Goal: Complete application form: Complete application form

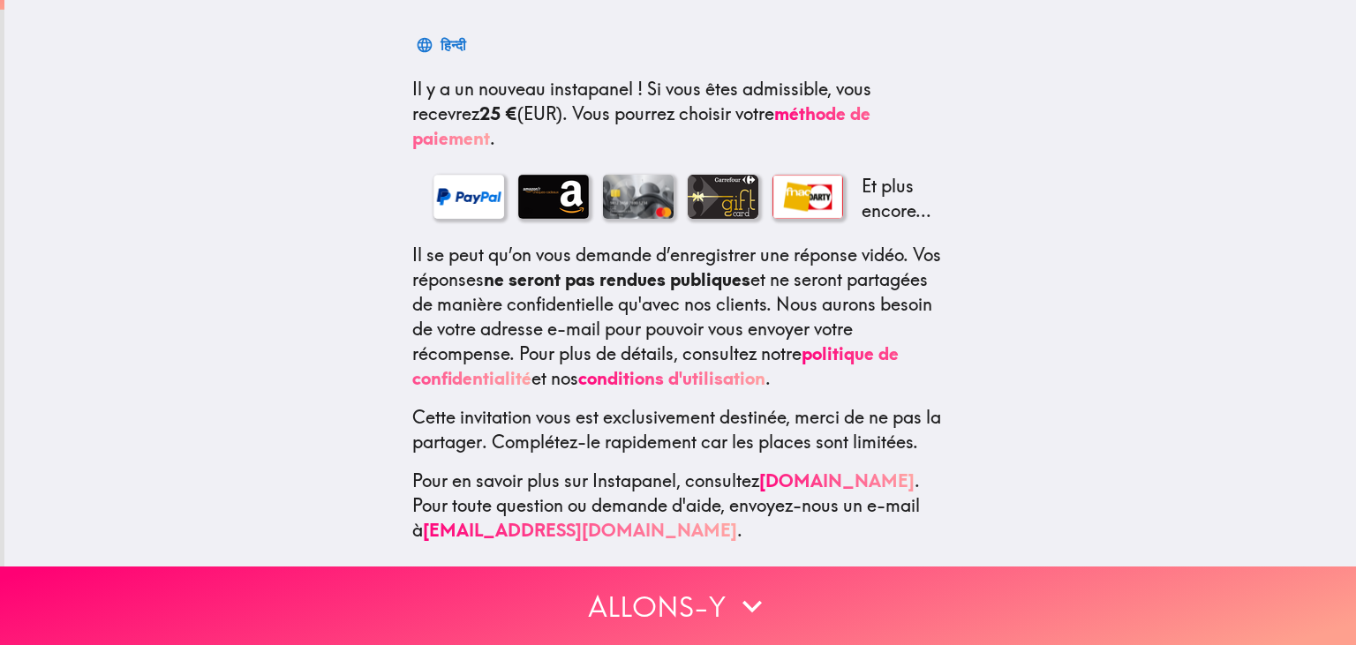
scroll to position [276, 0]
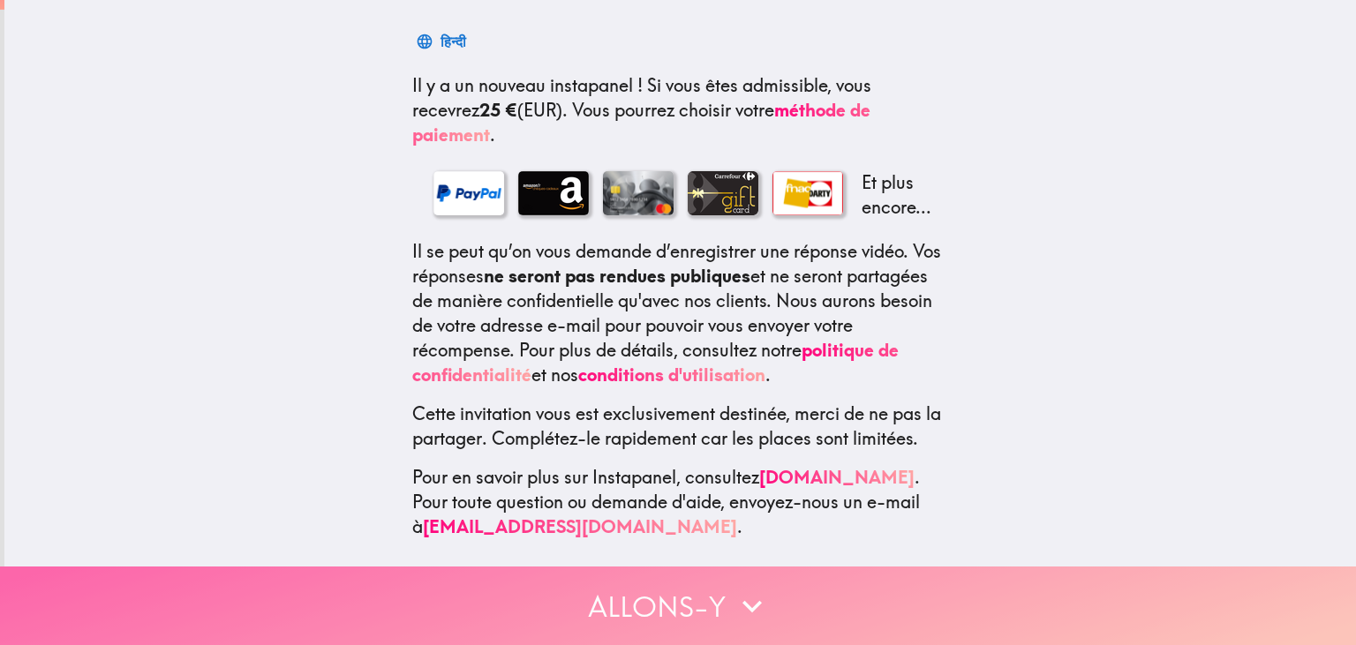
click at [754, 588] on icon "button" at bounding box center [752, 606] width 39 height 39
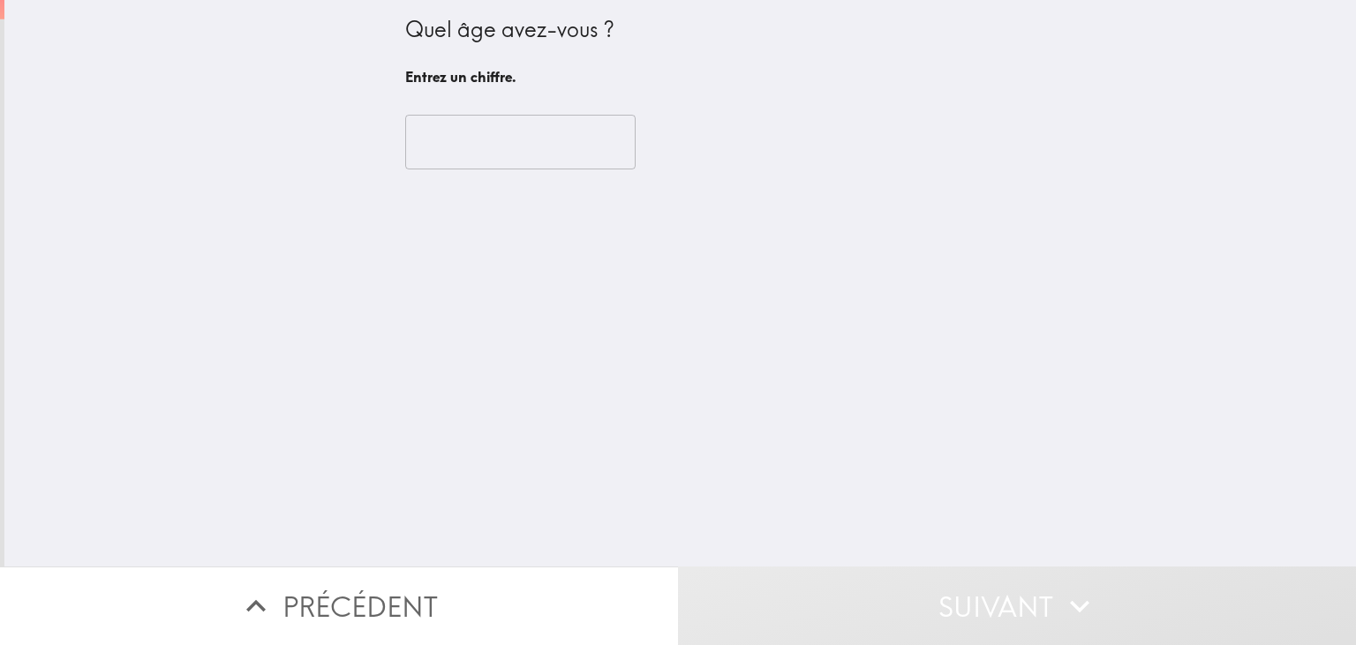
click at [608, 137] on input "number" at bounding box center [520, 142] width 230 height 55
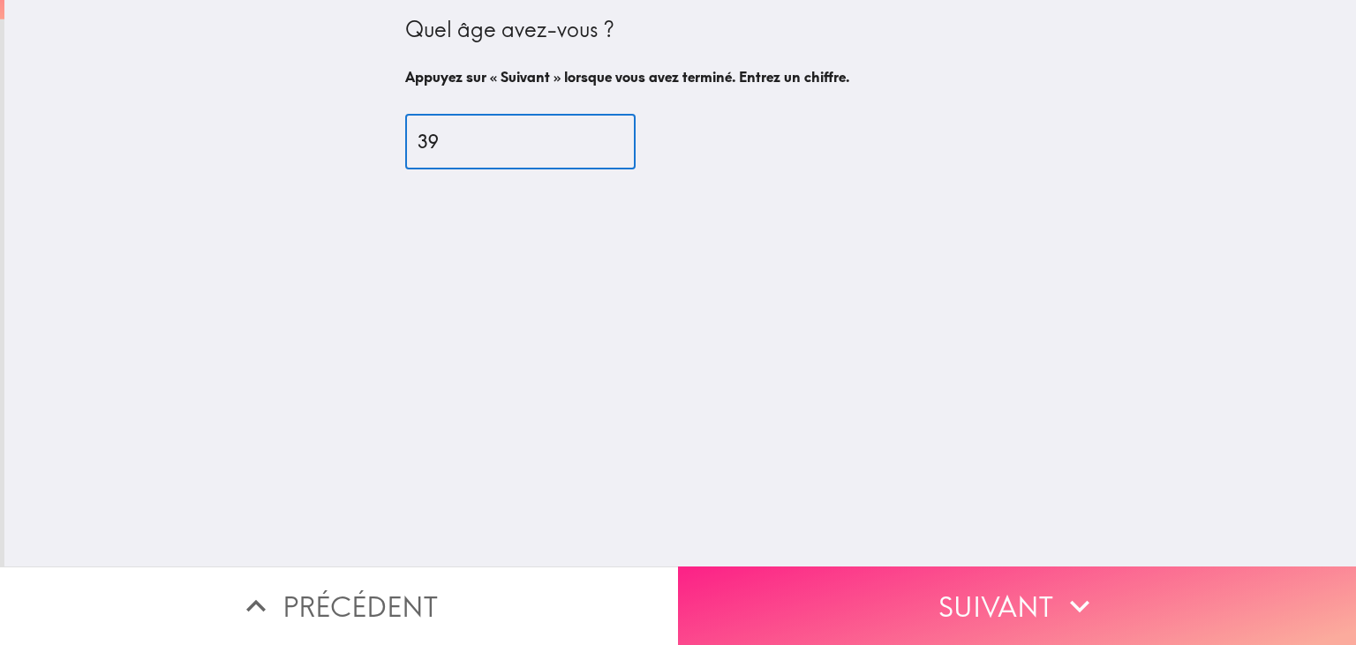
type input "39"
click at [856, 583] on button "Suivant" at bounding box center [1017, 606] width 678 height 79
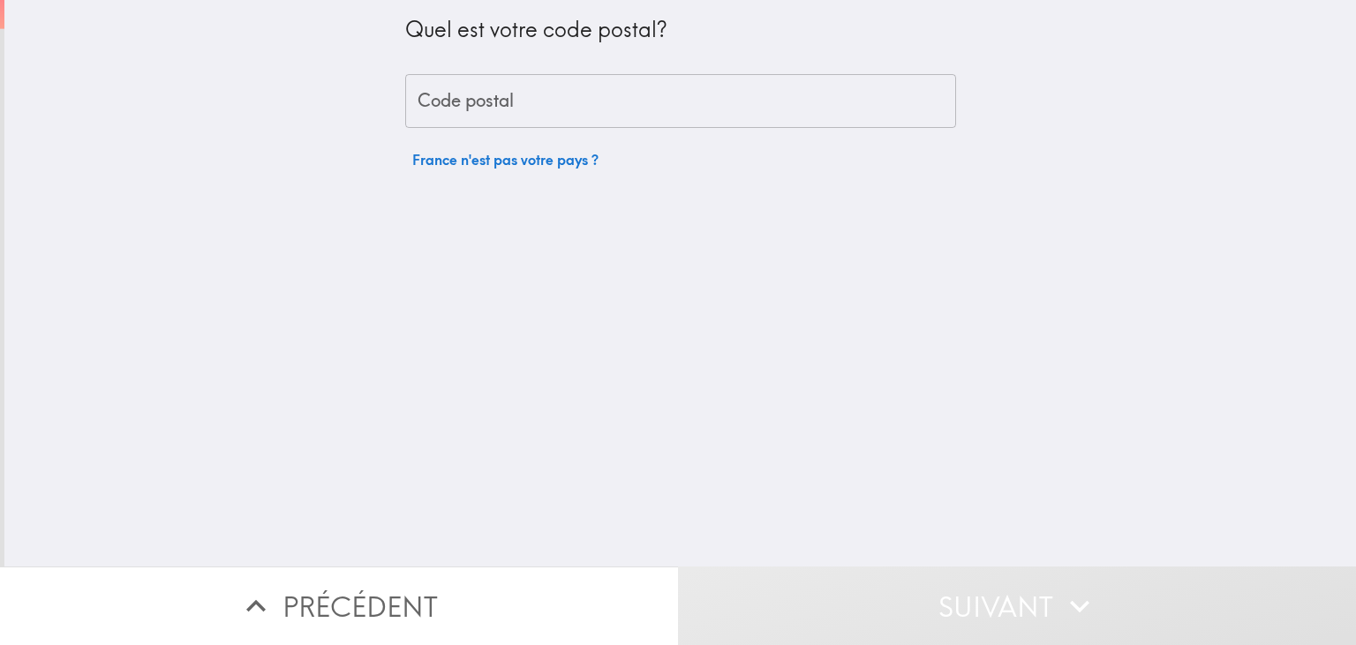
click at [562, 102] on input "Code postal" at bounding box center [680, 101] width 551 height 55
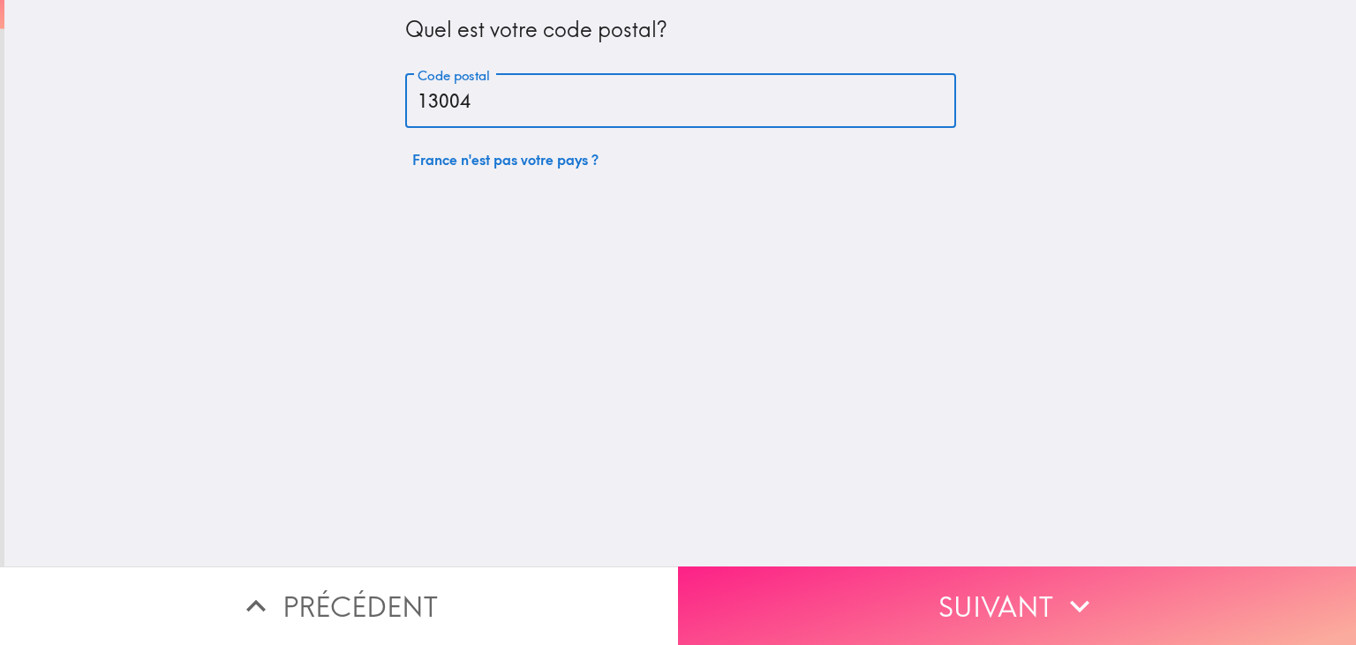
type input "13004"
click at [992, 577] on button "Suivant" at bounding box center [1017, 606] width 678 height 79
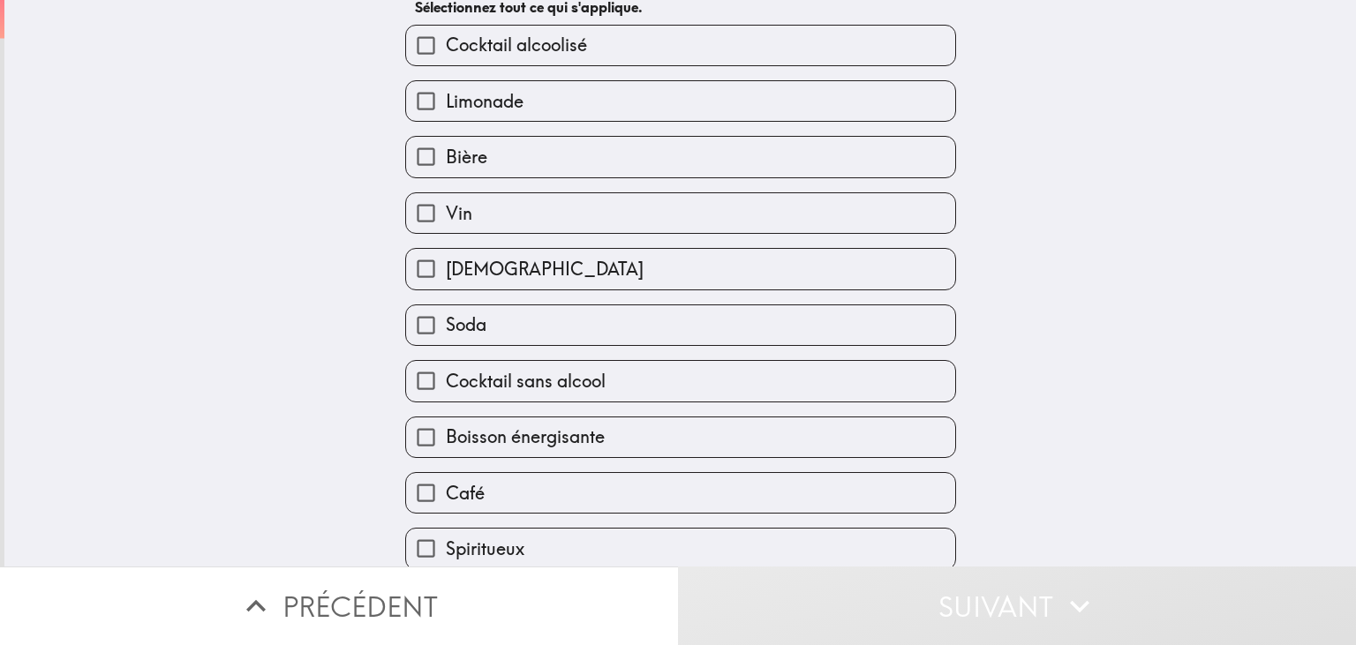
scroll to position [131, 0]
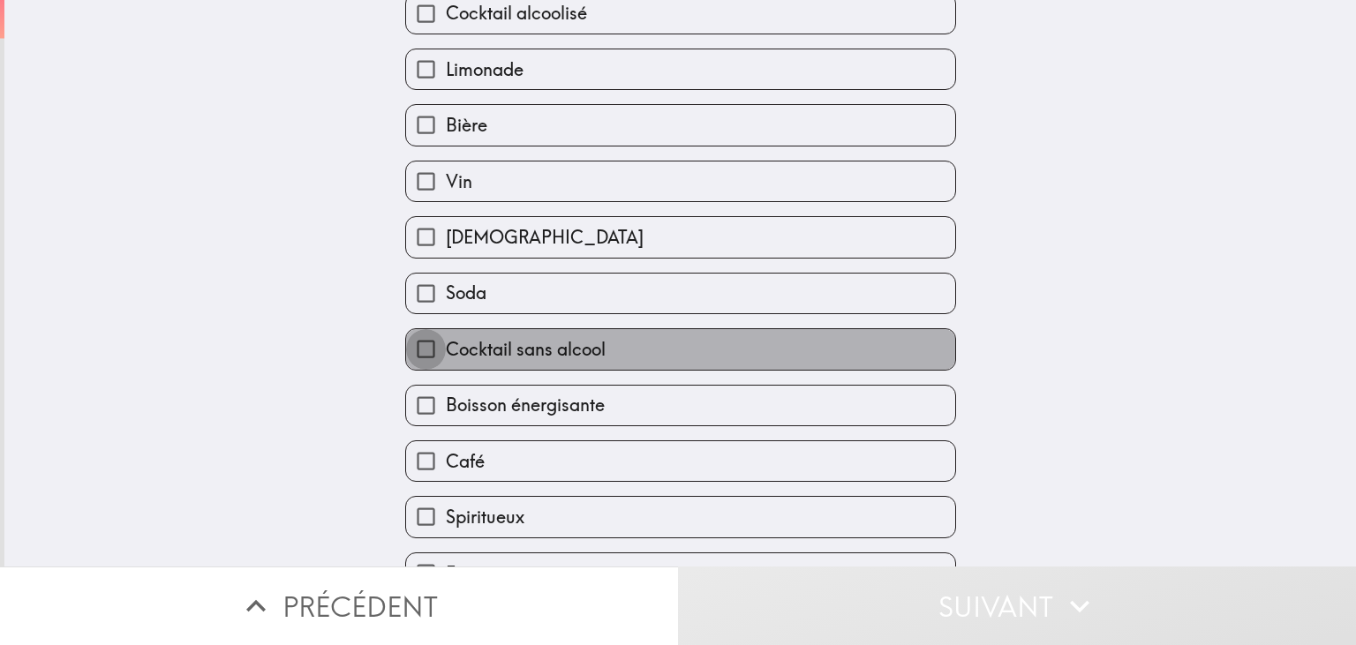
click at [431, 348] on input "Cocktail sans alcool" at bounding box center [426, 349] width 40 height 40
checkbox input "true"
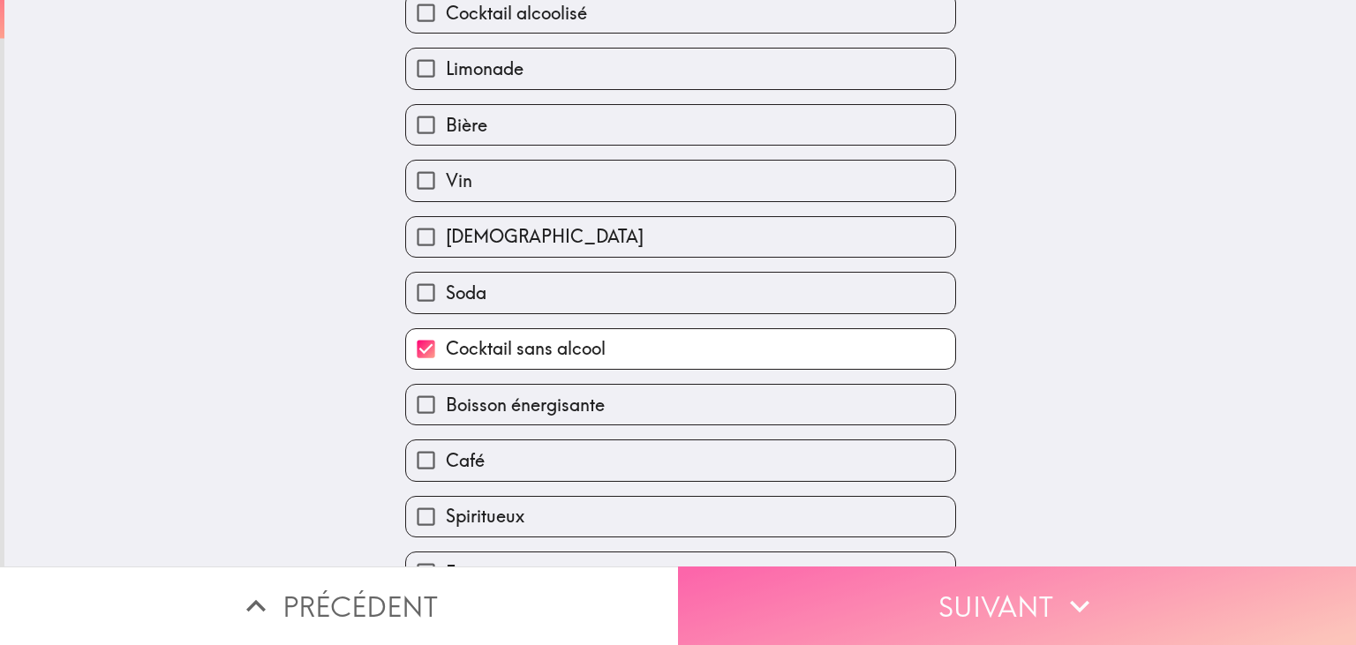
click at [931, 613] on button "Suivant" at bounding box center [1017, 606] width 678 height 79
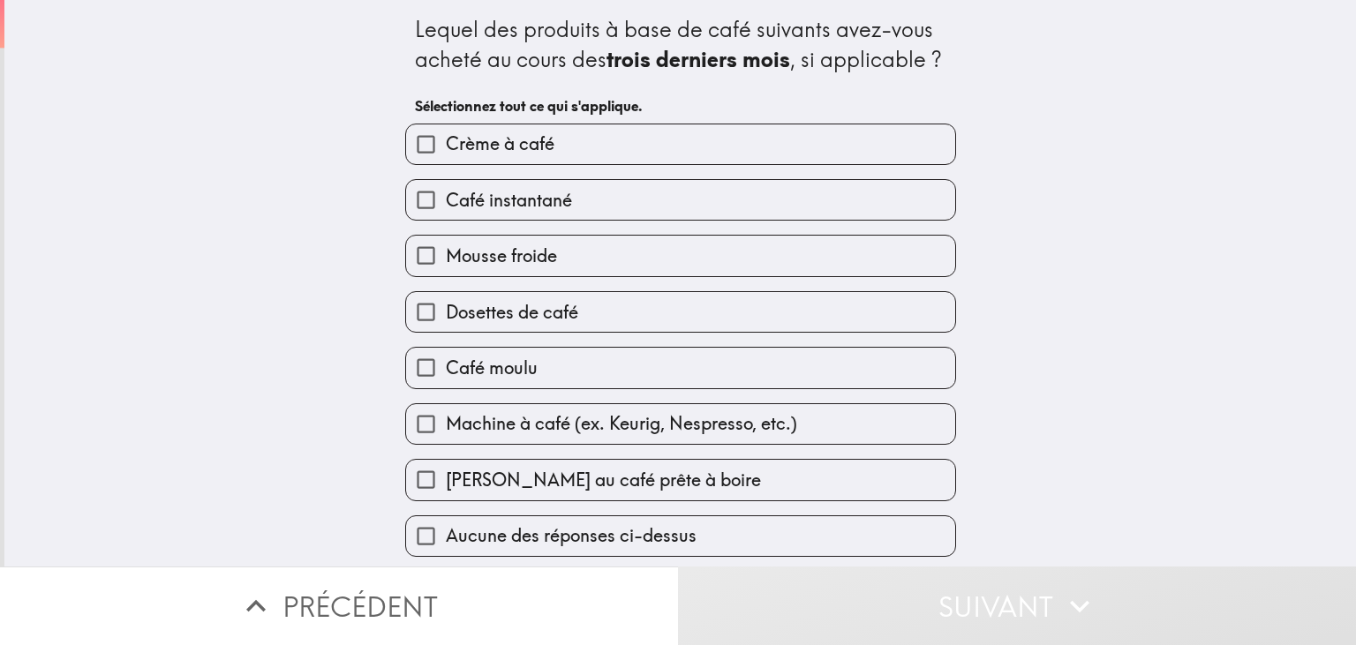
click at [659, 200] on label "Café instantané" at bounding box center [680, 200] width 549 height 40
click at [446, 200] on input "Café instantané" at bounding box center [426, 200] width 40 height 40
checkbox input "true"
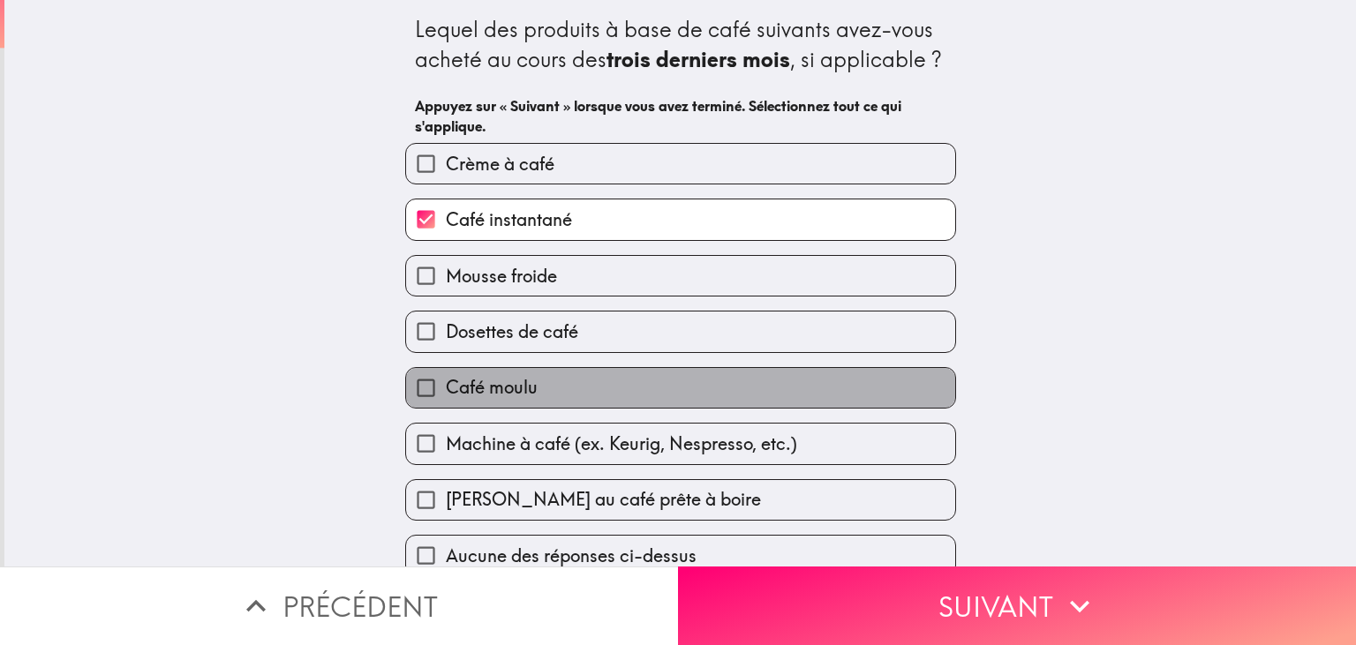
click at [661, 397] on label "Café moulu" at bounding box center [680, 388] width 549 height 40
click at [446, 397] on input "Café moulu" at bounding box center [426, 388] width 40 height 40
checkbox input "true"
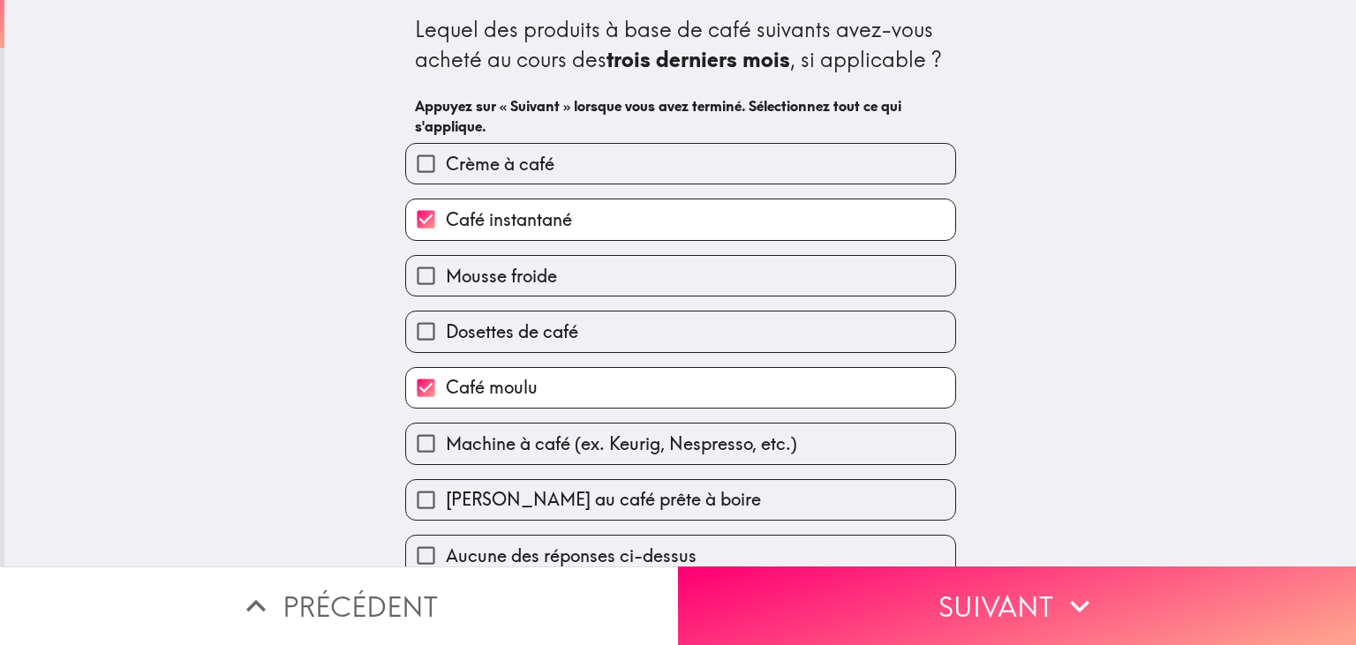
scroll to position [7, 0]
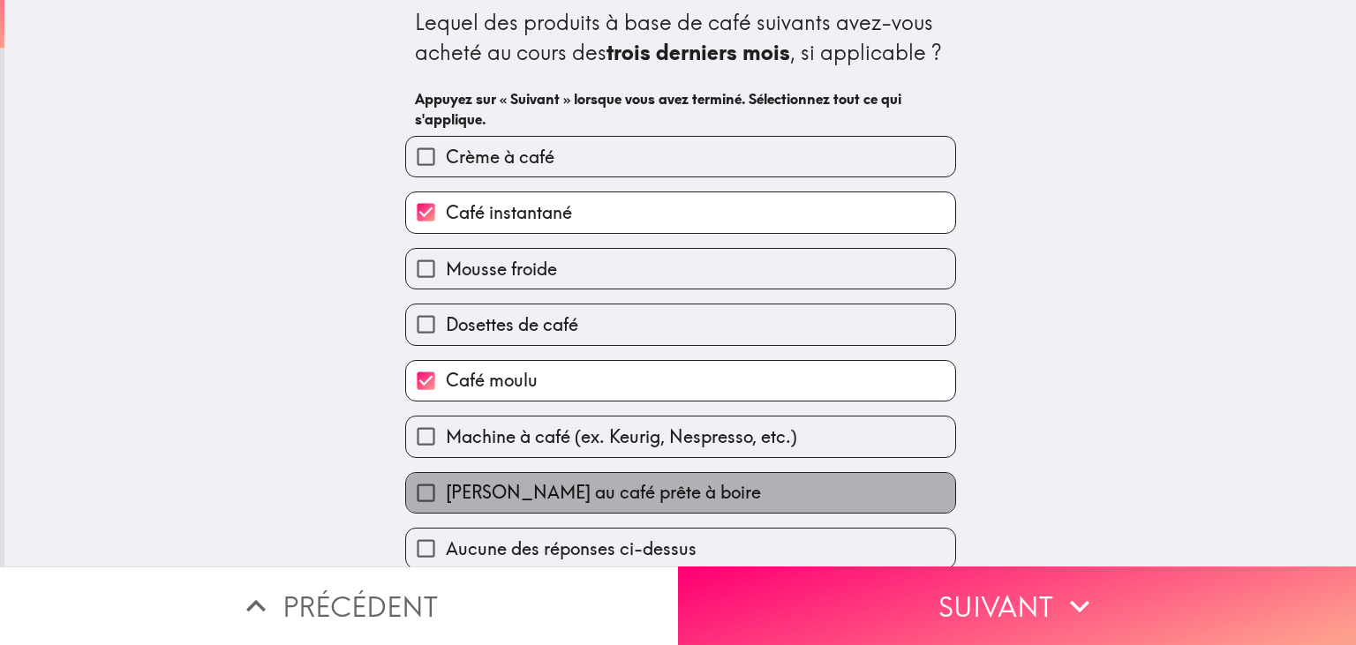
click at [665, 500] on span "[PERSON_NAME] au café prête à boire" at bounding box center [603, 492] width 315 height 25
click at [446, 500] on input "[PERSON_NAME] au café prête à boire" at bounding box center [426, 493] width 40 height 40
checkbox input "true"
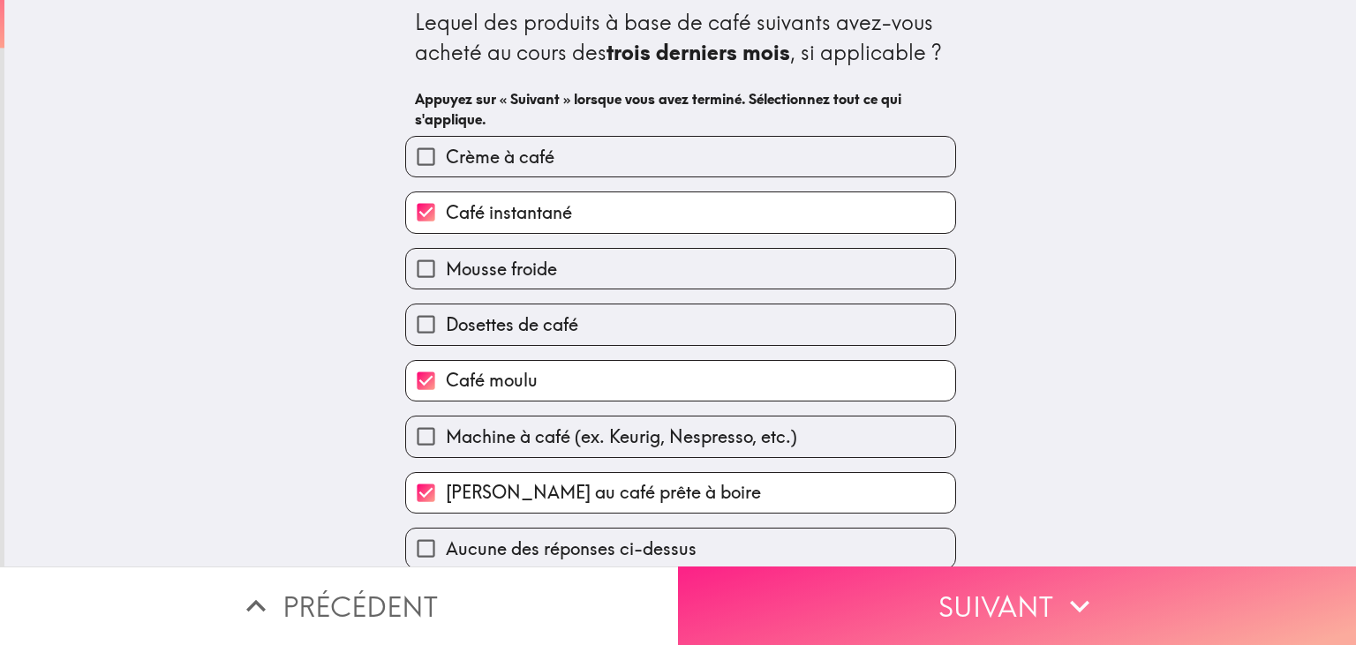
click at [856, 602] on button "Suivant" at bounding box center [1017, 606] width 678 height 79
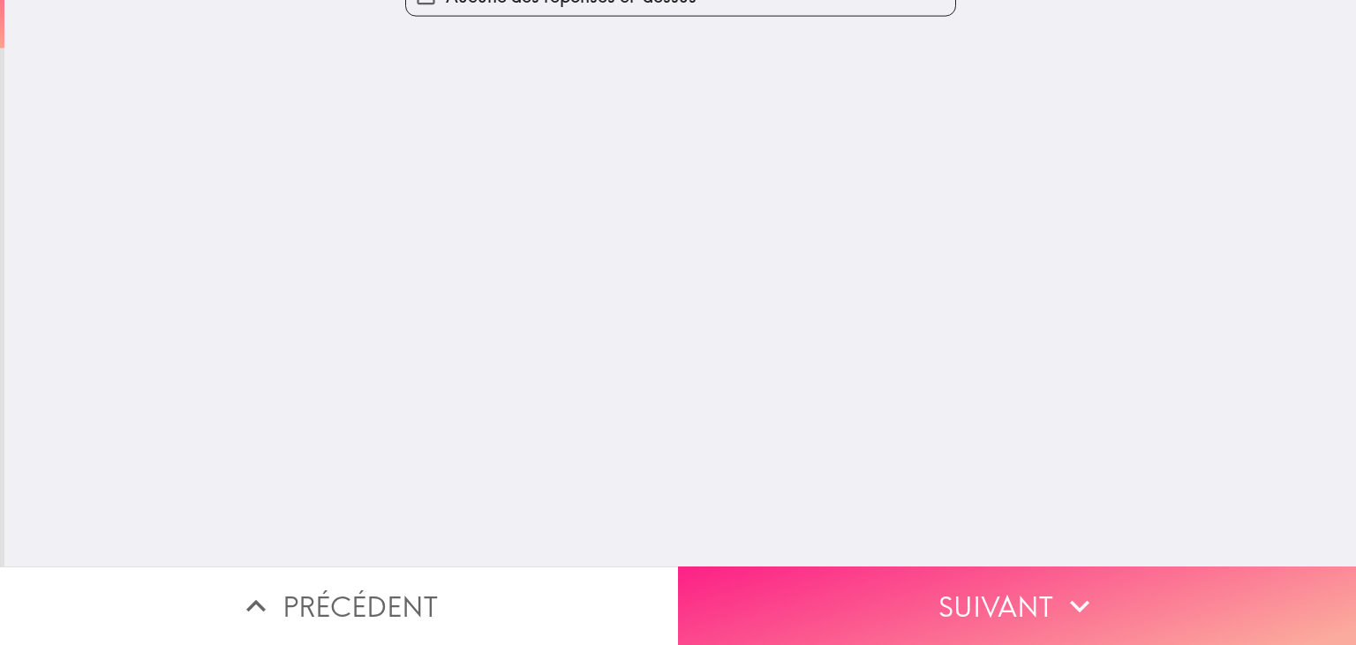
scroll to position [0, 0]
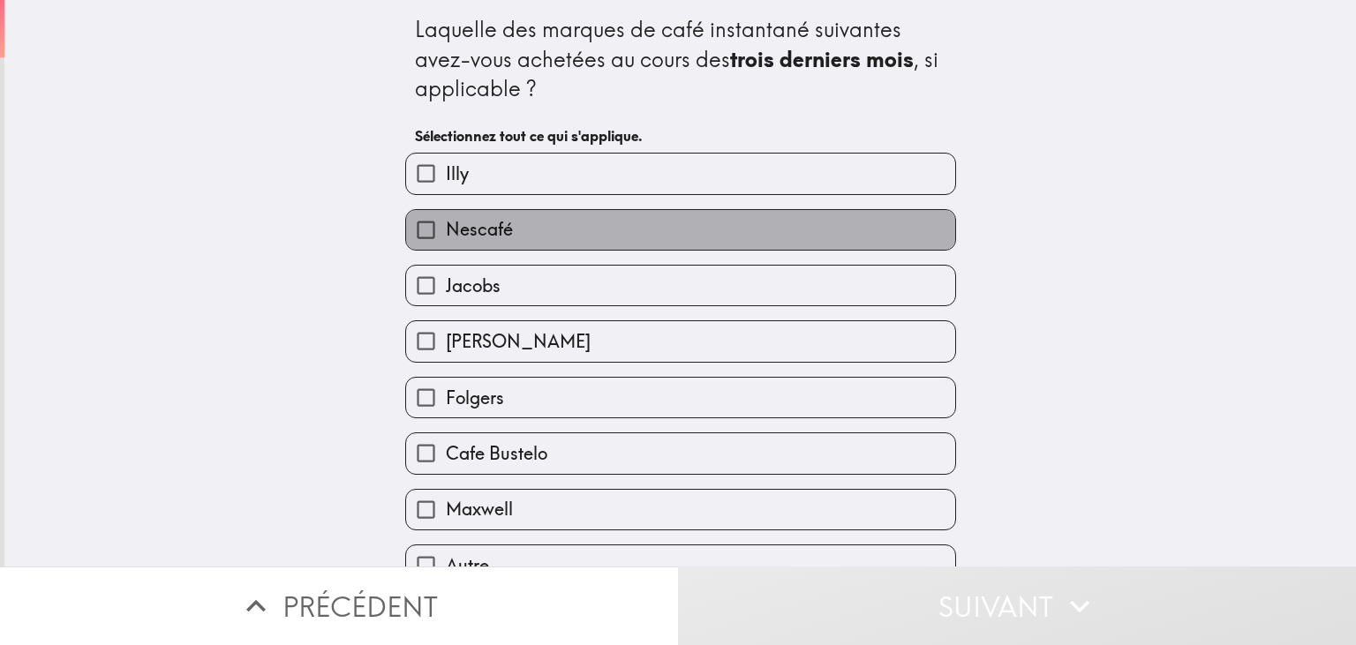
click at [569, 222] on label "Nescafé" at bounding box center [680, 230] width 549 height 40
click at [446, 222] on input "Nescafé" at bounding box center [426, 230] width 40 height 40
checkbox input "true"
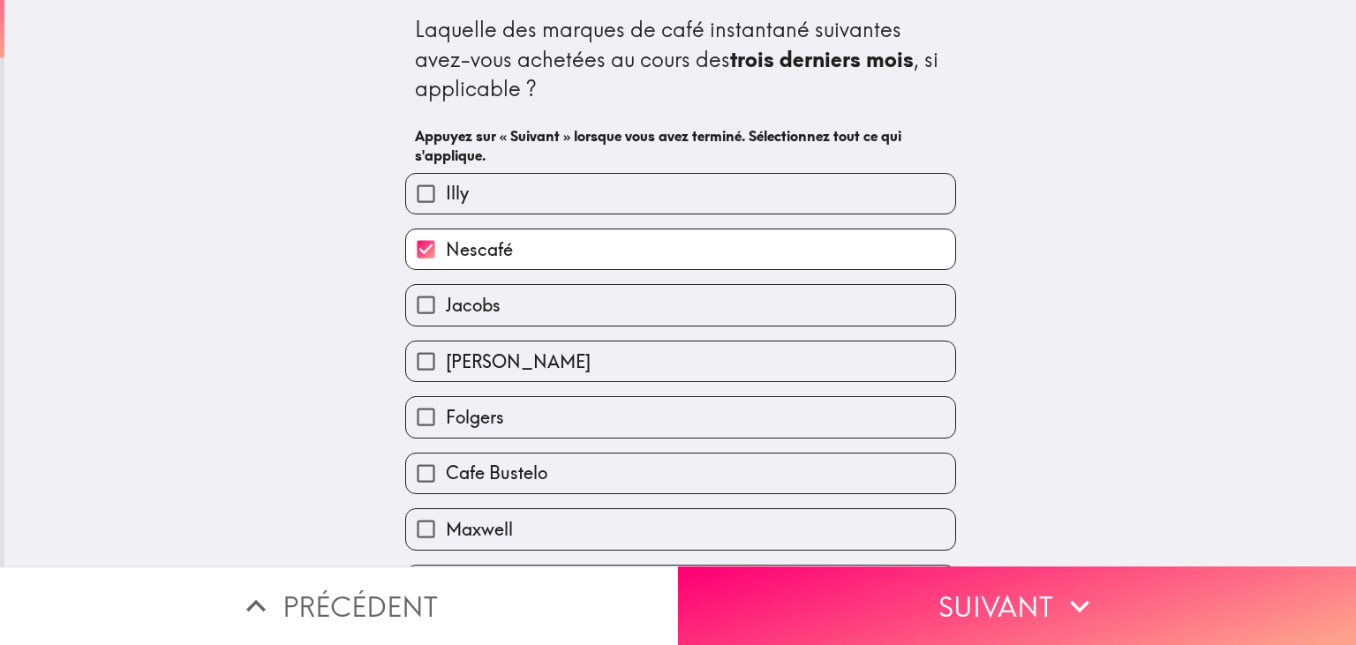
scroll to position [36, 0]
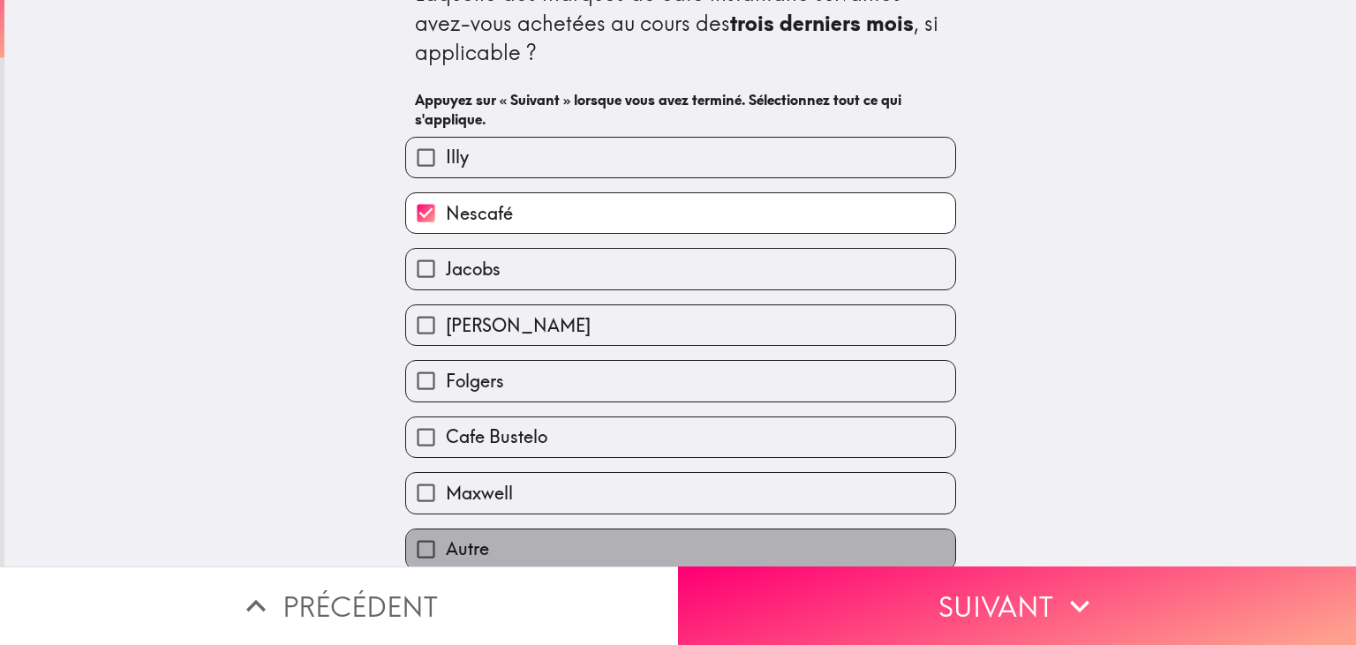
click at [617, 548] on label "Autre" at bounding box center [680, 550] width 549 height 40
click at [446, 548] on input "Autre" at bounding box center [426, 550] width 40 height 40
checkbox input "true"
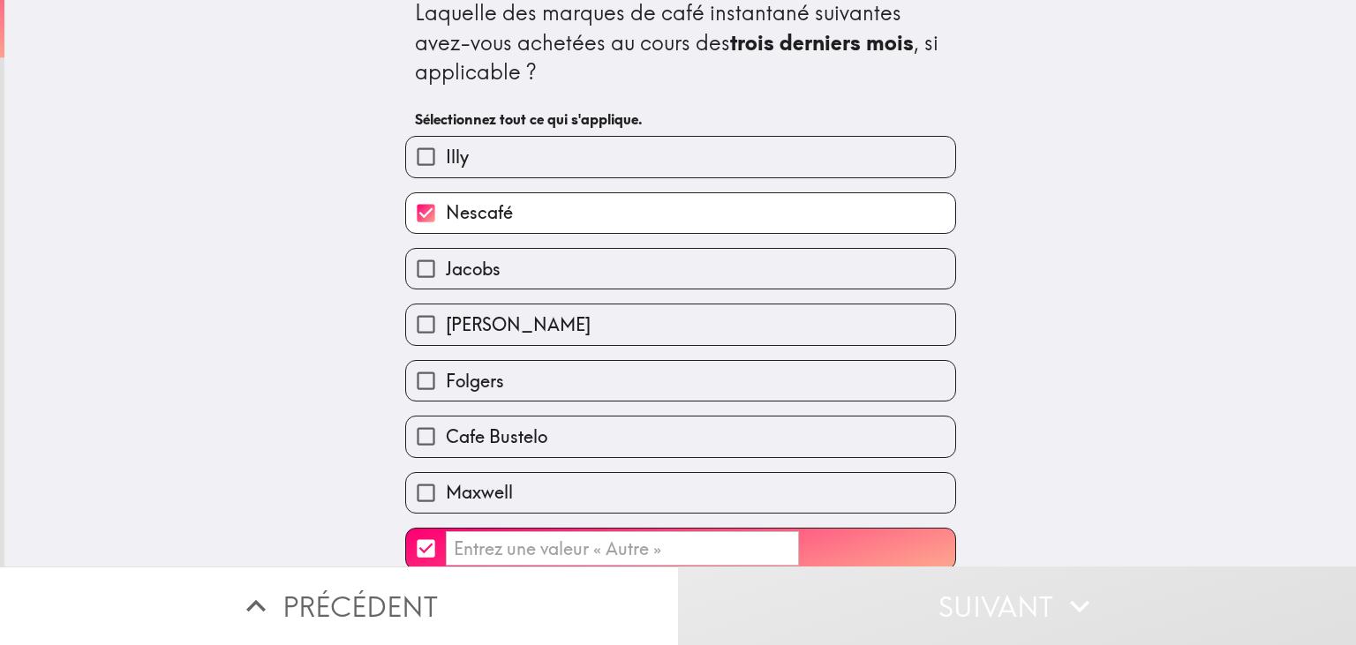
click at [661, 554] on input "​" at bounding box center [622, 549] width 353 height 34
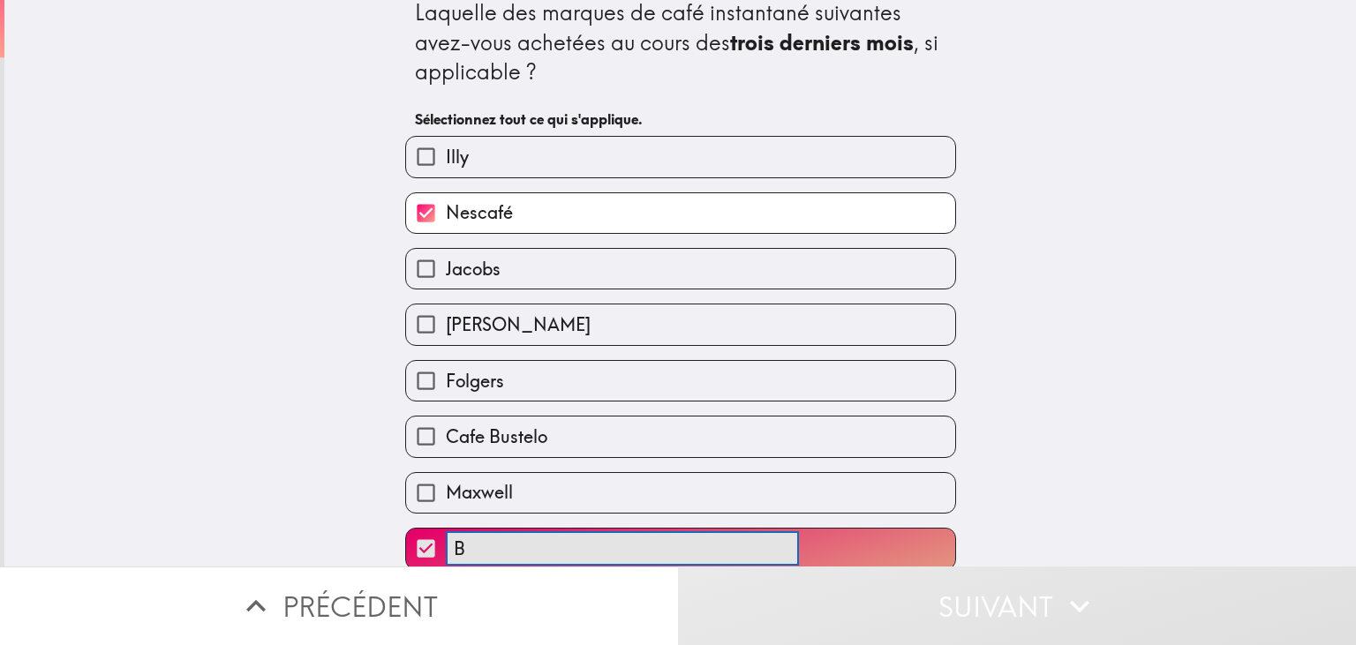
scroll to position [26, 0]
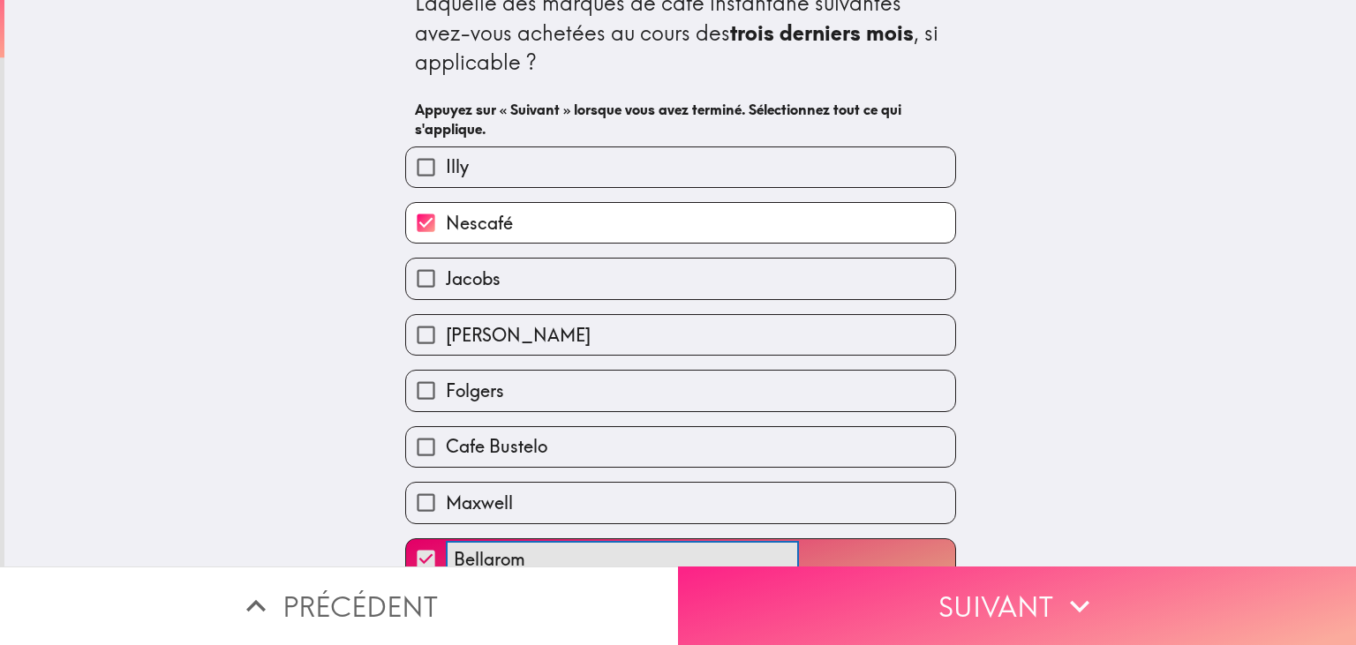
type input "Bellarom"
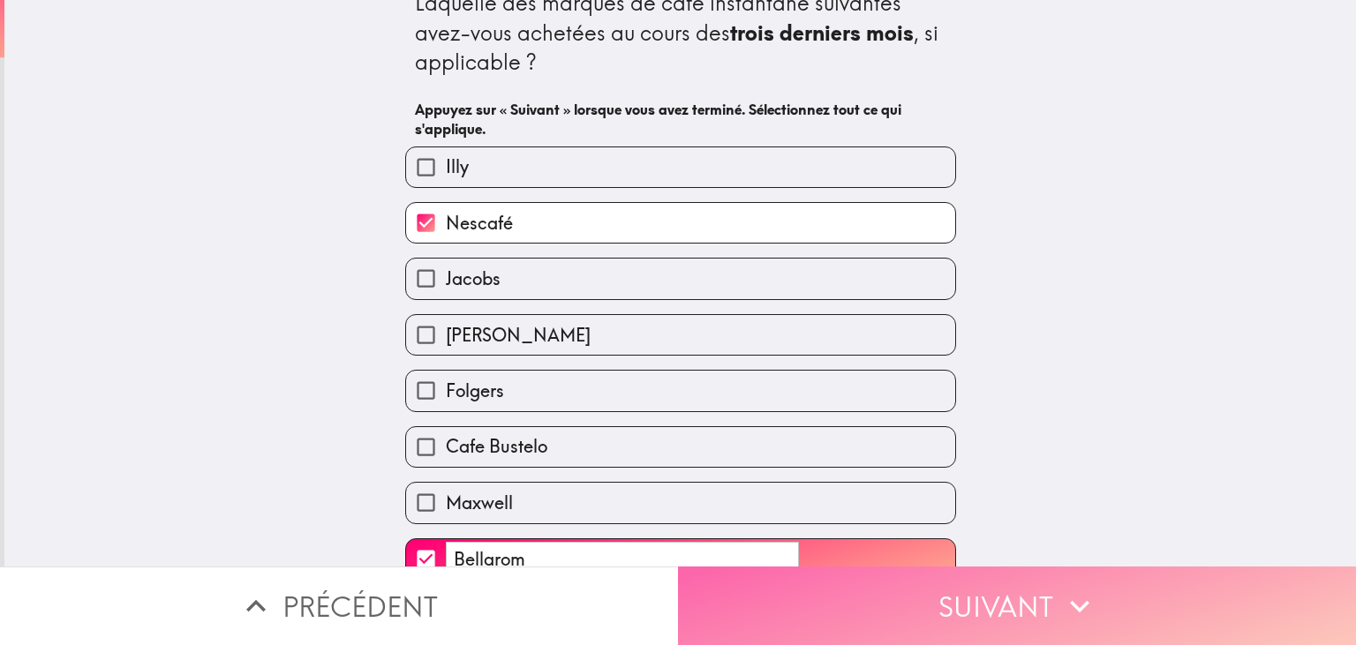
click at [899, 611] on button "Suivant" at bounding box center [1017, 606] width 678 height 79
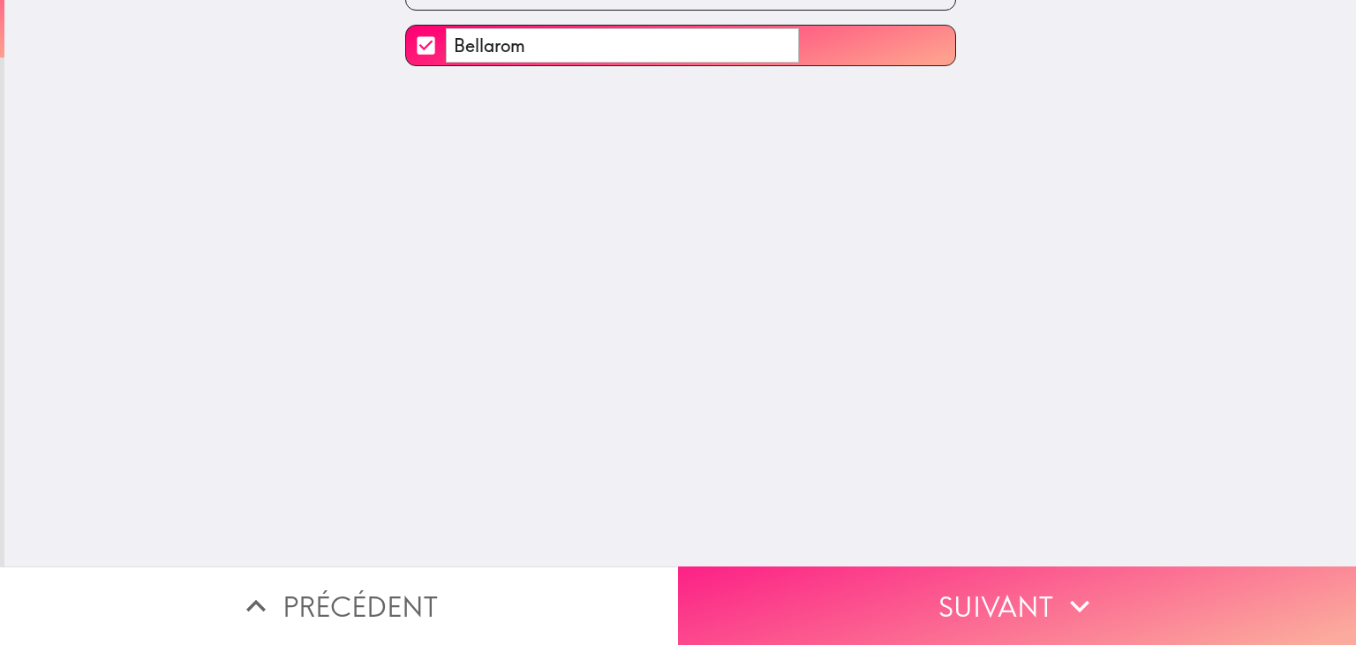
scroll to position [0, 0]
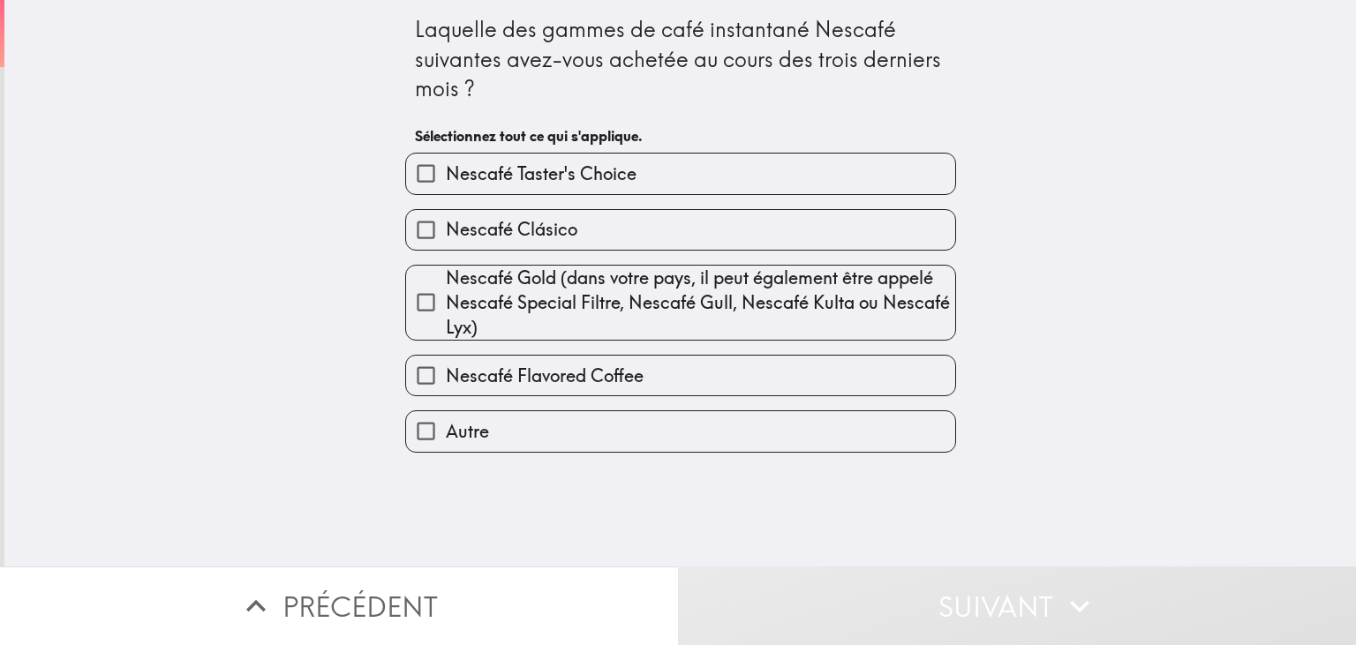
click at [643, 222] on label "Nescafé Clásico" at bounding box center [680, 230] width 549 height 40
click at [446, 222] on input "Nescafé Clásico" at bounding box center [426, 230] width 40 height 40
checkbox input "true"
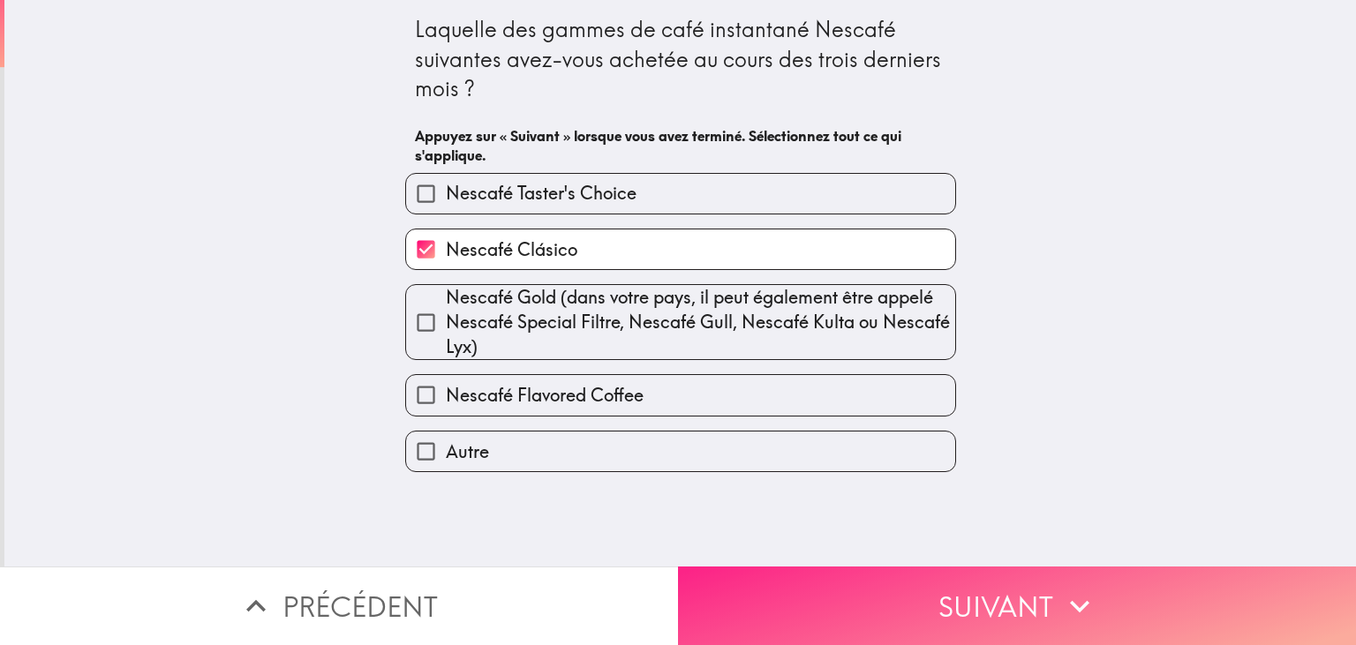
click at [833, 577] on button "Suivant" at bounding box center [1017, 606] width 678 height 79
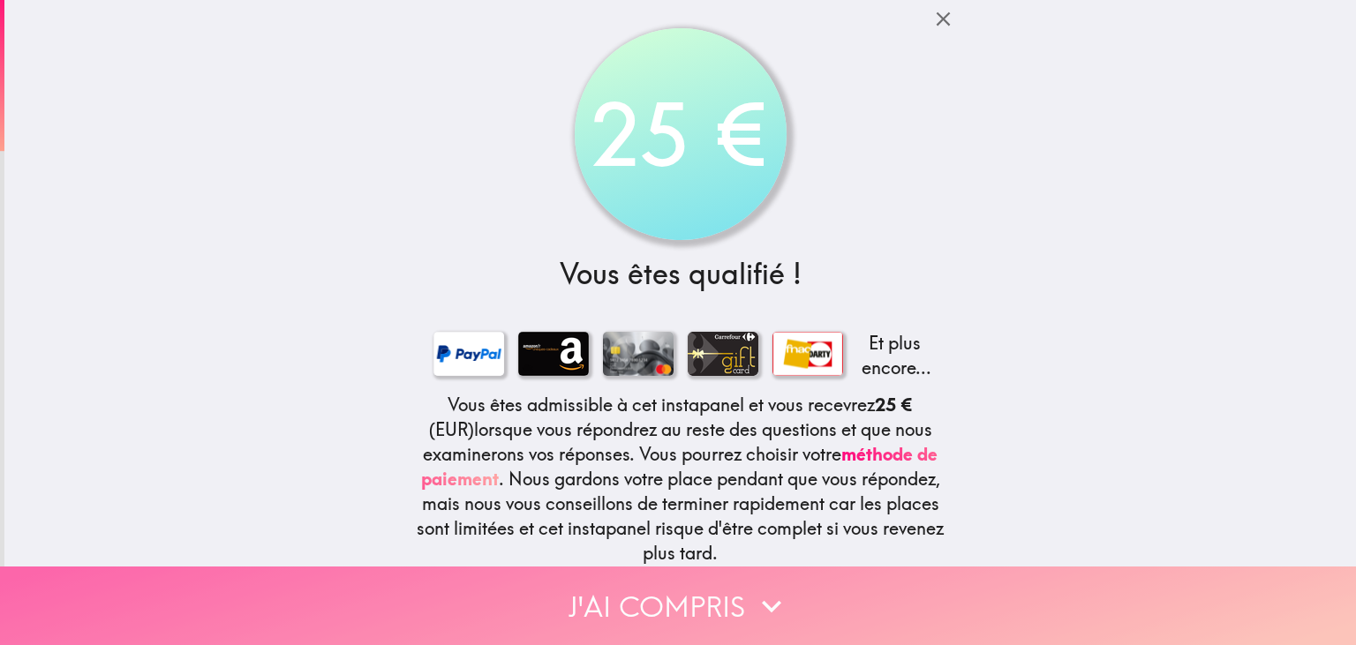
click at [772, 605] on icon "button" at bounding box center [771, 606] width 39 height 39
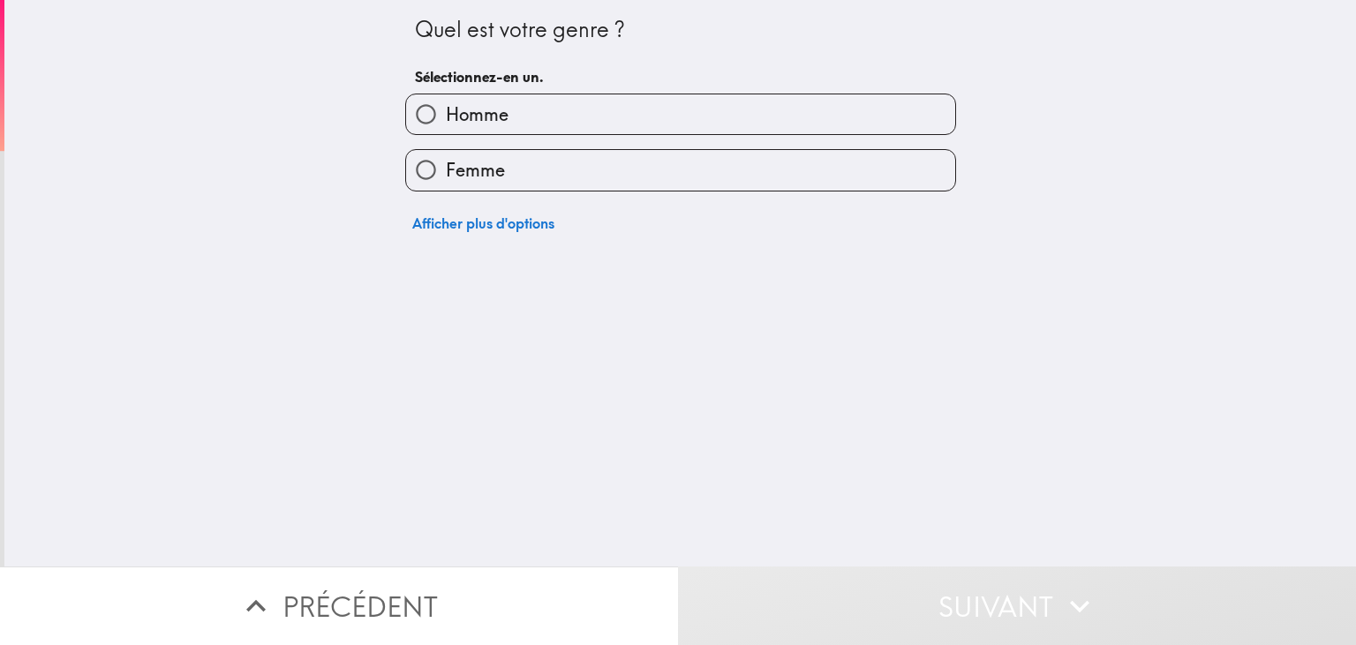
click at [539, 164] on label "Femme" at bounding box center [680, 170] width 549 height 40
click at [446, 164] on input "Femme" at bounding box center [426, 170] width 40 height 40
radio input "true"
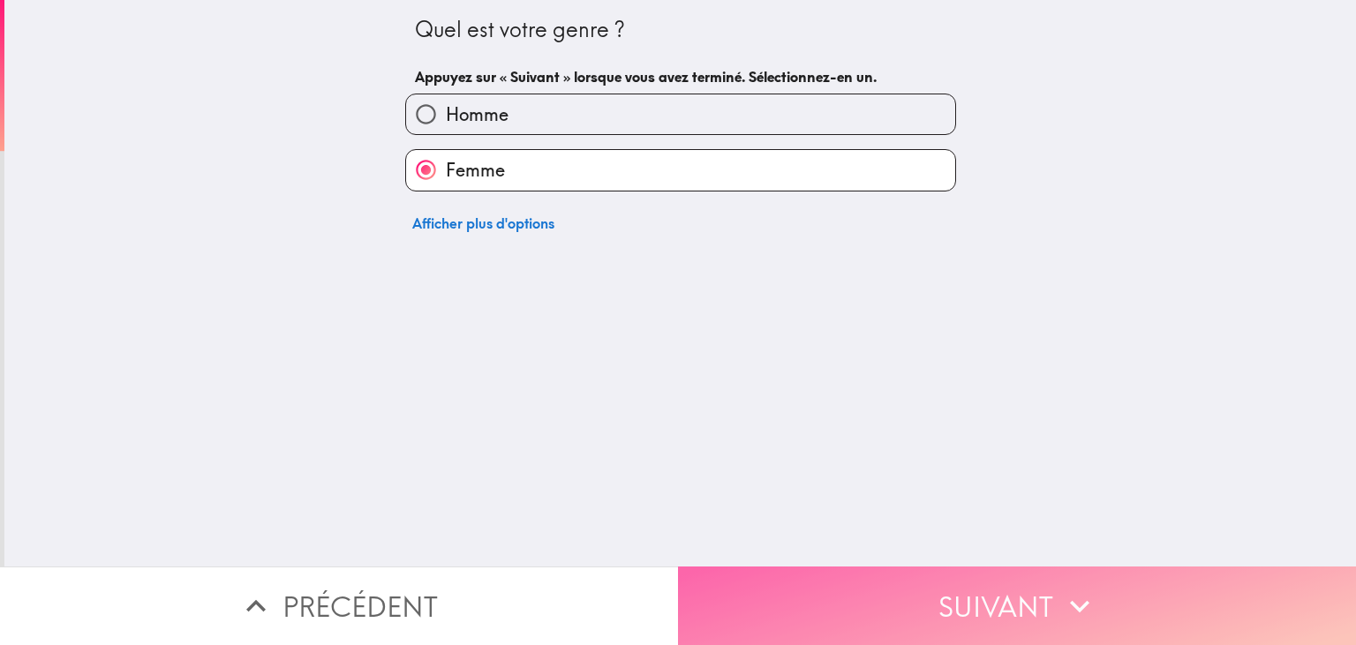
click at [877, 579] on button "Suivant" at bounding box center [1017, 606] width 678 height 79
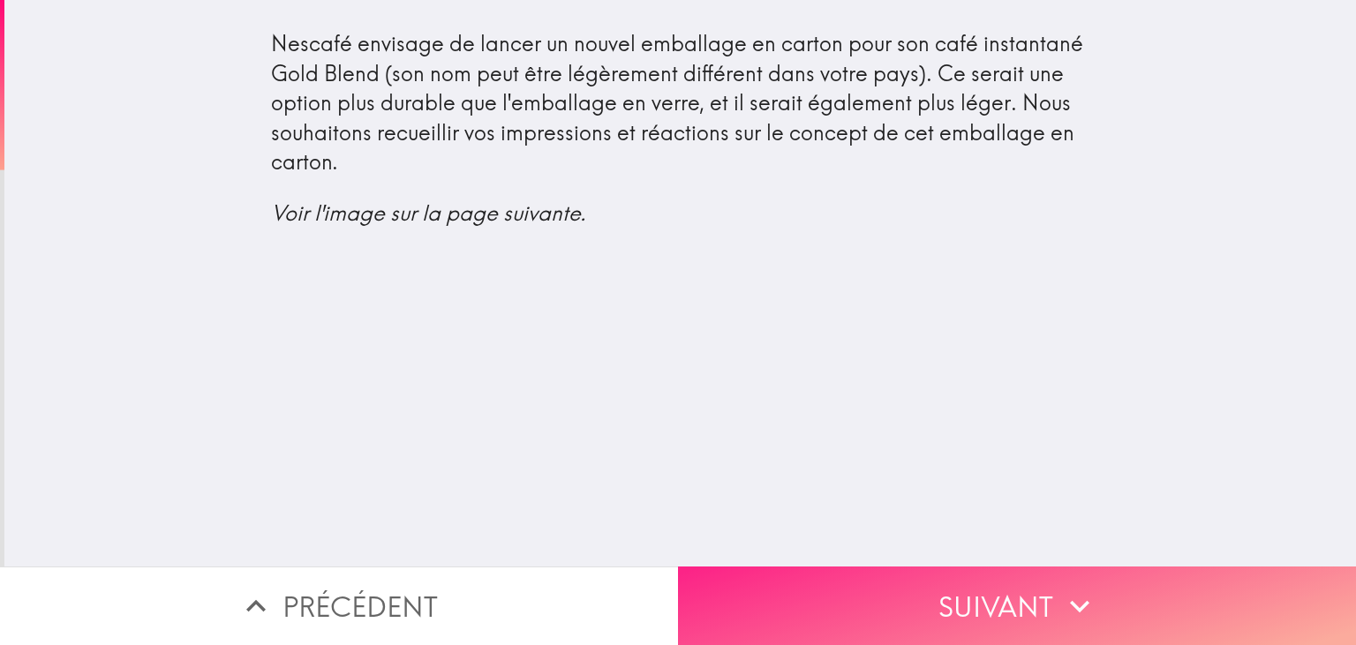
click at [871, 593] on button "Suivant" at bounding box center [1017, 606] width 678 height 79
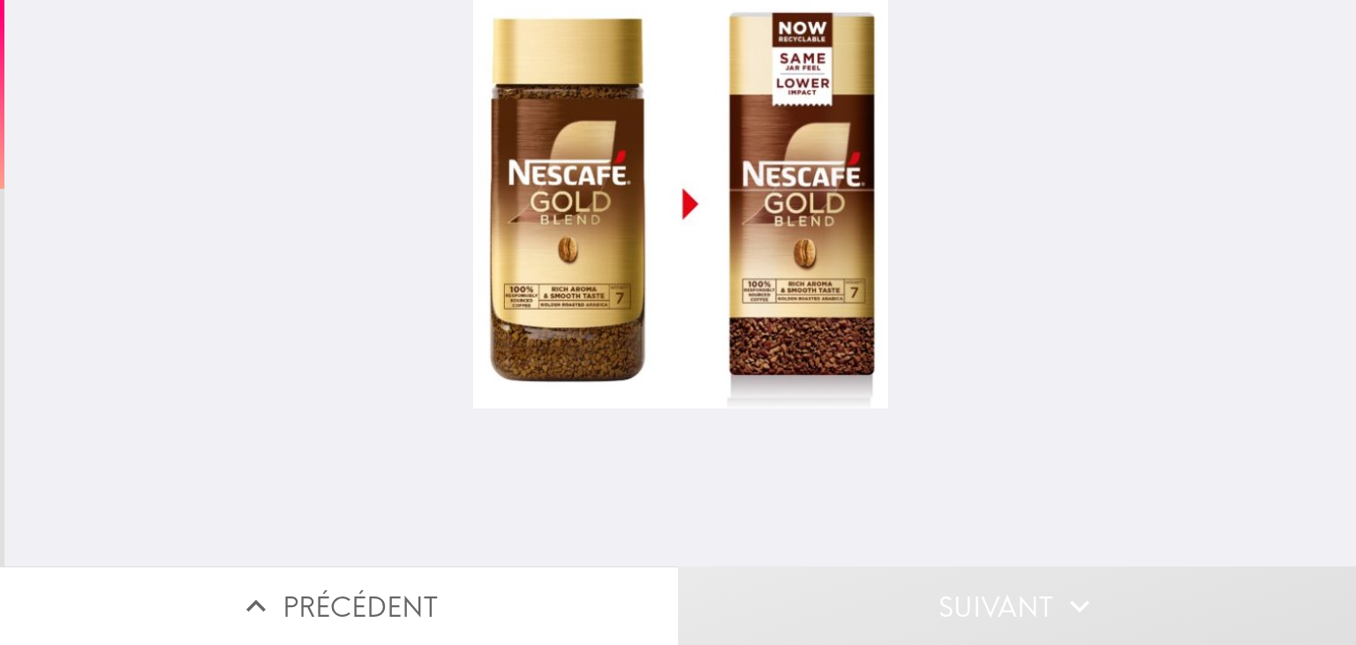
click at [617, 279] on div at bounding box center [680, 204] width 415 height 409
click at [668, 245] on div at bounding box center [680, 204] width 415 height 409
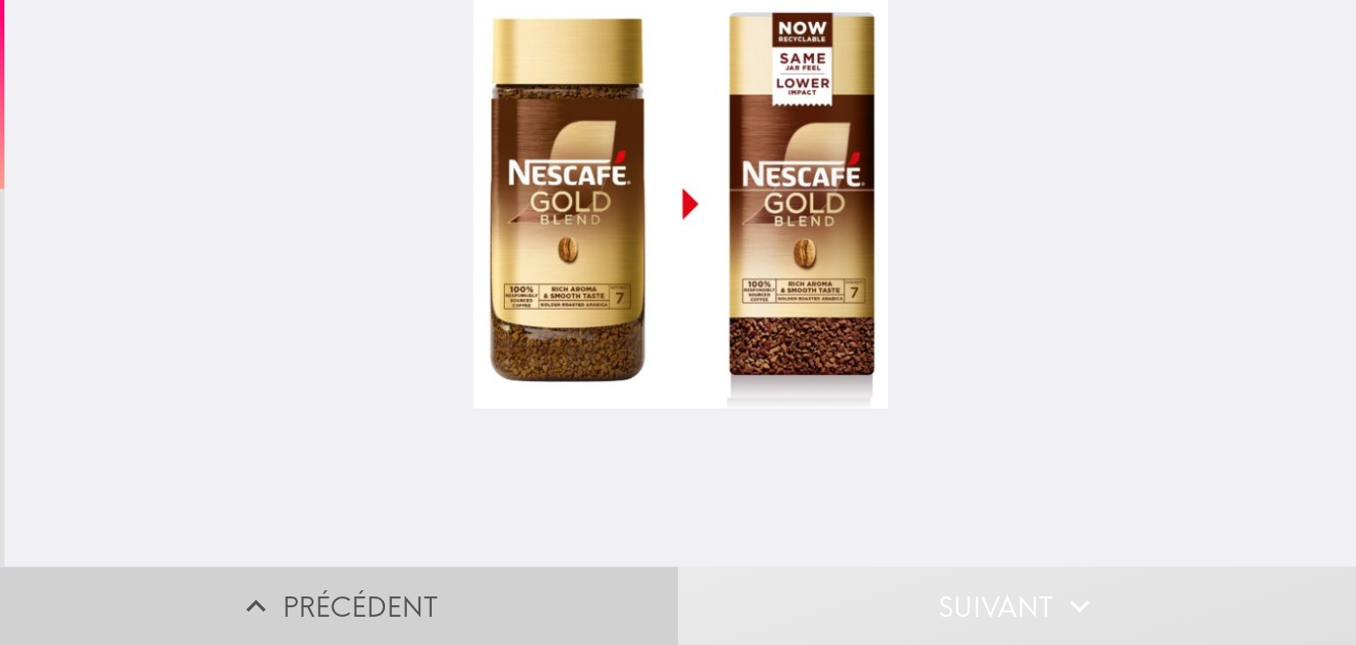
click at [427, 613] on button "Précédent" at bounding box center [339, 606] width 678 height 79
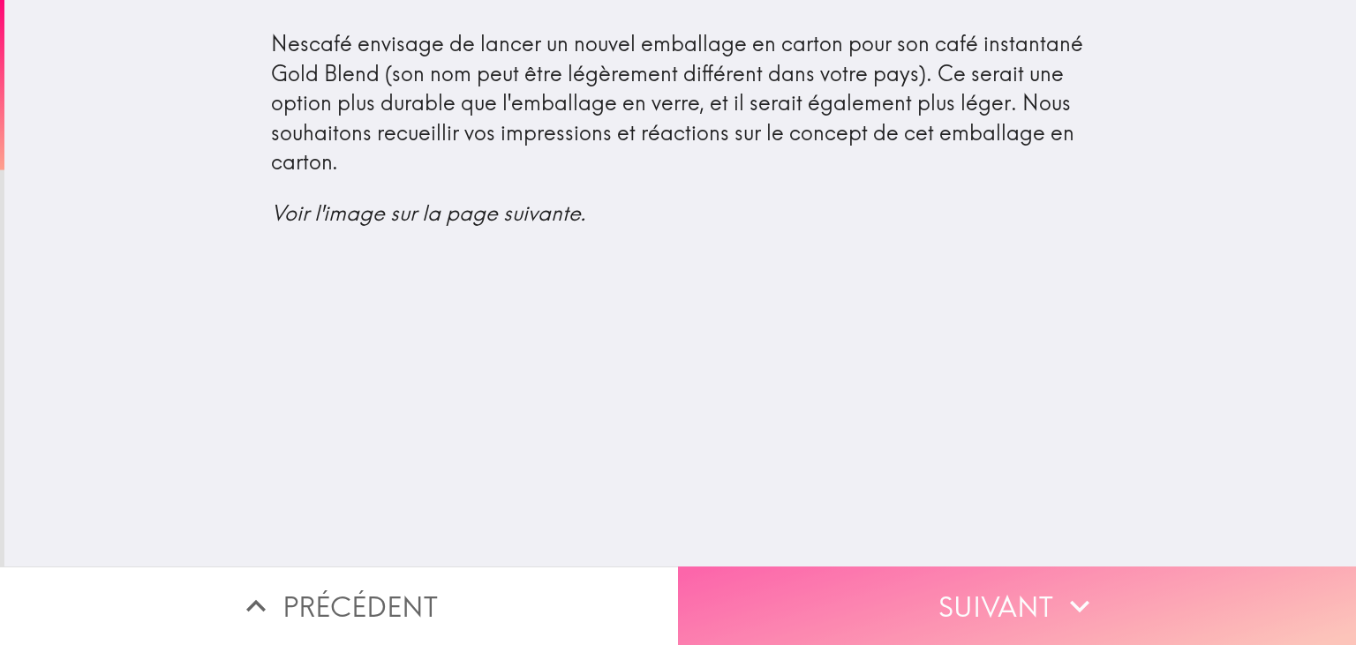
click at [1022, 591] on button "Suivant" at bounding box center [1017, 606] width 678 height 79
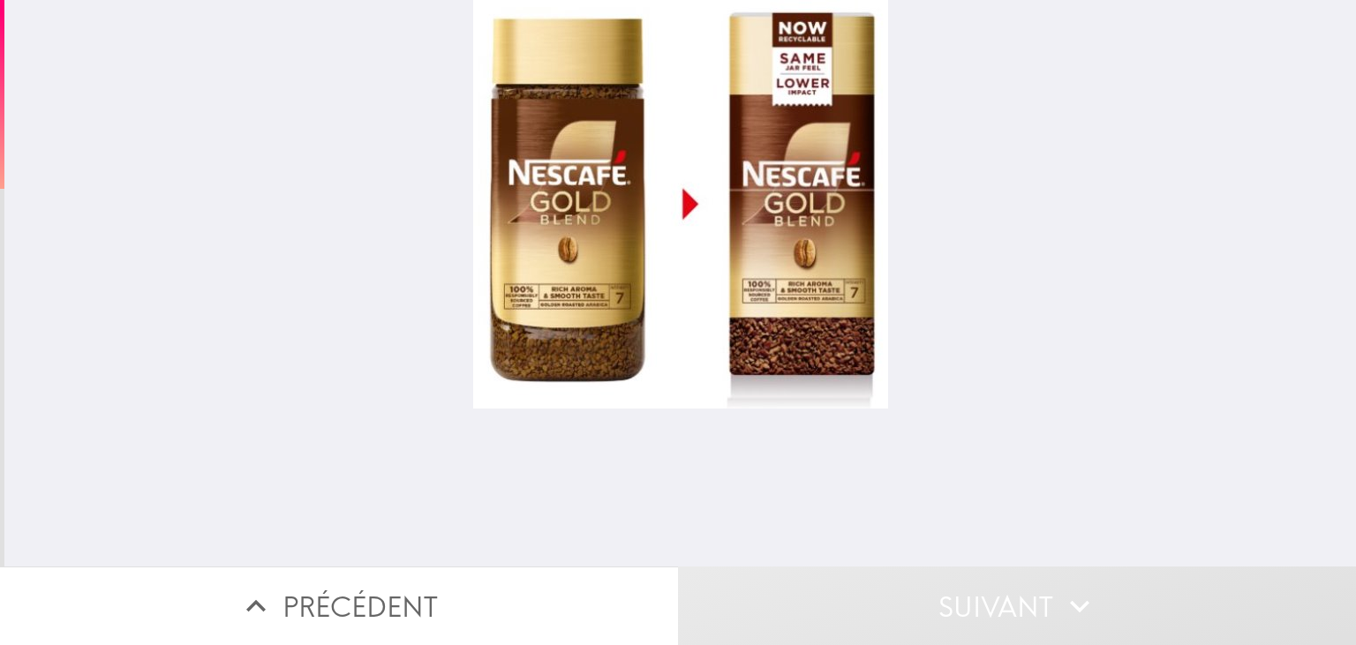
click at [803, 348] on div at bounding box center [680, 204] width 415 height 409
click at [826, 236] on div at bounding box center [680, 204] width 415 height 409
click at [667, 205] on div at bounding box center [680, 204] width 415 height 409
click at [717, 192] on div at bounding box center [680, 204] width 415 height 409
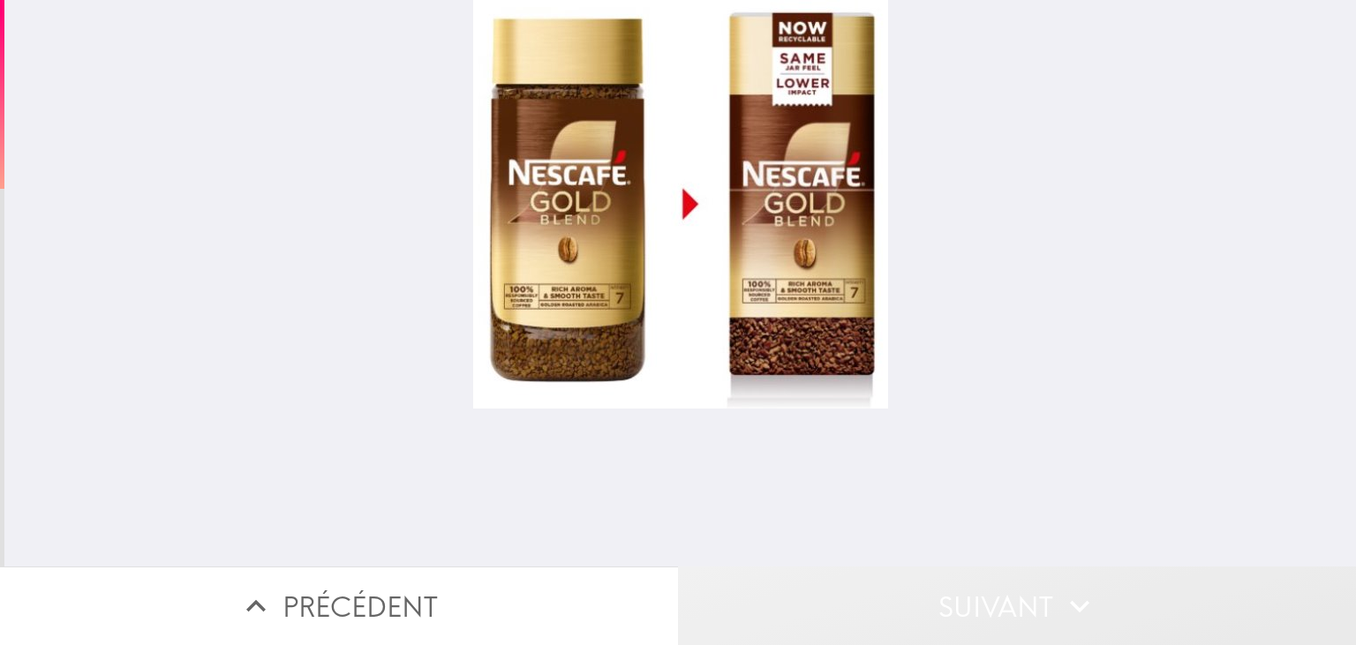
click at [1095, 599] on icon "button" at bounding box center [1079, 606] width 39 height 39
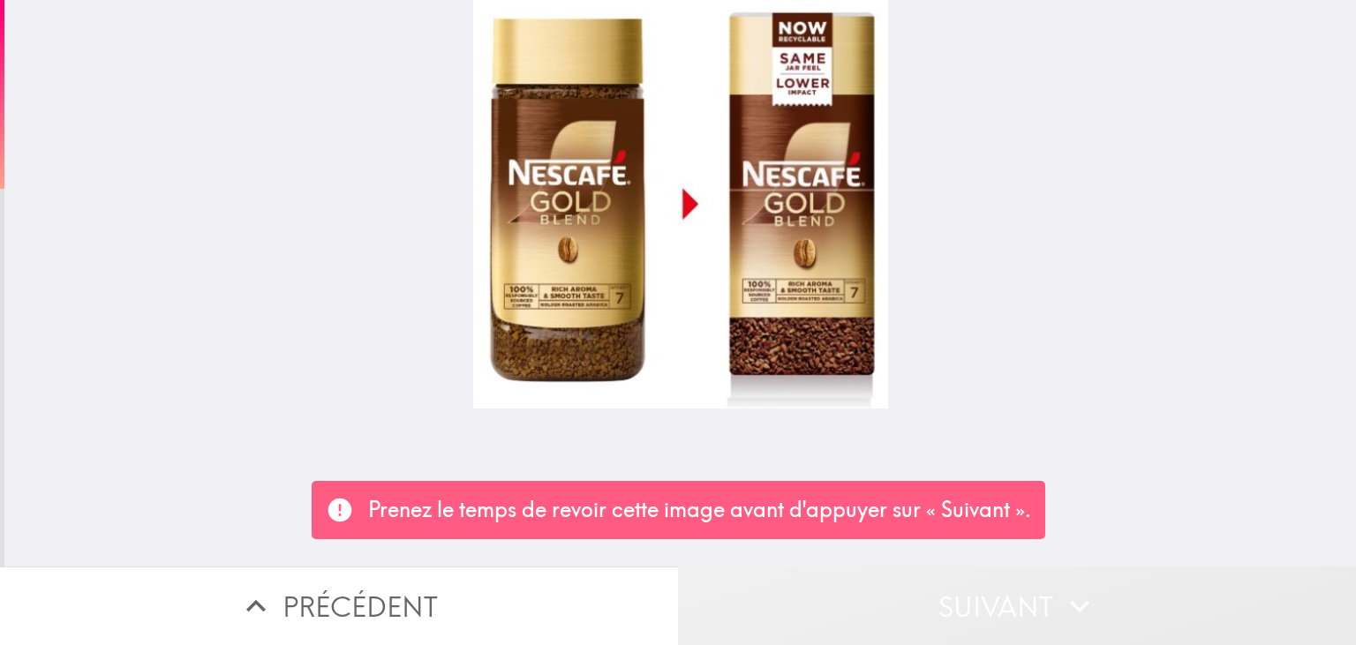
click at [1079, 613] on icon "button" at bounding box center [1079, 606] width 39 height 39
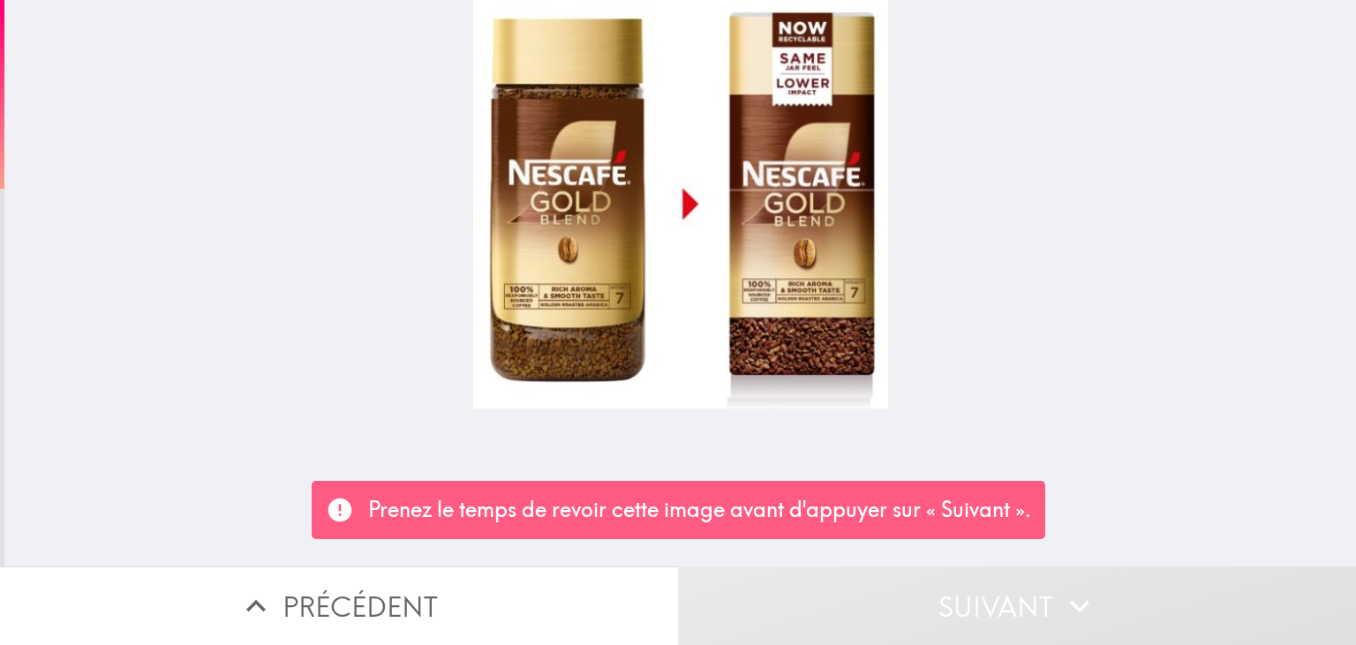
click at [1068, 399] on div at bounding box center [680, 283] width 1352 height 567
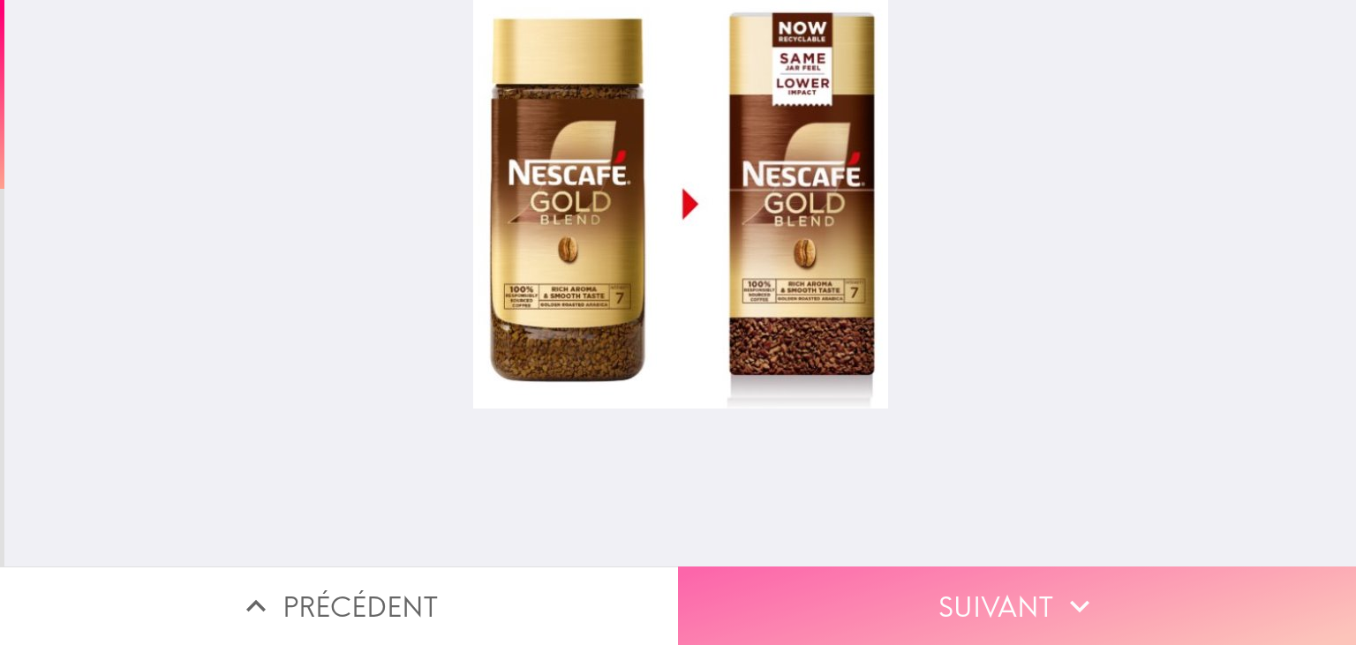
click at [1143, 616] on button "Suivant" at bounding box center [1017, 606] width 678 height 79
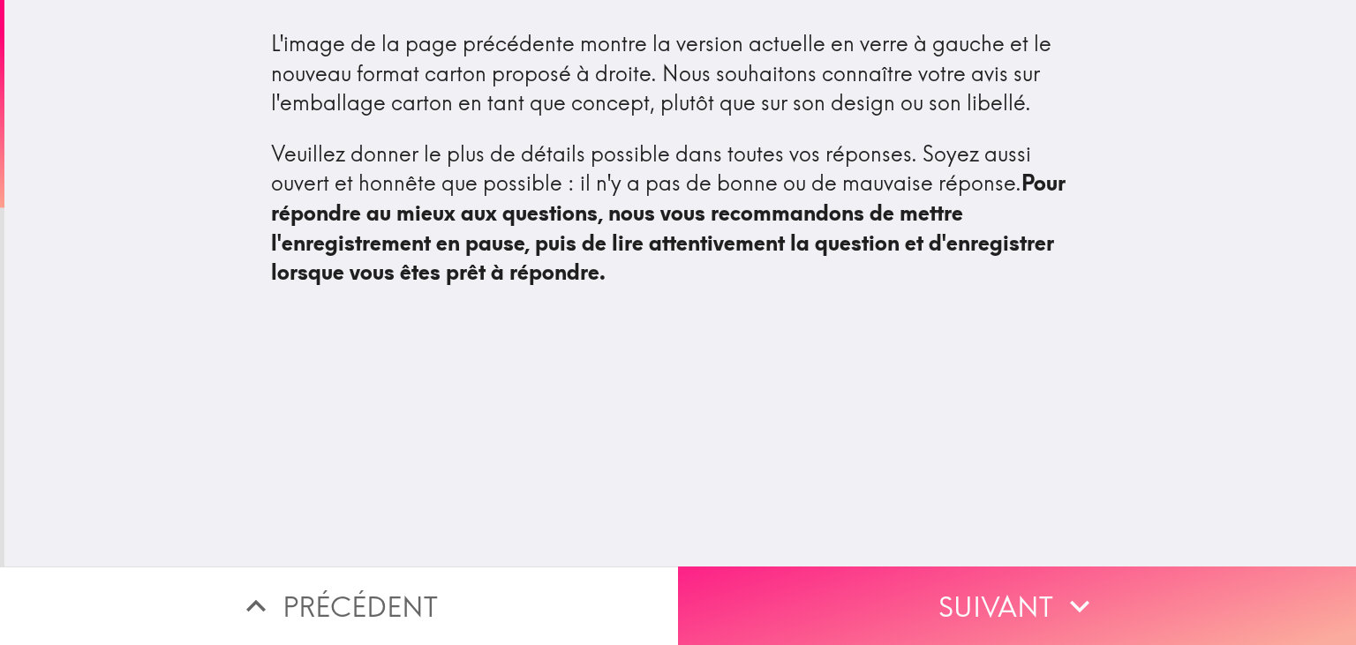
click at [969, 620] on button "Suivant" at bounding box center [1017, 606] width 678 height 79
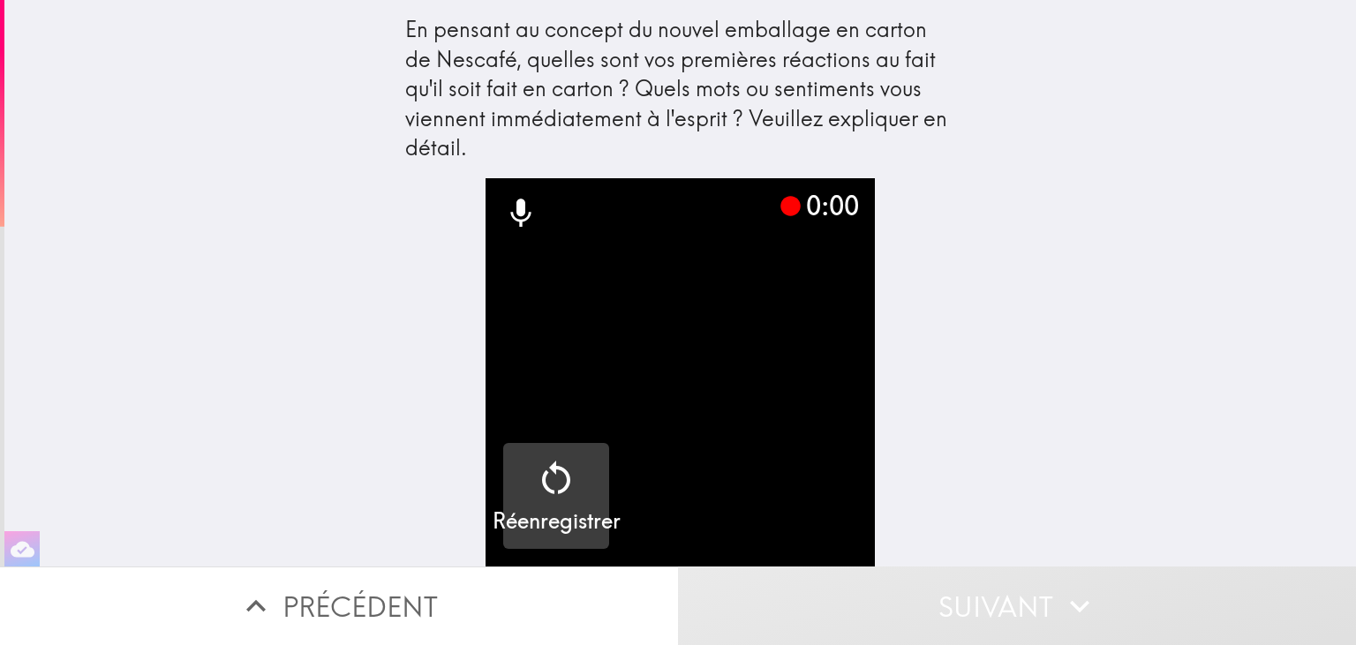
click at [569, 471] on icon "button" at bounding box center [556, 478] width 42 height 42
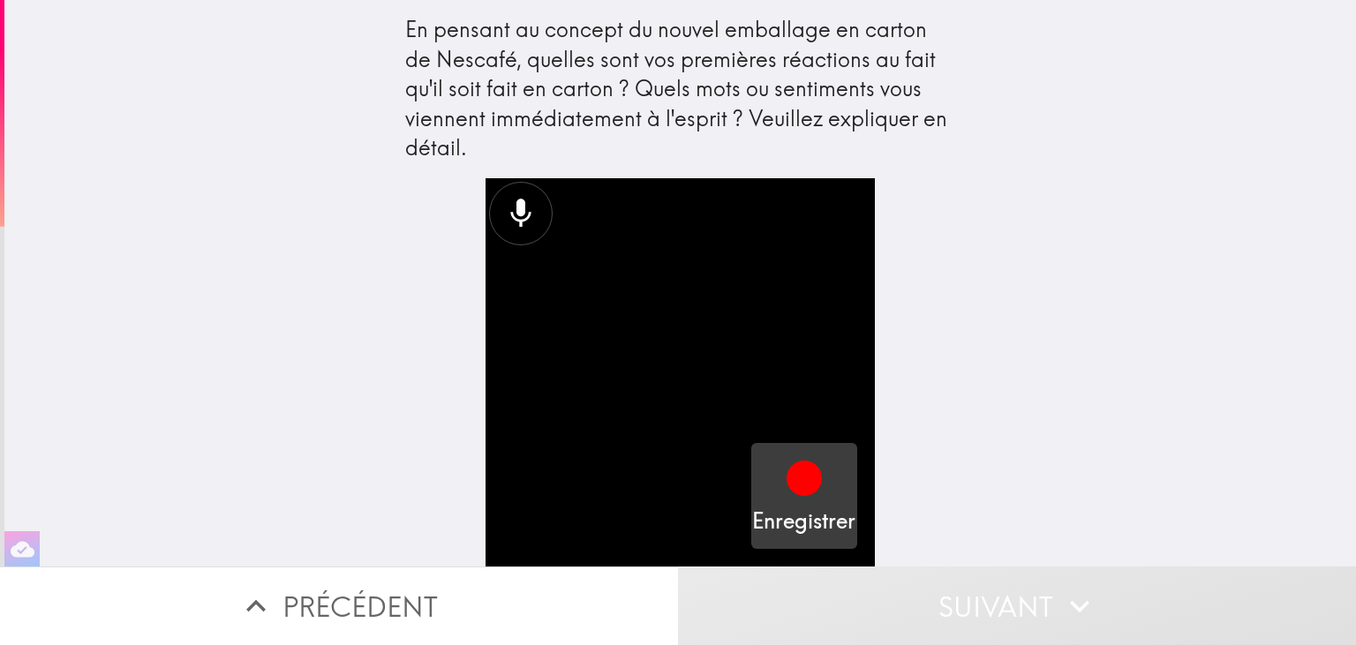
click at [806, 493] on icon "button" at bounding box center [804, 478] width 35 height 35
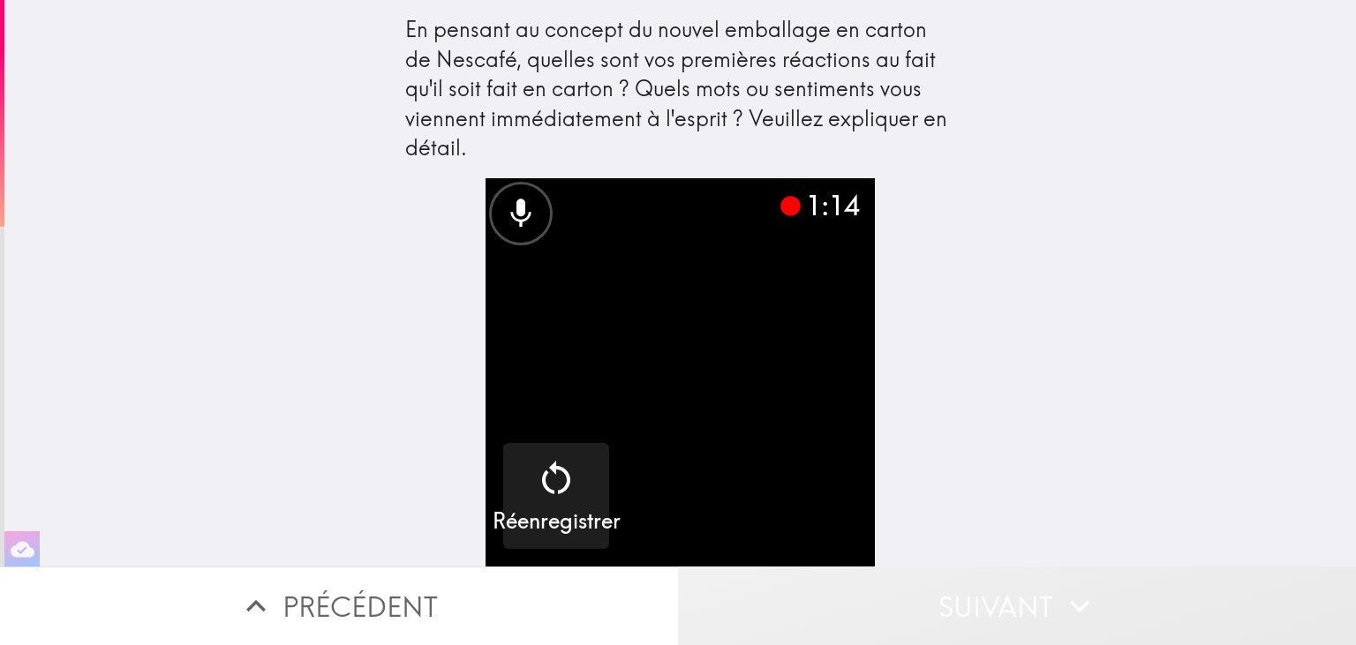
click at [938, 599] on button "Suivant" at bounding box center [1017, 606] width 678 height 79
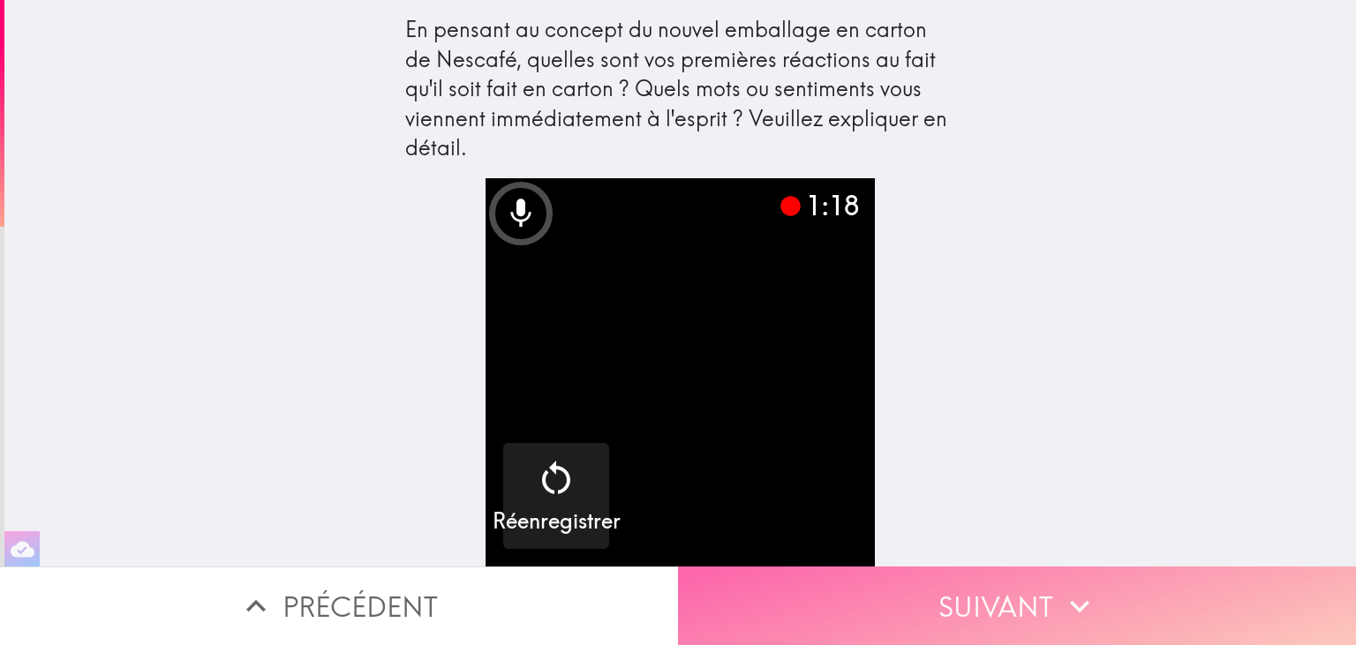
click at [975, 609] on button "Suivant" at bounding box center [1017, 606] width 678 height 79
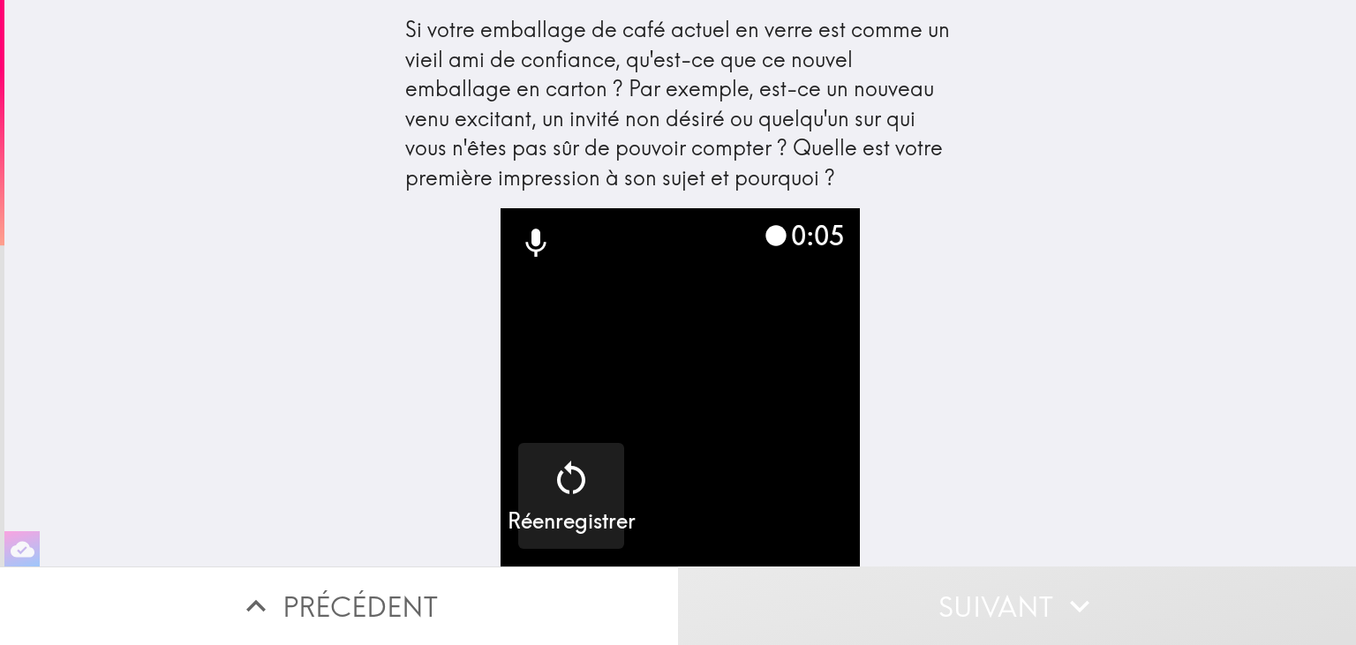
click at [979, 627] on button "Suivant" at bounding box center [1017, 606] width 678 height 79
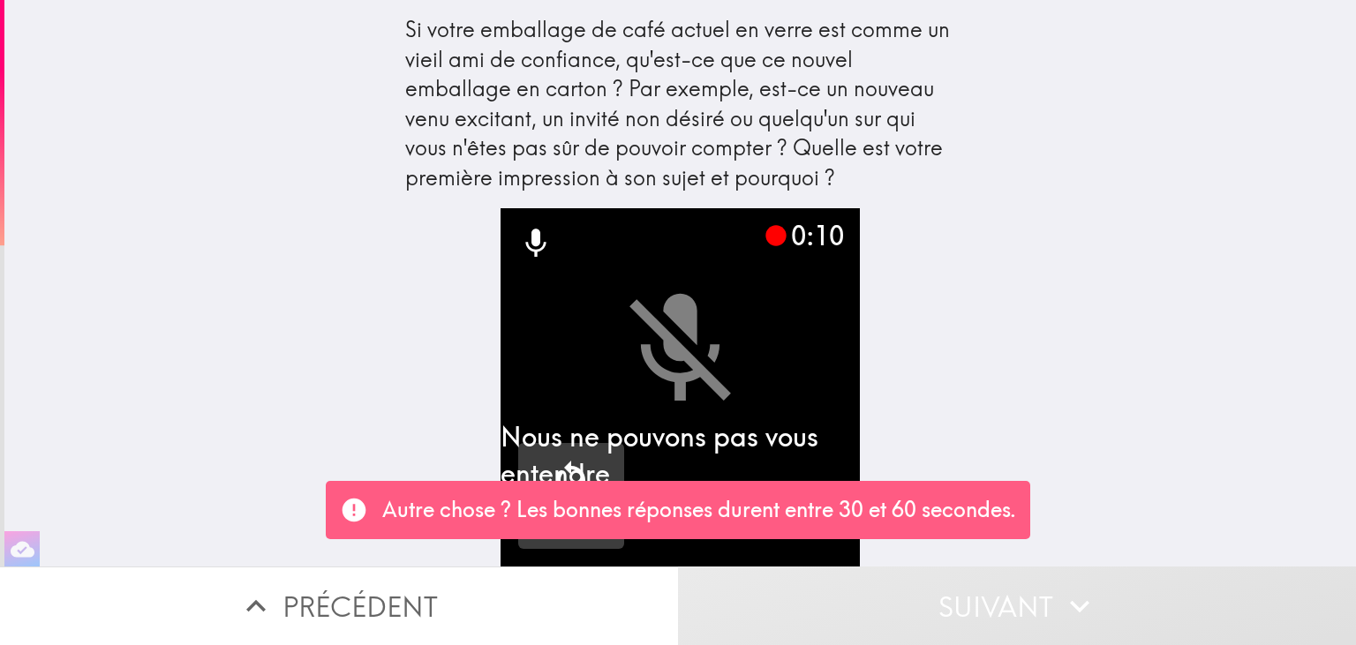
click at [574, 475] on icon "button" at bounding box center [571, 478] width 42 height 42
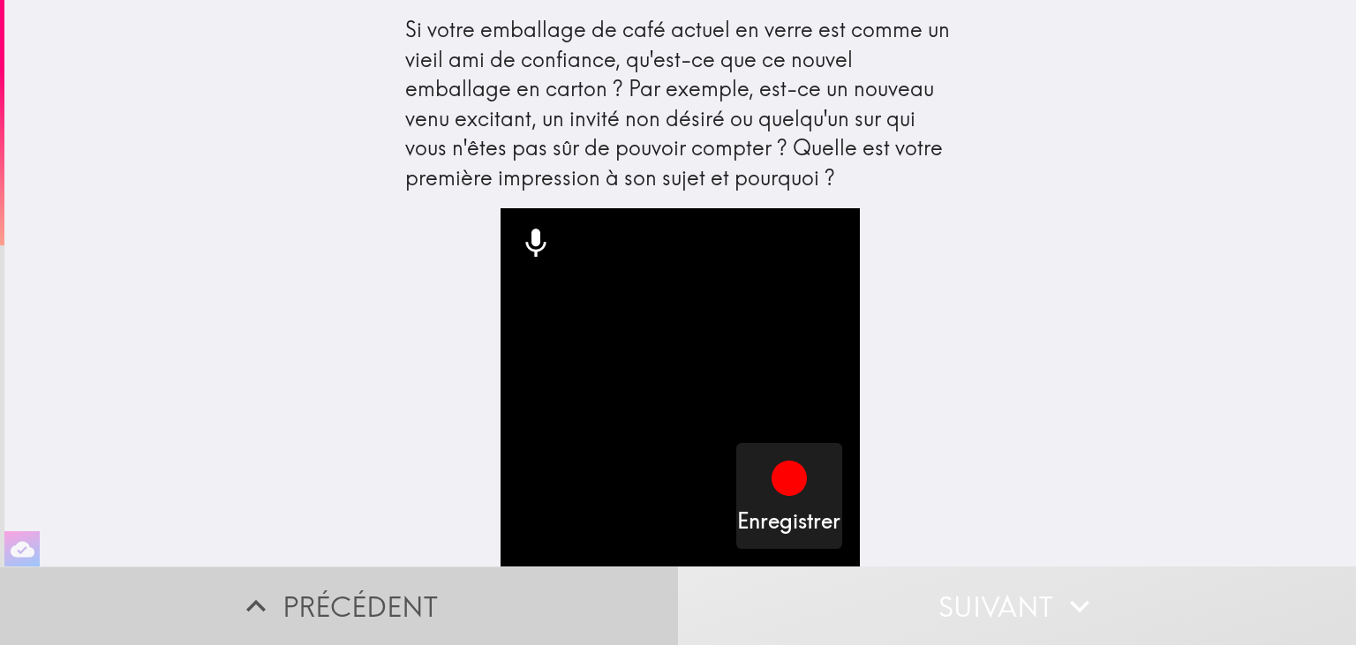
click at [494, 590] on button "Précédent" at bounding box center [339, 606] width 678 height 79
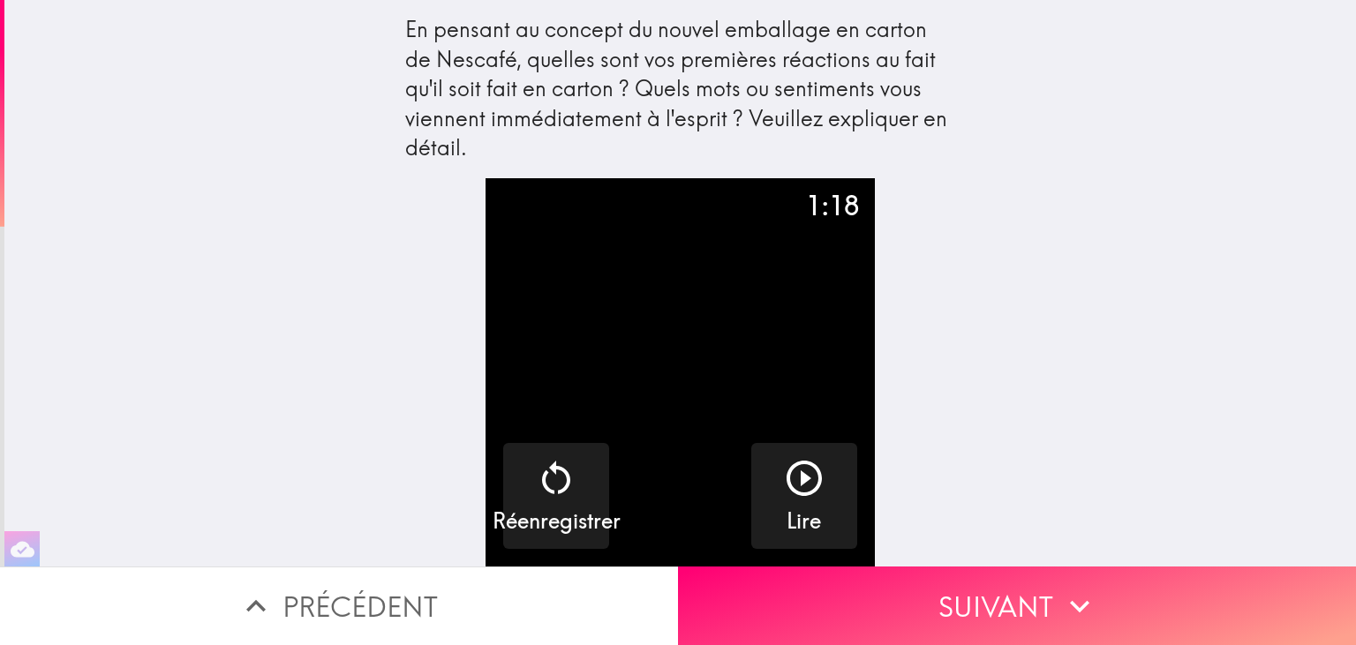
click at [487, 593] on button "Précédent" at bounding box center [339, 606] width 678 height 79
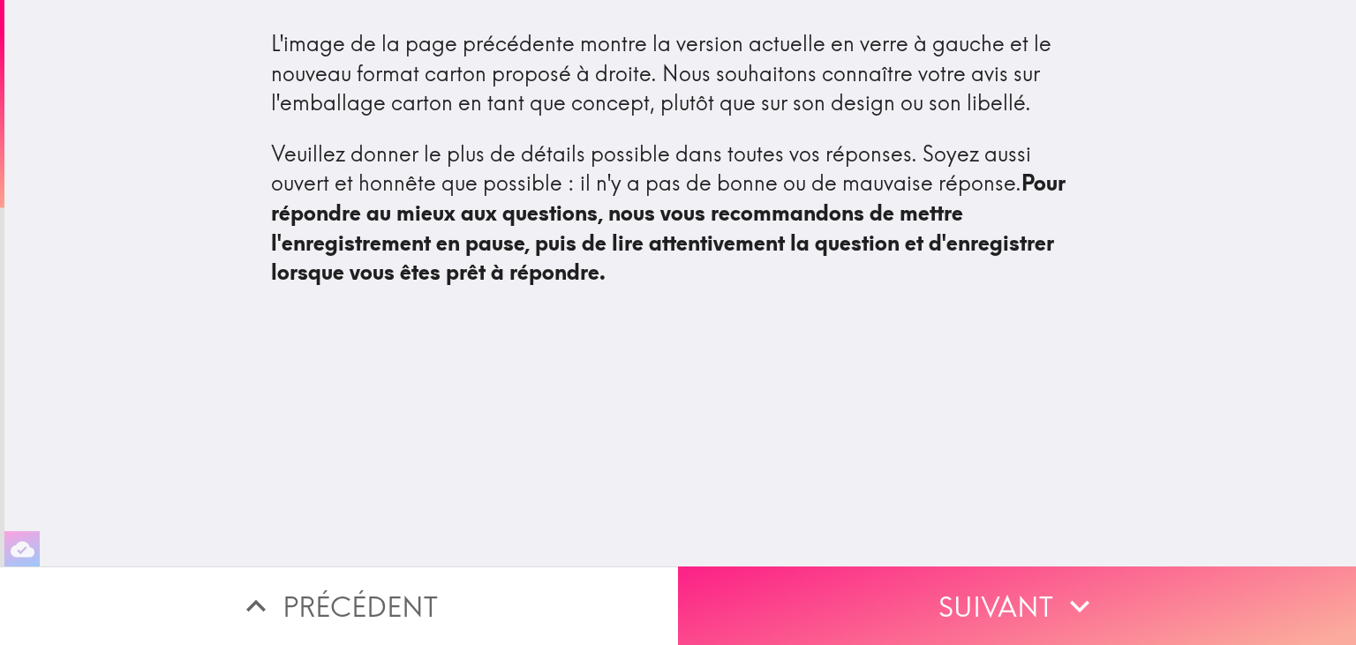
click at [790, 592] on button "Suivant" at bounding box center [1017, 606] width 678 height 79
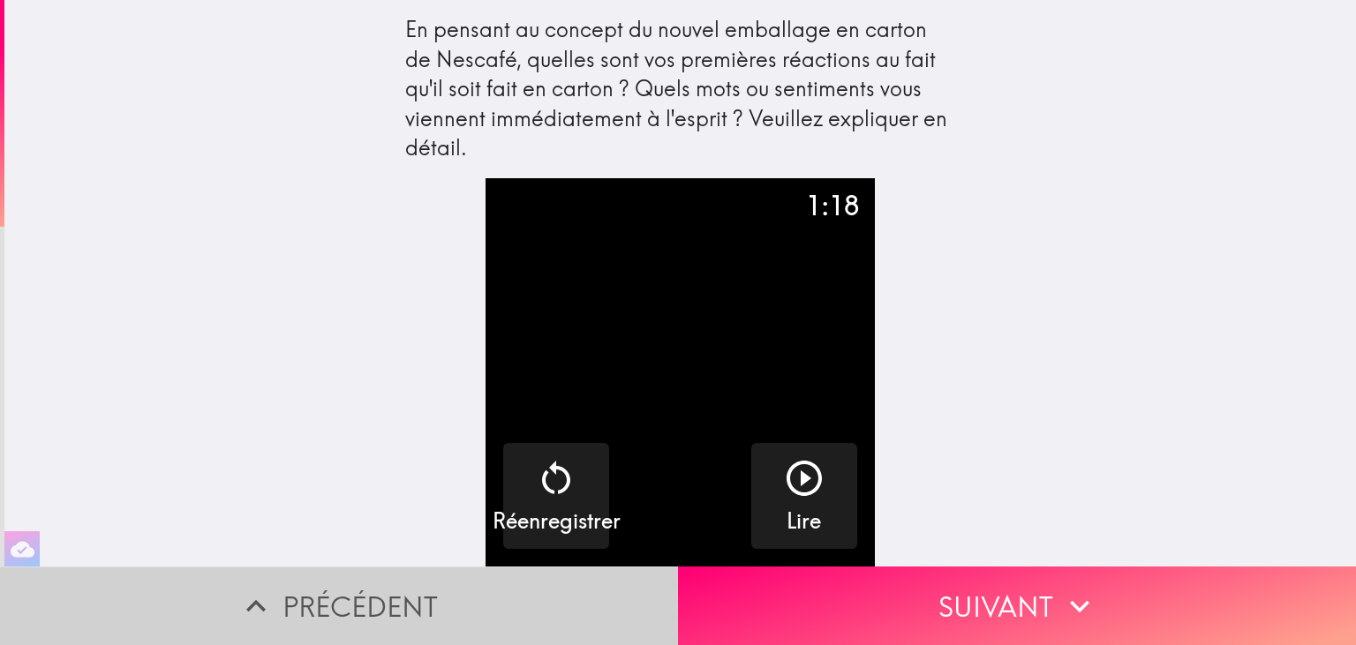
click at [585, 588] on button "Précédent" at bounding box center [339, 606] width 678 height 79
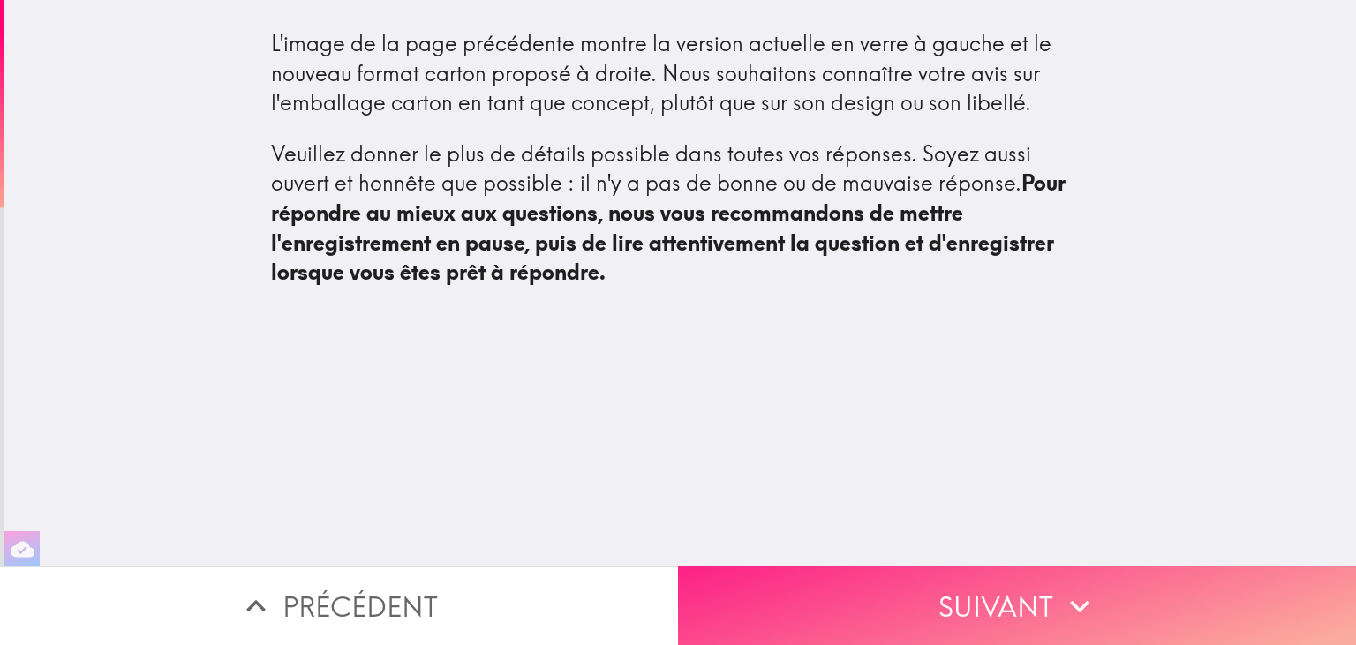
click at [973, 585] on button "Suivant" at bounding box center [1017, 606] width 678 height 79
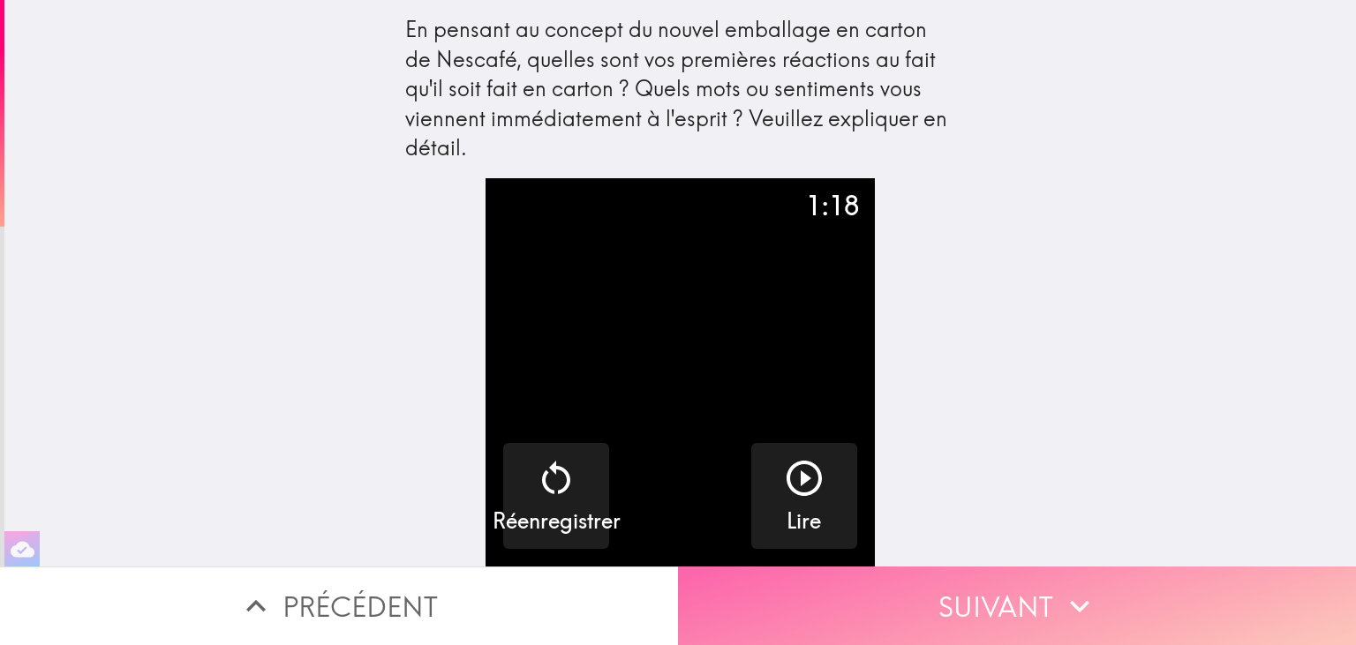
click at [977, 584] on button "Suivant" at bounding box center [1017, 606] width 678 height 79
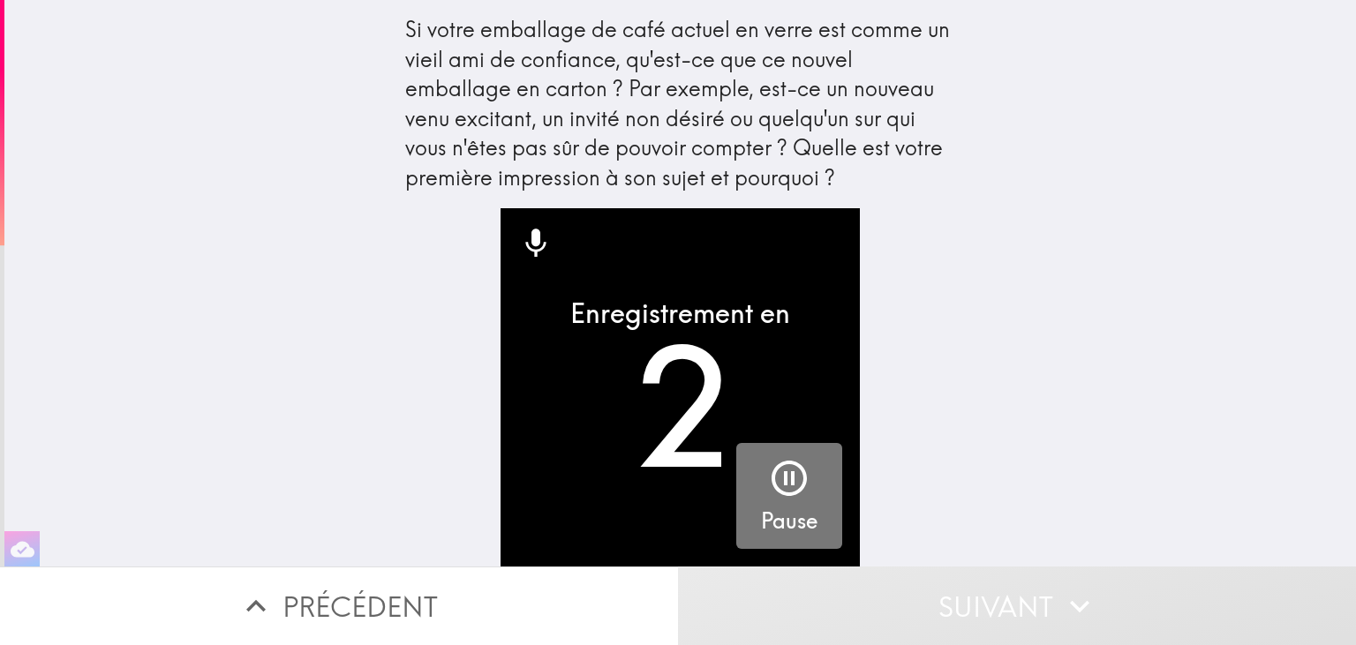
click at [780, 490] on icon "button" at bounding box center [789, 478] width 35 height 35
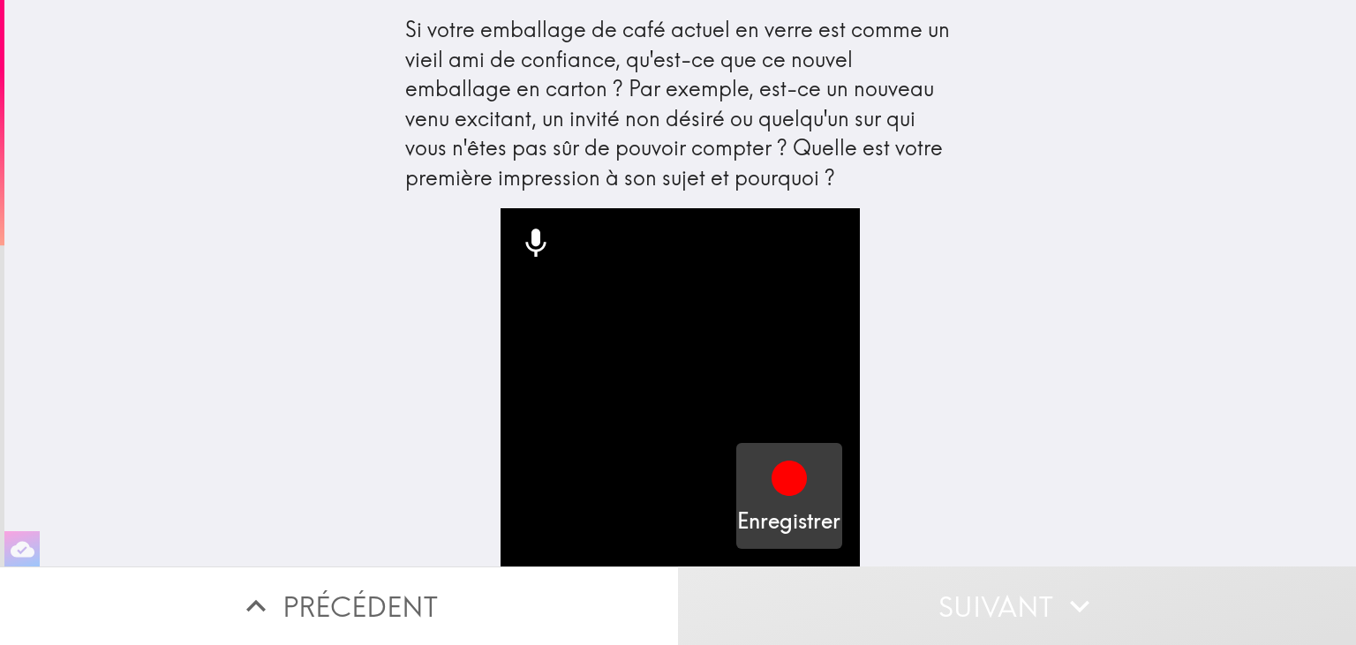
click at [782, 487] on icon "button" at bounding box center [789, 478] width 35 height 35
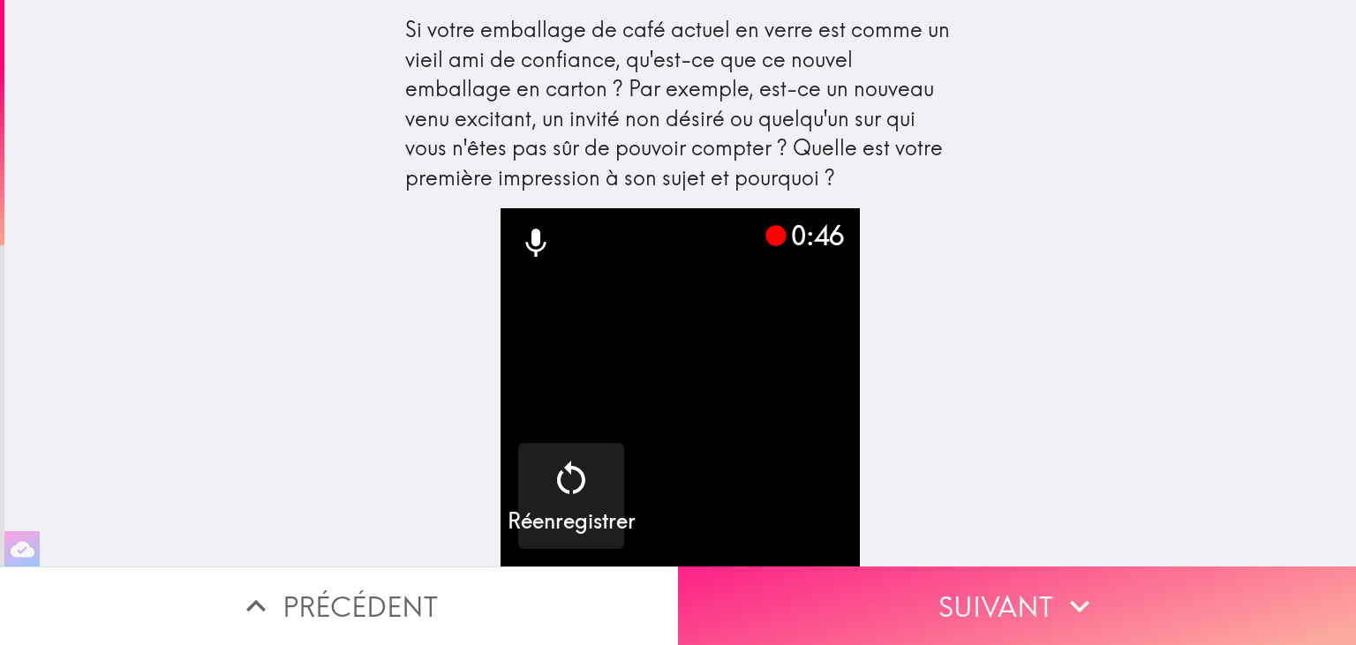
click at [929, 622] on button "Suivant" at bounding box center [1017, 606] width 678 height 79
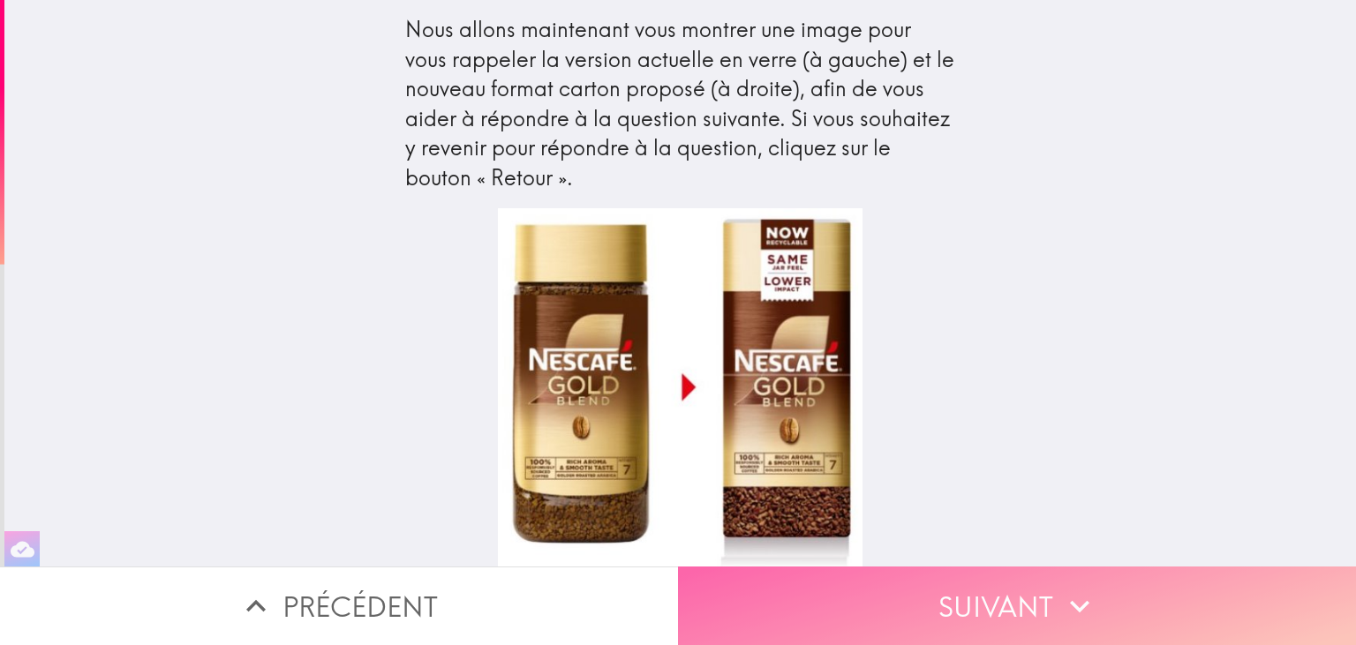
click at [878, 611] on button "Suivant" at bounding box center [1017, 606] width 678 height 79
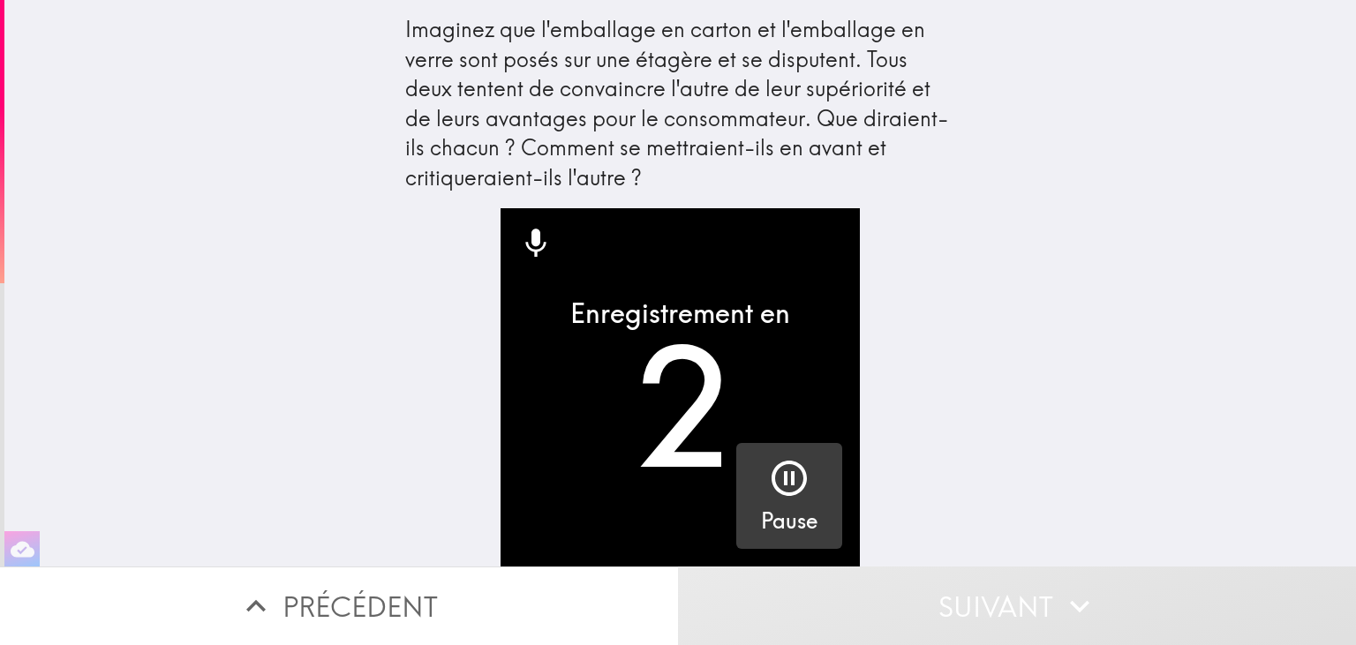
click at [798, 502] on div "button" at bounding box center [789, 481] width 42 height 49
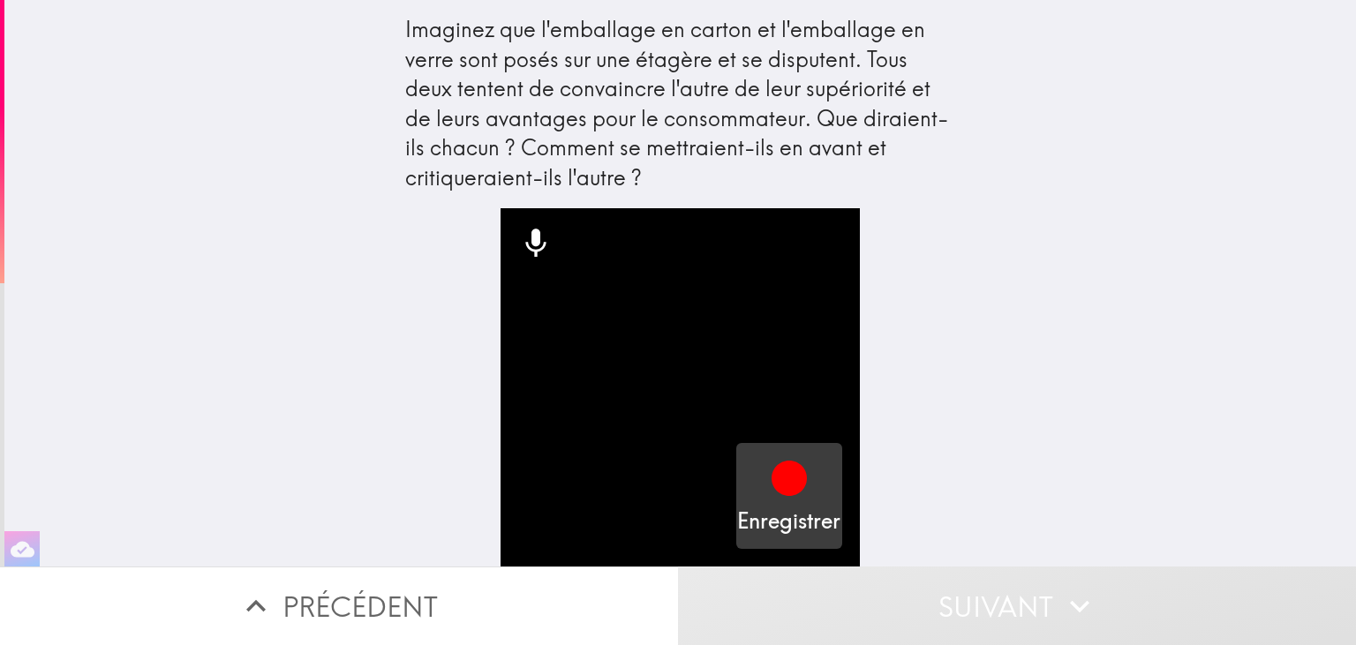
click at [791, 493] on icon "button" at bounding box center [789, 478] width 35 height 35
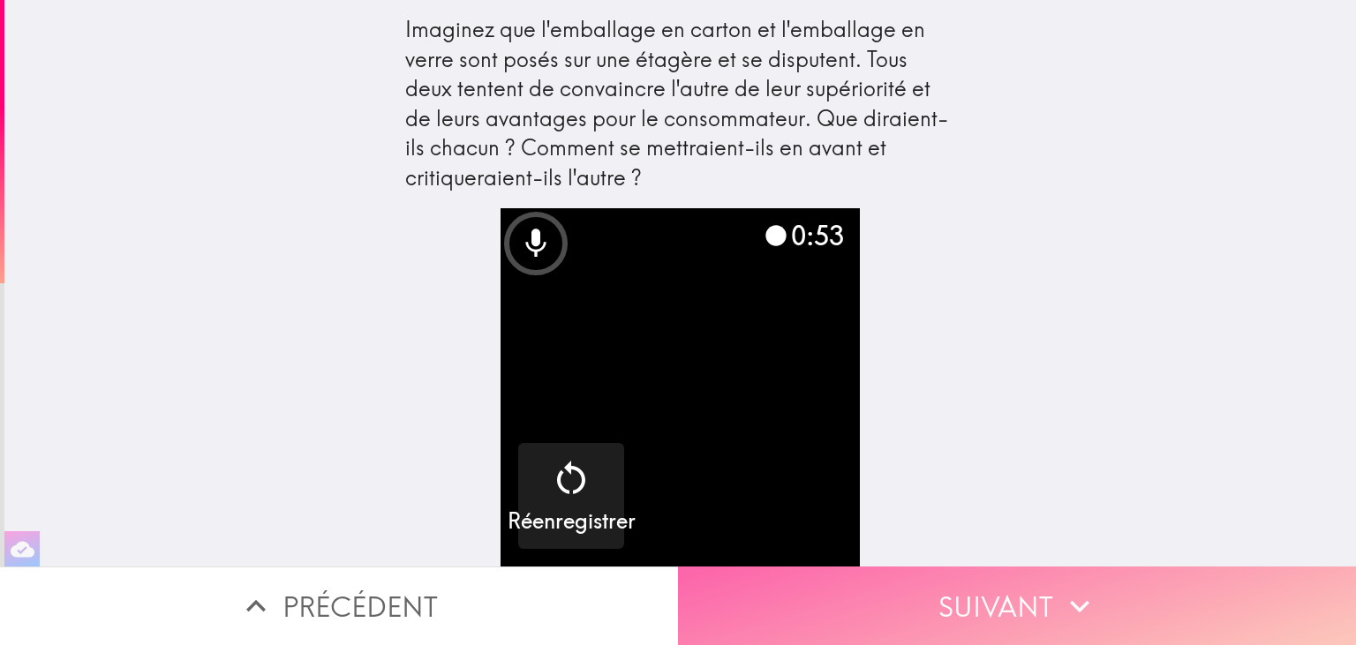
click at [942, 622] on button "Suivant" at bounding box center [1017, 606] width 678 height 79
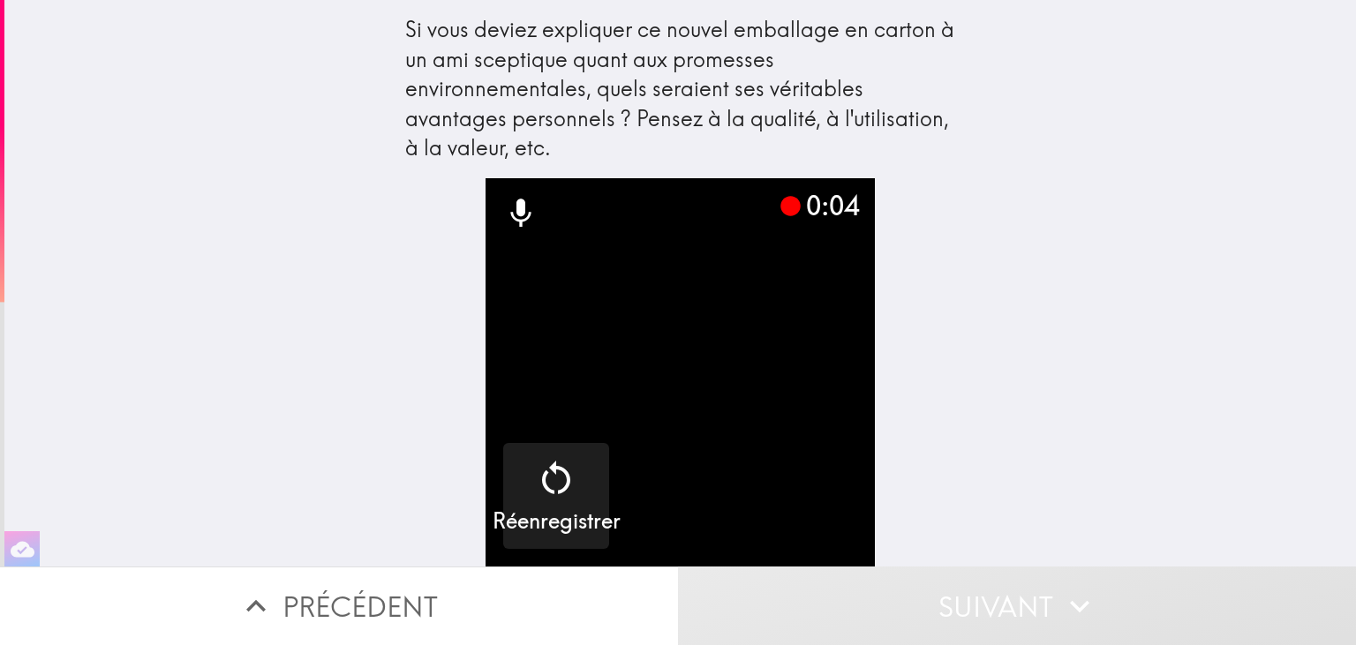
click at [660, 411] on video "button" at bounding box center [680, 372] width 388 height 388
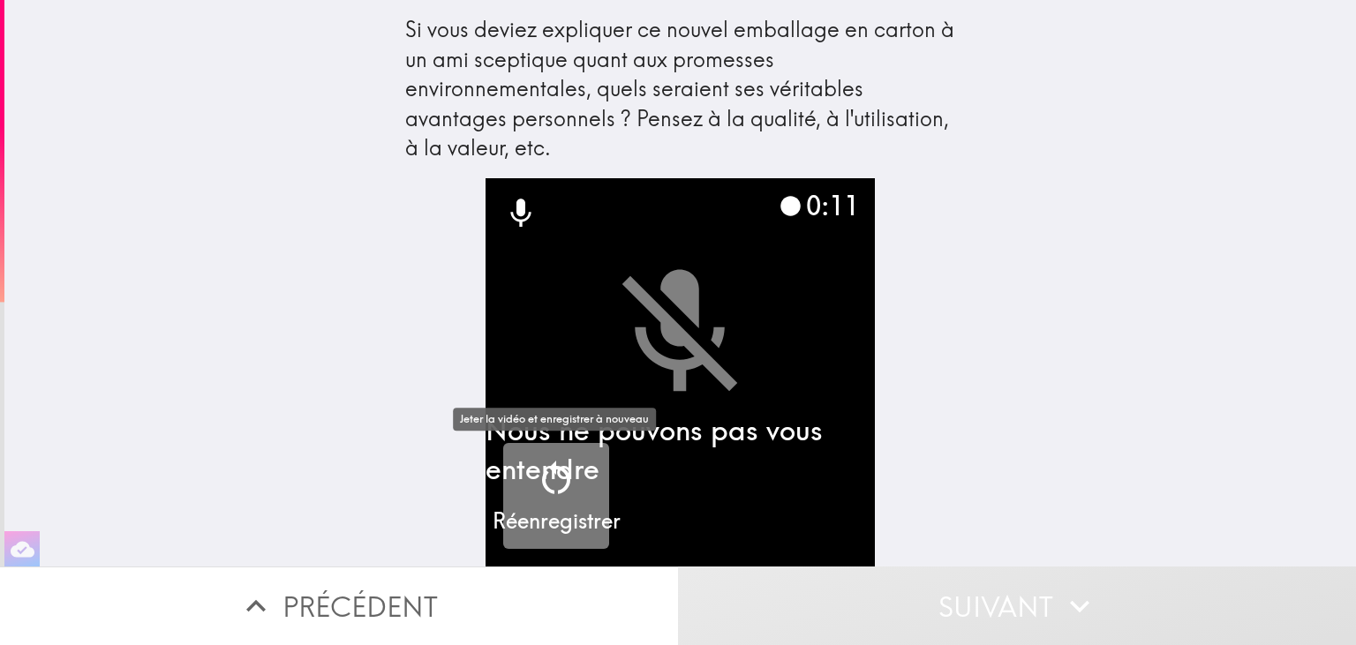
click at [571, 490] on icon "button" at bounding box center [556, 478] width 42 height 42
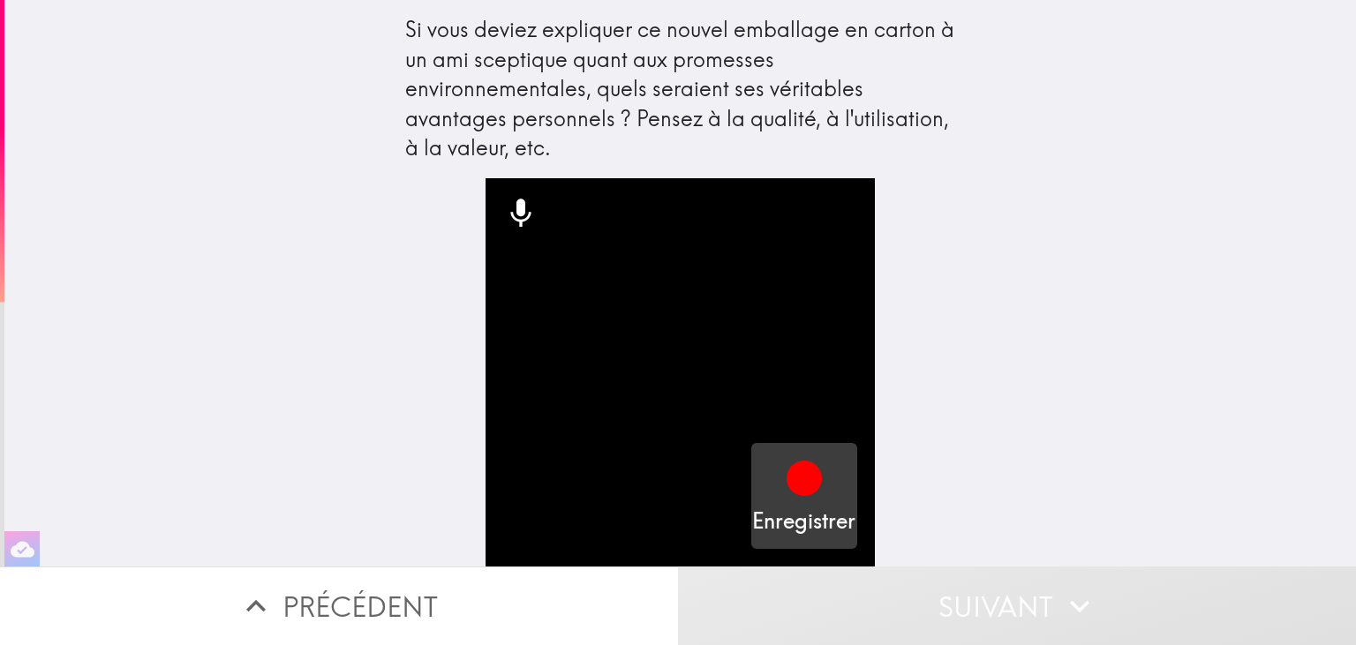
click at [796, 486] on icon "button" at bounding box center [804, 478] width 35 height 35
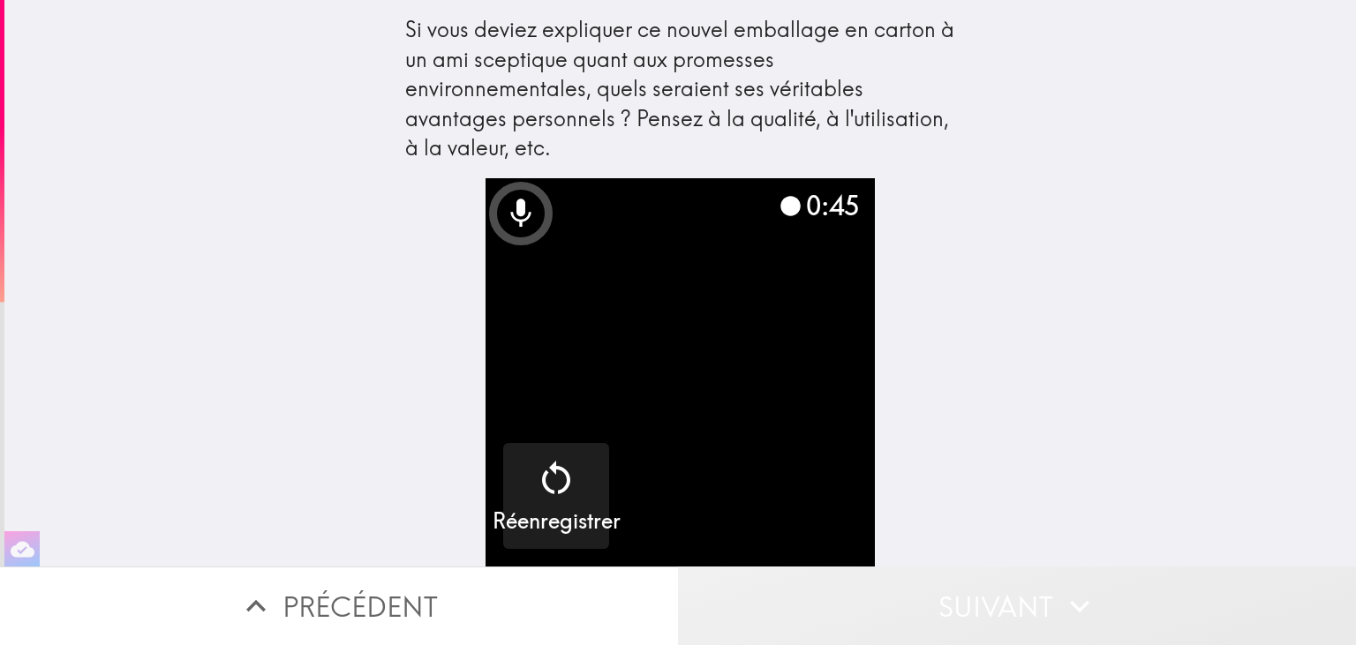
click at [911, 608] on button "Suivant" at bounding box center [1017, 606] width 678 height 79
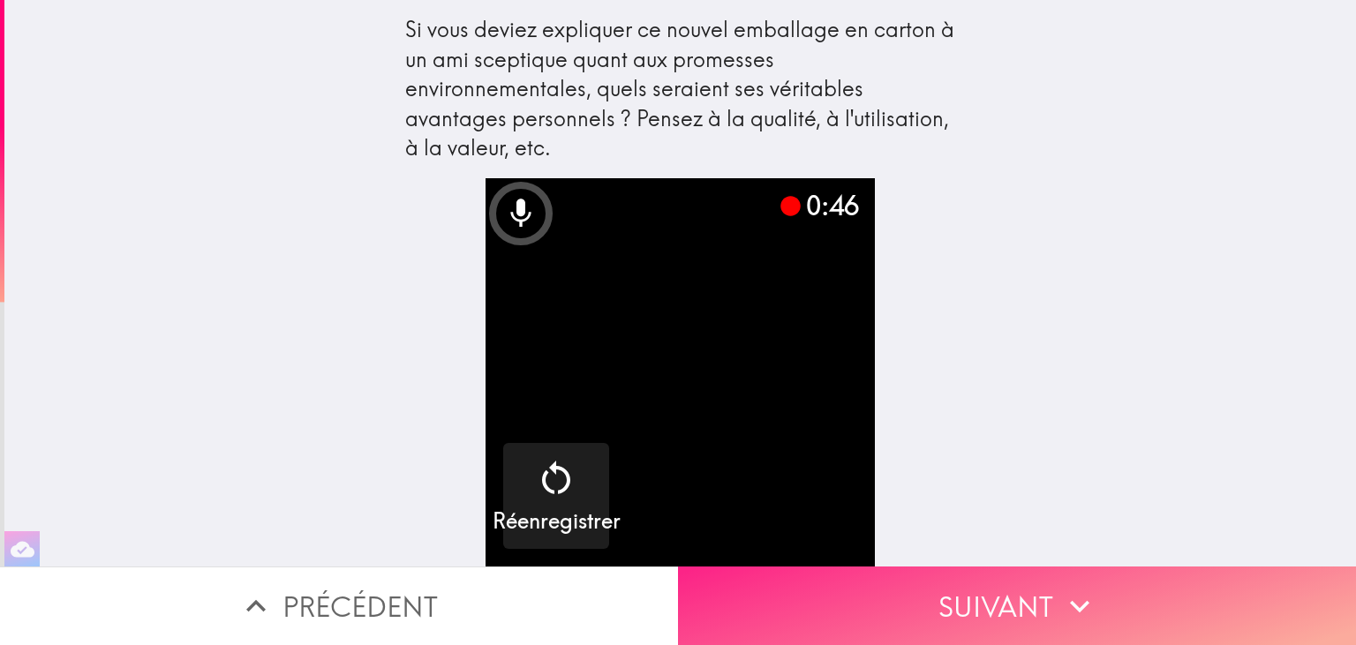
click at [911, 608] on button "Suivant" at bounding box center [1017, 606] width 678 height 79
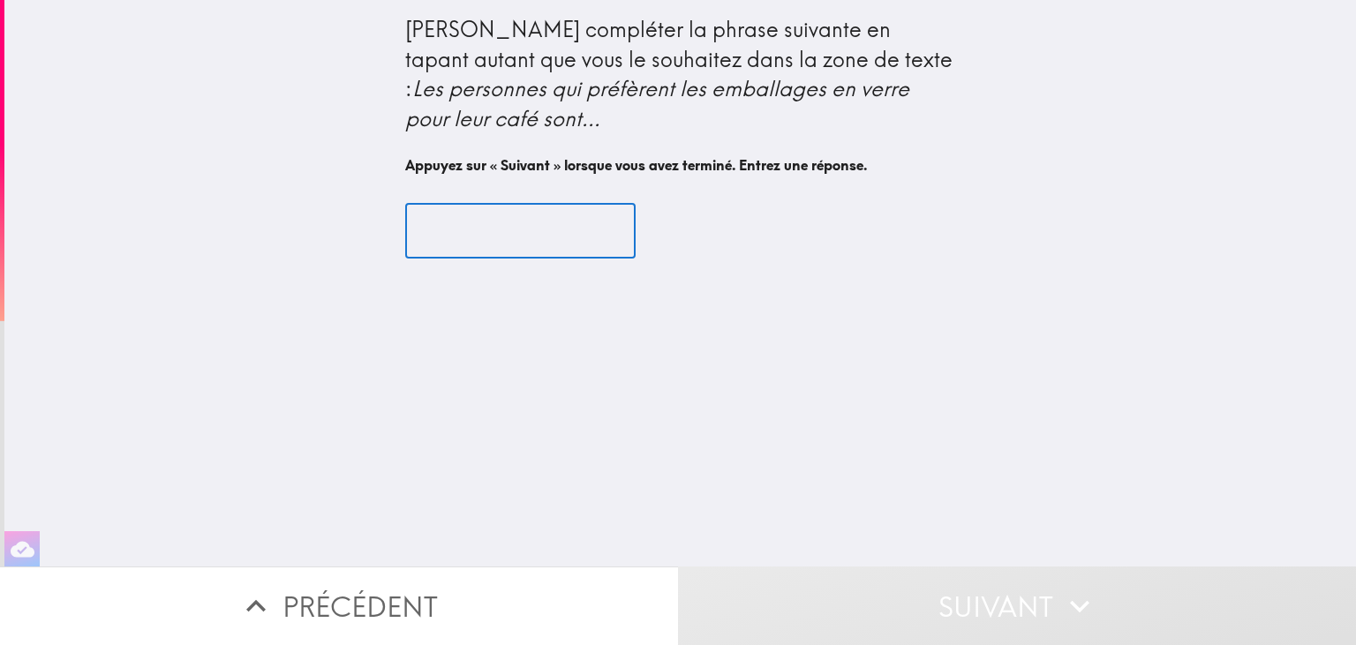
click at [570, 242] on input "text" at bounding box center [520, 231] width 230 height 55
type input "g"
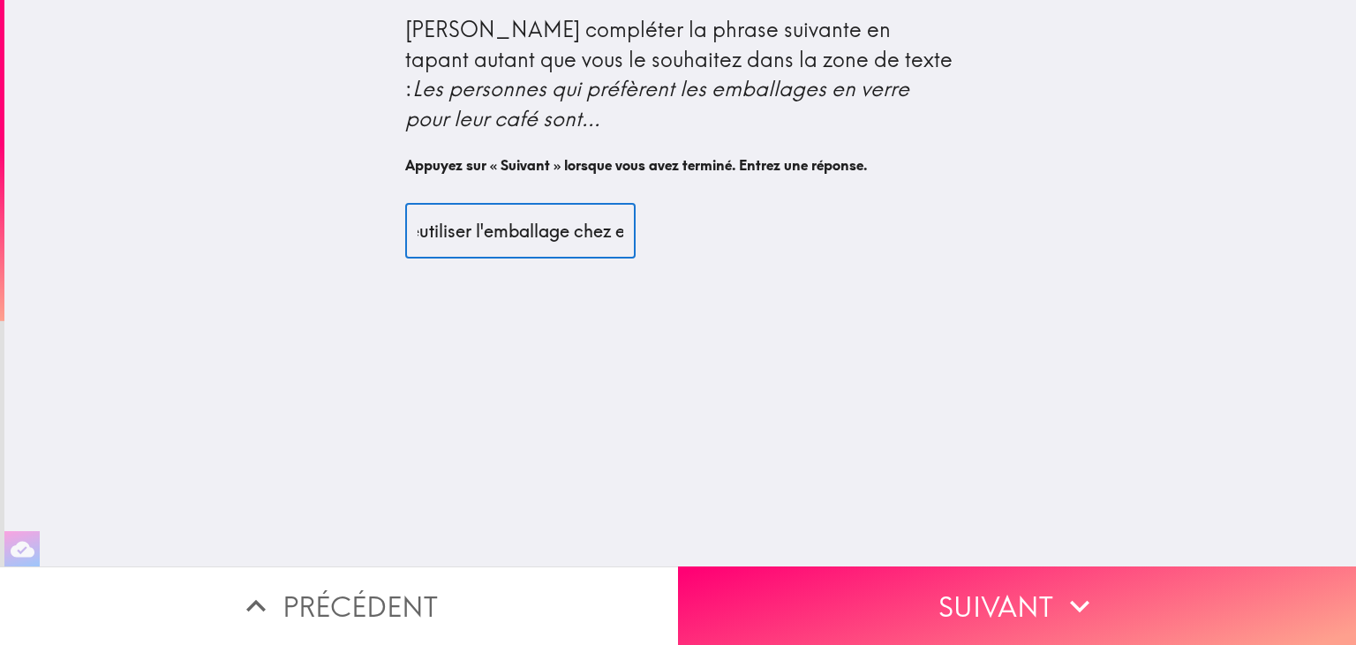
scroll to position [0, 225]
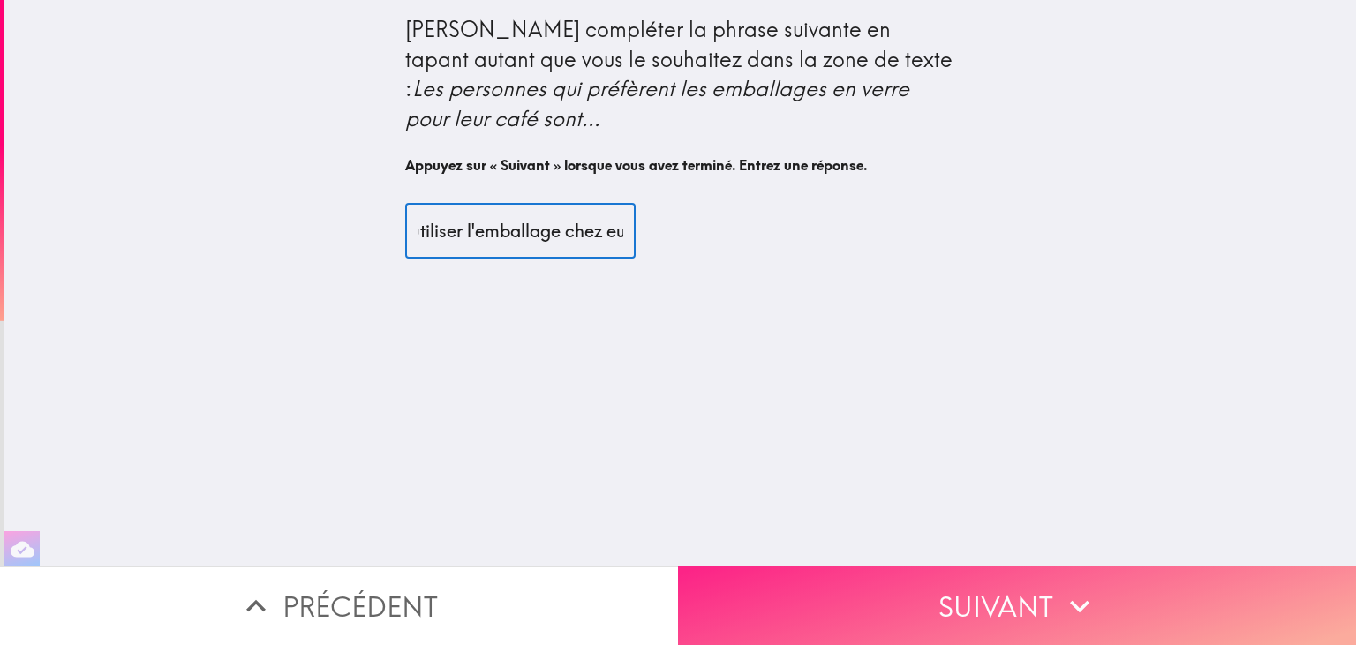
type input "des gens qui aiment bien reutiliser l'emballage chez eux"
click at [1079, 583] on button "Suivant" at bounding box center [1017, 606] width 678 height 79
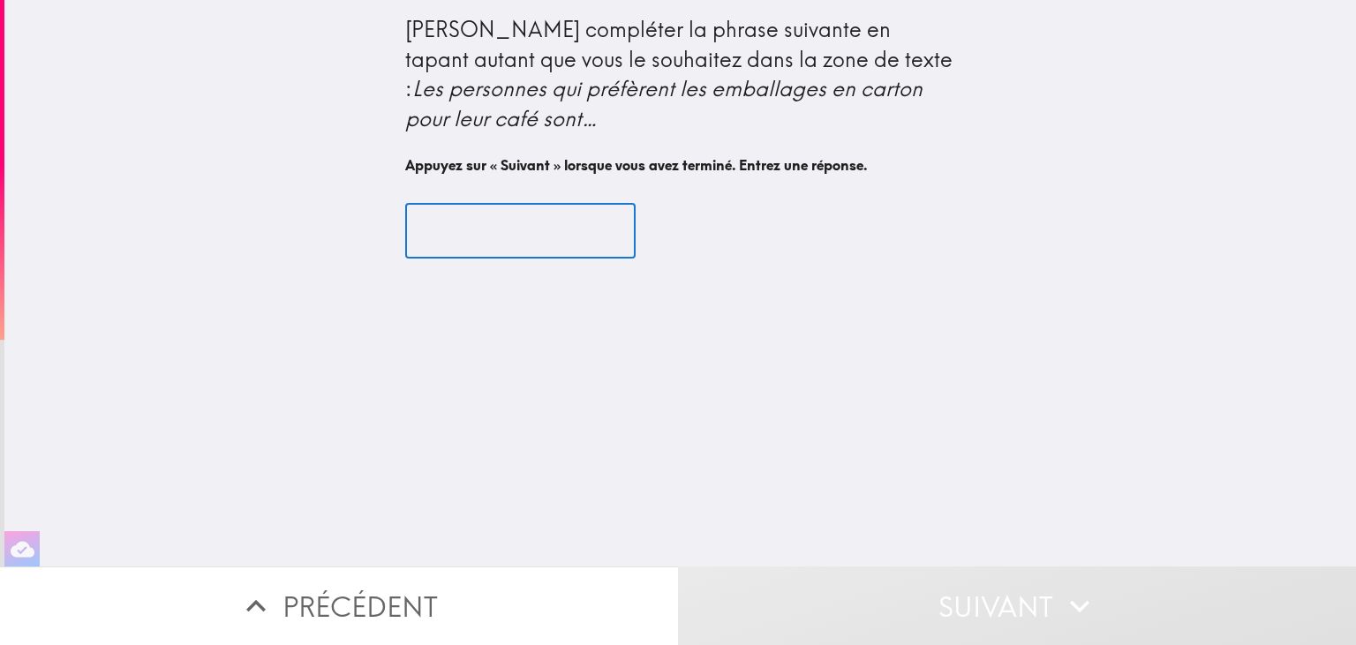
click at [573, 249] on input "text" at bounding box center [520, 231] width 230 height 55
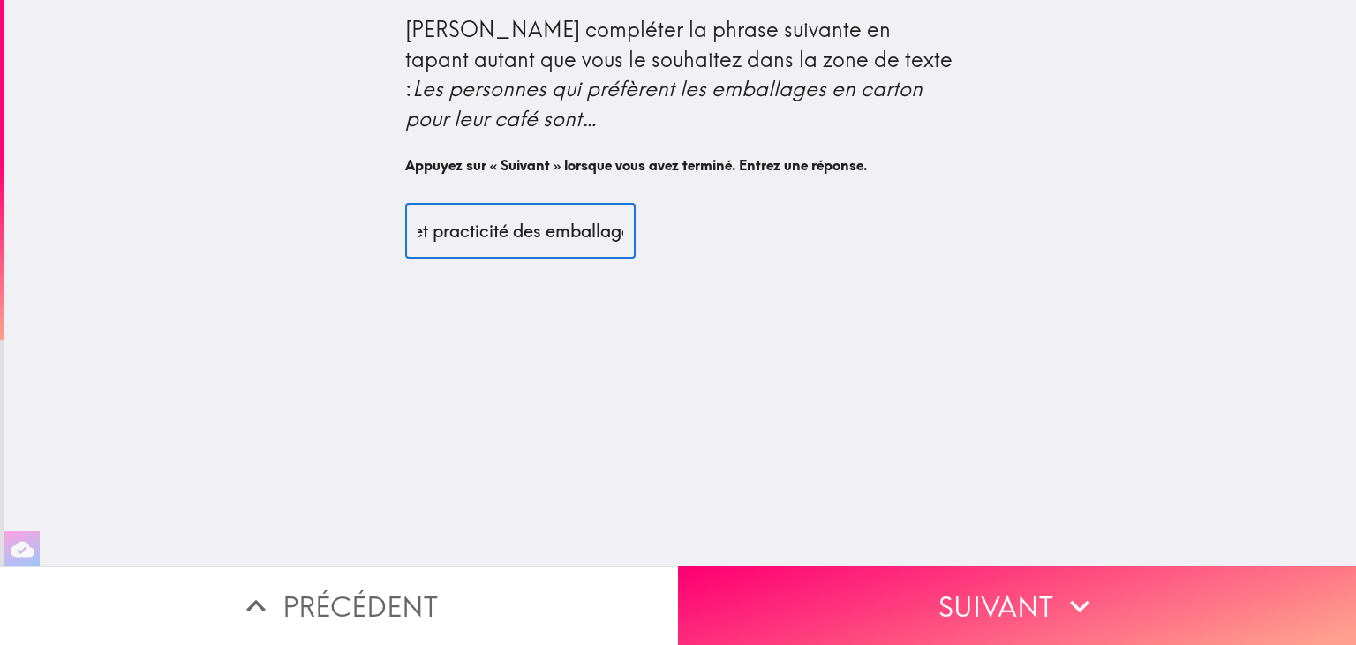
scroll to position [0, 283]
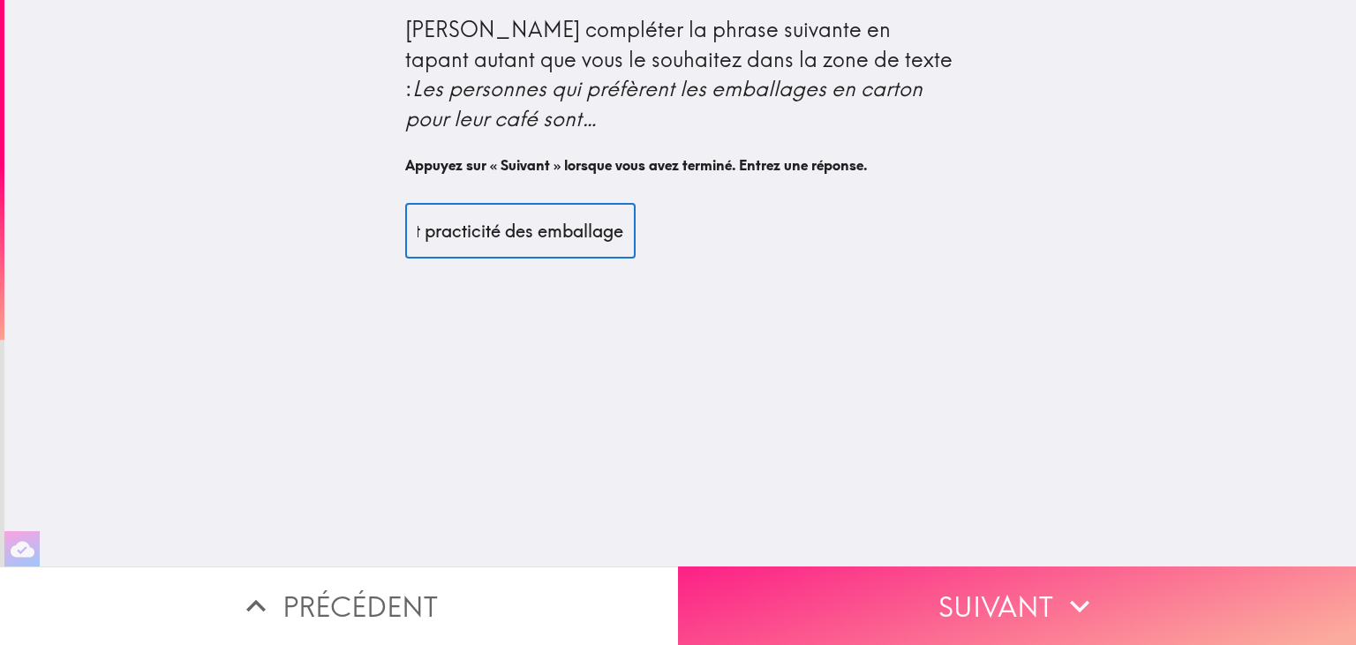
type input "des gens qui preferent la legereté et practicité des emballages"
click at [755, 592] on button "Suivant" at bounding box center [1017, 606] width 678 height 79
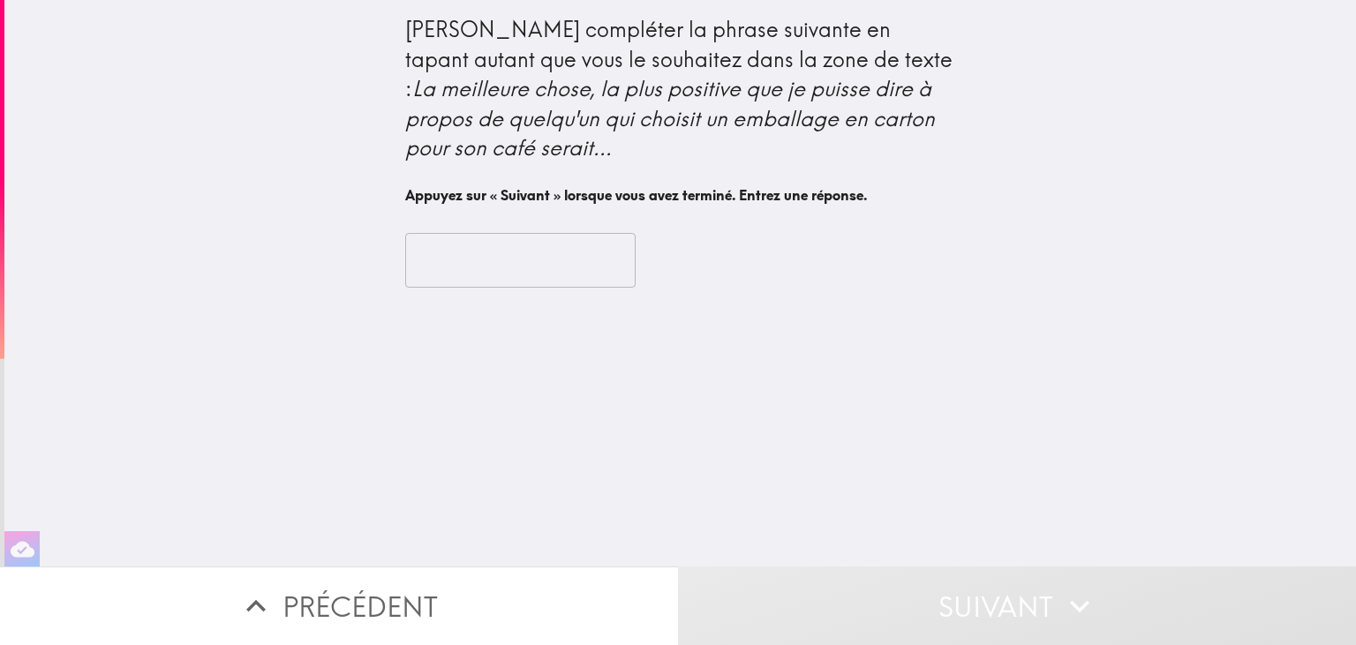
click at [515, 258] on input "text" at bounding box center [520, 260] width 230 height 55
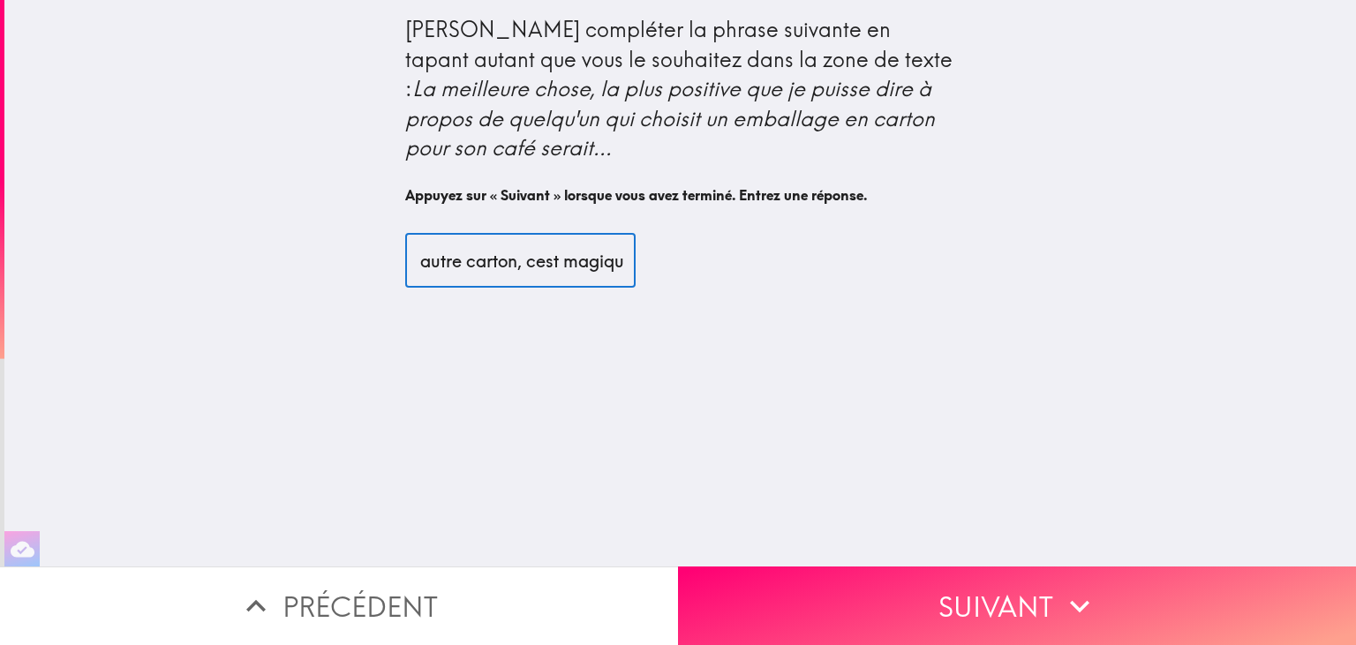
scroll to position [0, 235]
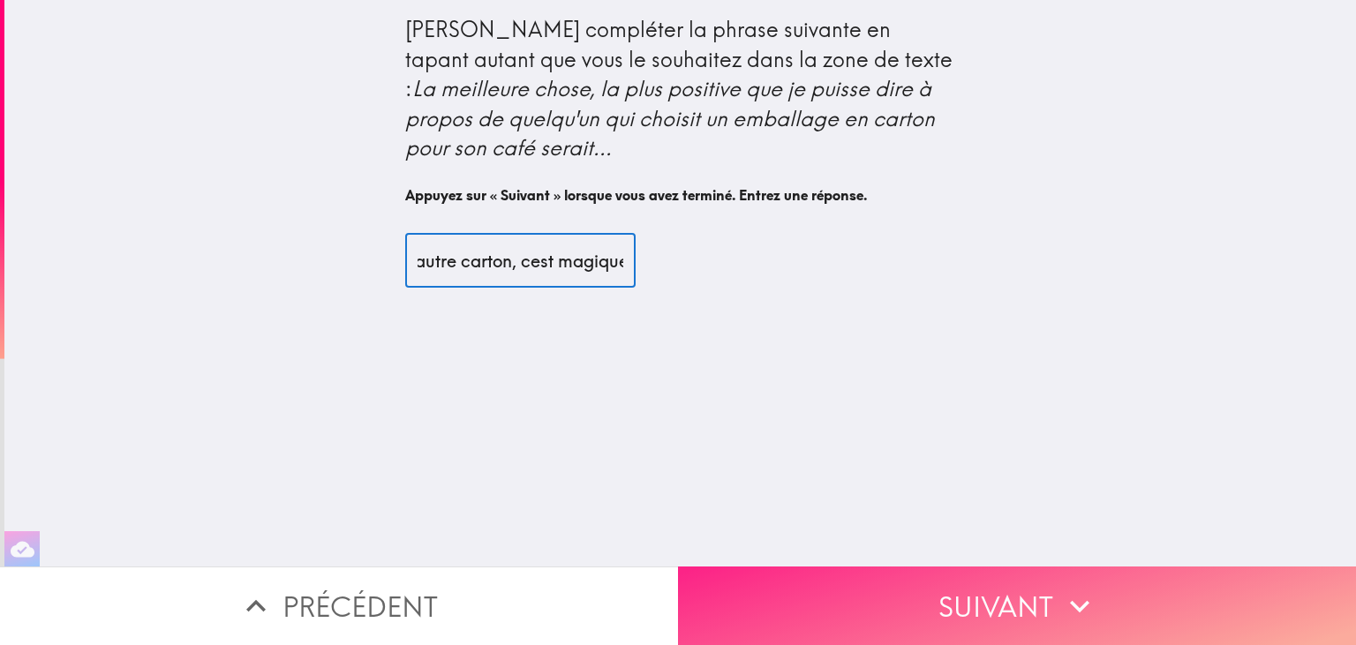
type input "un carton va gerer encore un autre carton, cest magique!"
click at [856, 616] on button "Suivant" at bounding box center [1017, 606] width 678 height 79
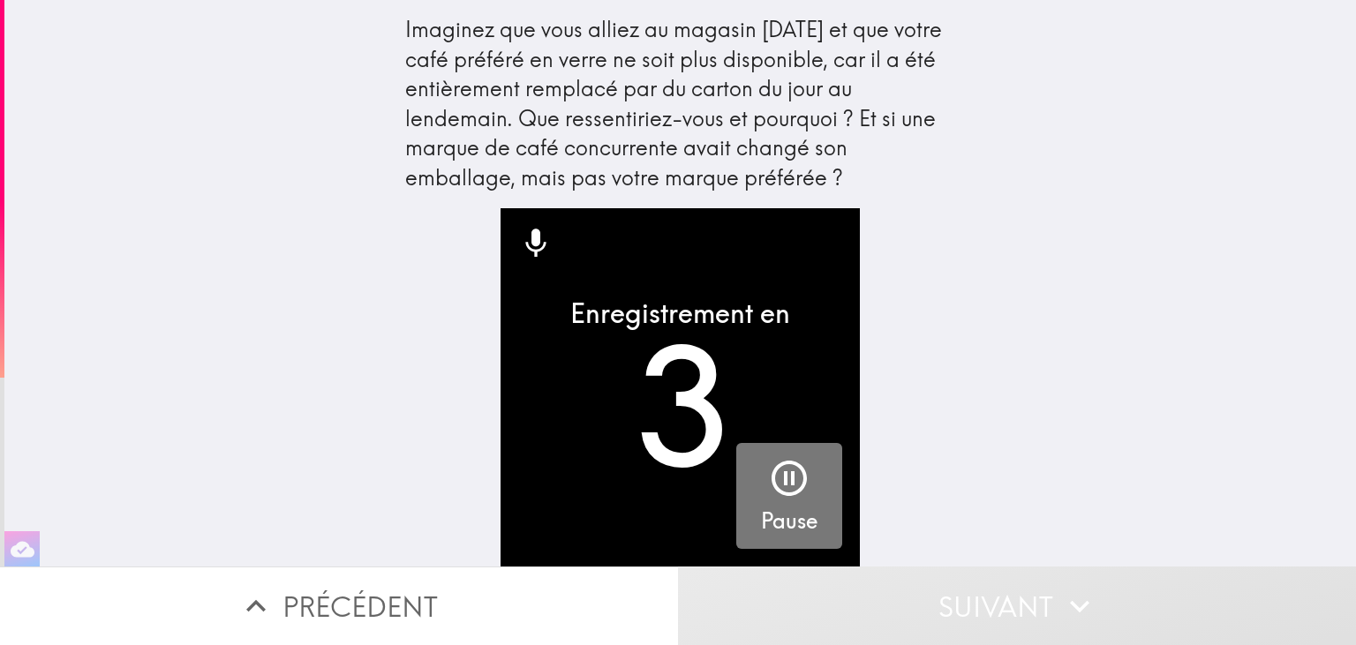
click at [788, 486] on icon "button" at bounding box center [789, 478] width 42 height 42
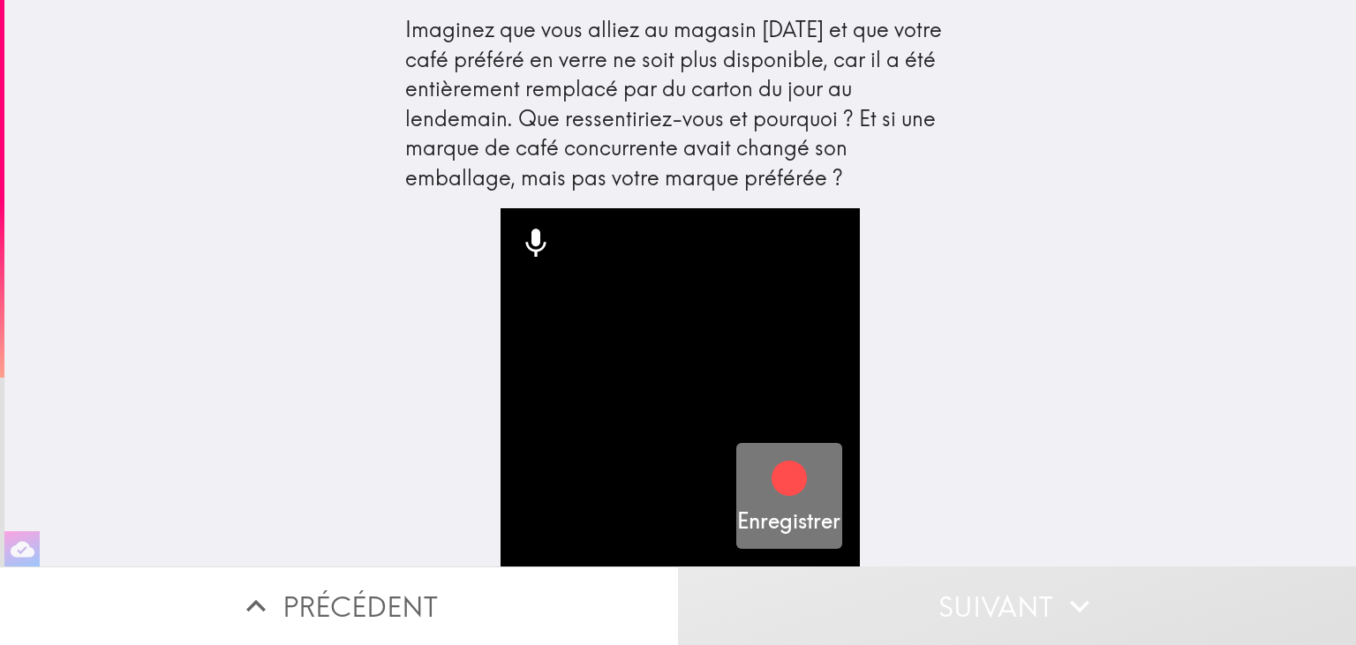
click at [793, 476] on icon "button" at bounding box center [789, 478] width 35 height 35
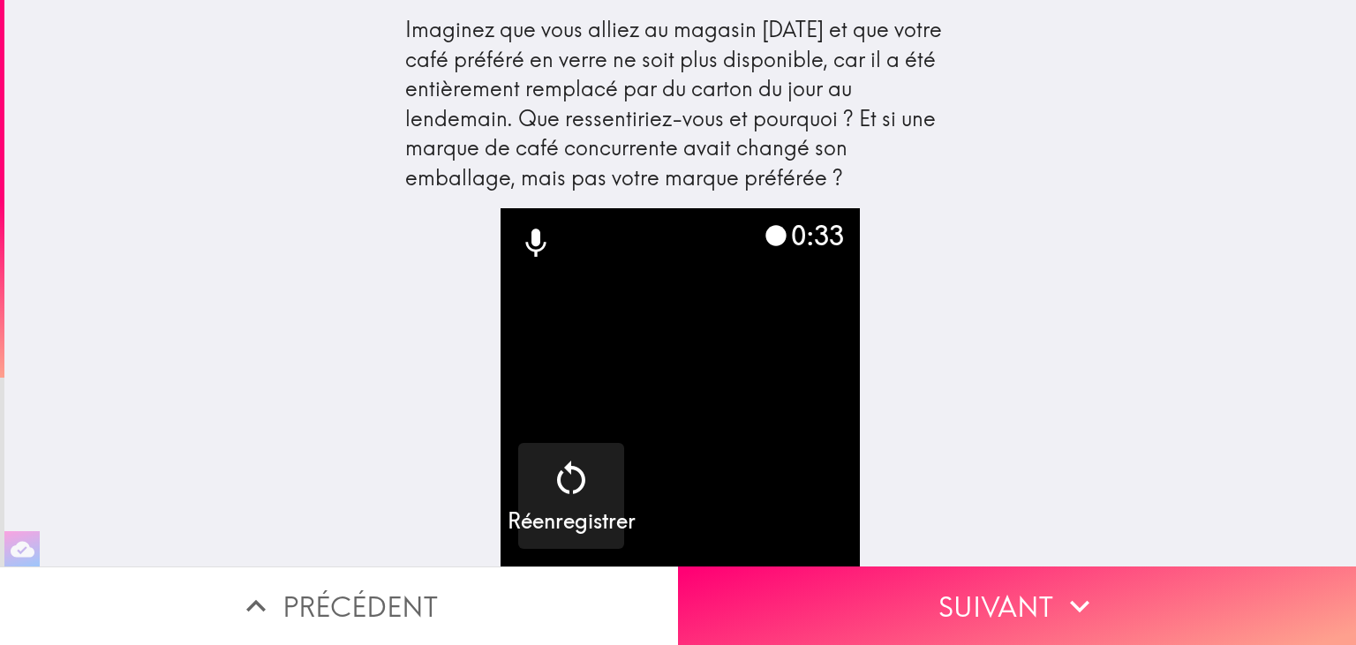
click at [980, 624] on button "Suivant" at bounding box center [1017, 606] width 678 height 79
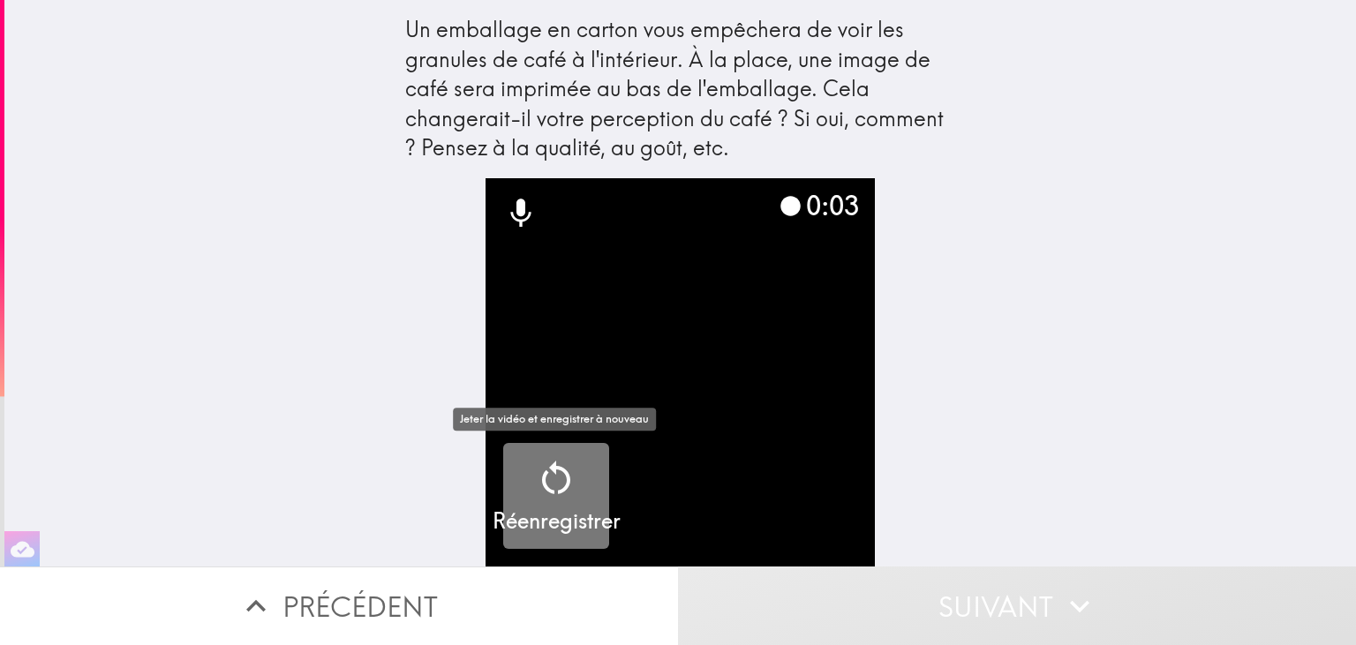
click at [559, 487] on icon "button" at bounding box center [556, 478] width 42 height 42
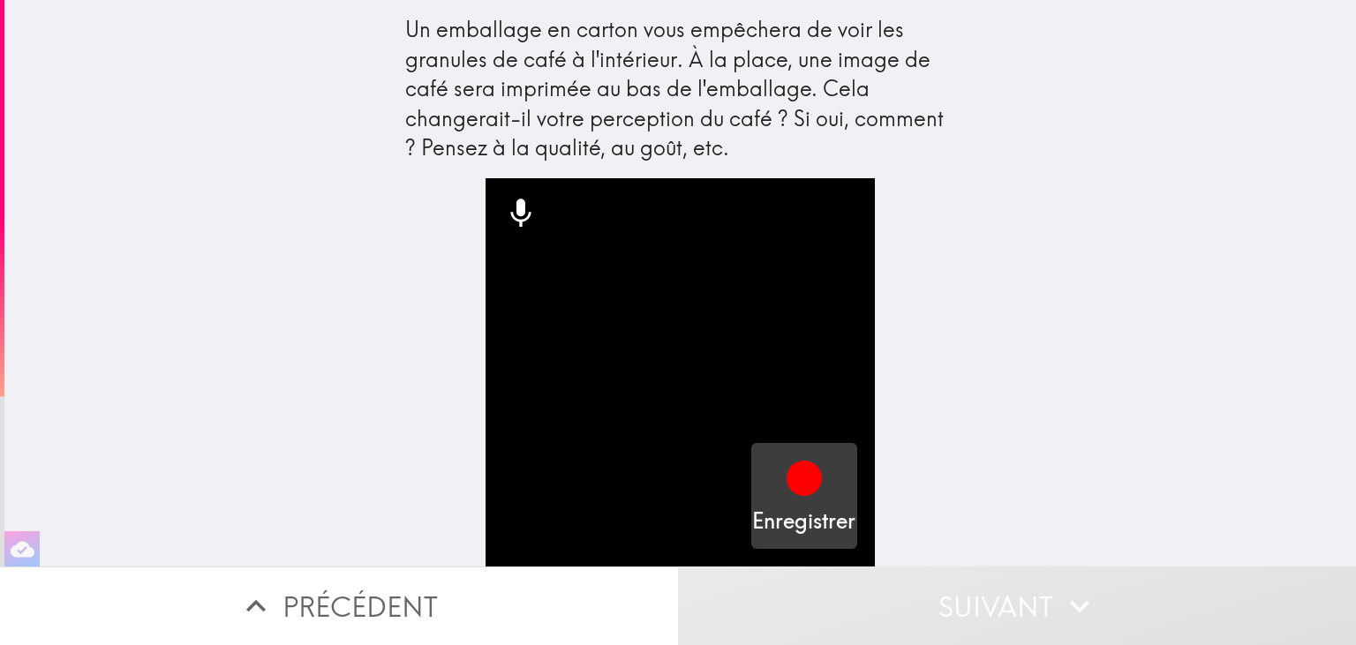
click at [818, 509] on h5 "Enregistrer" at bounding box center [803, 522] width 103 height 30
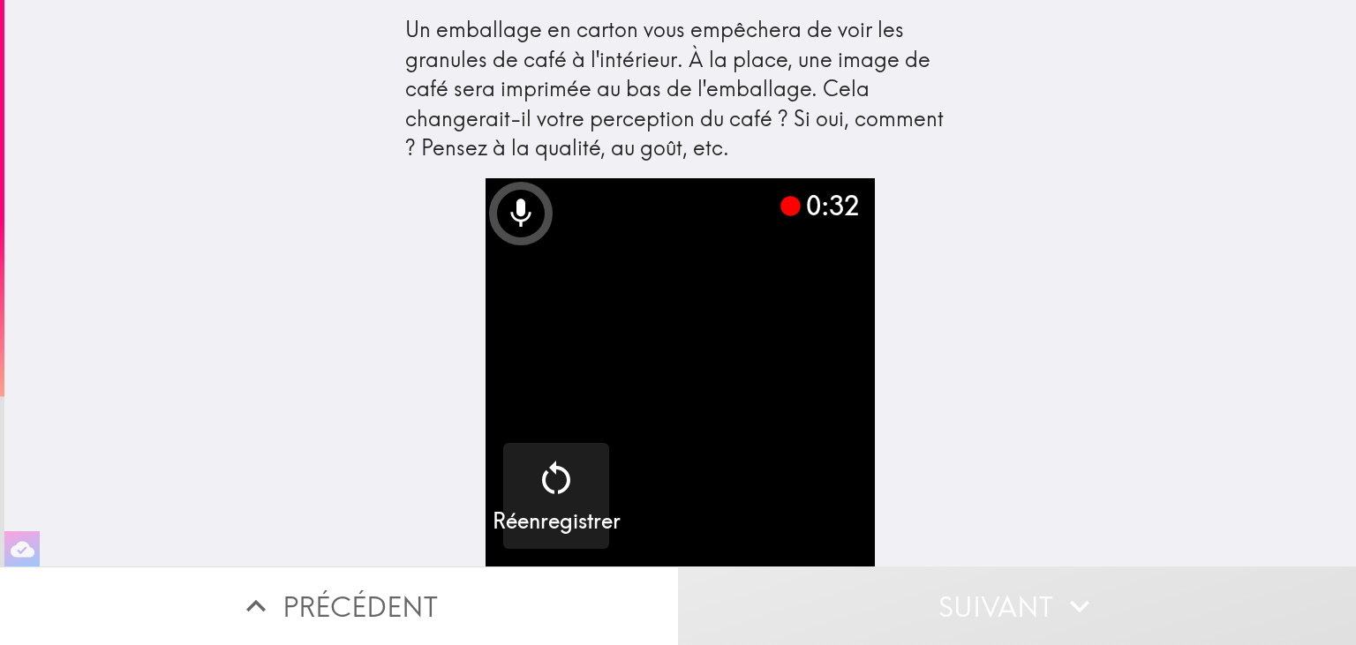
click at [932, 622] on button "Suivant" at bounding box center [1017, 606] width 678 height 79
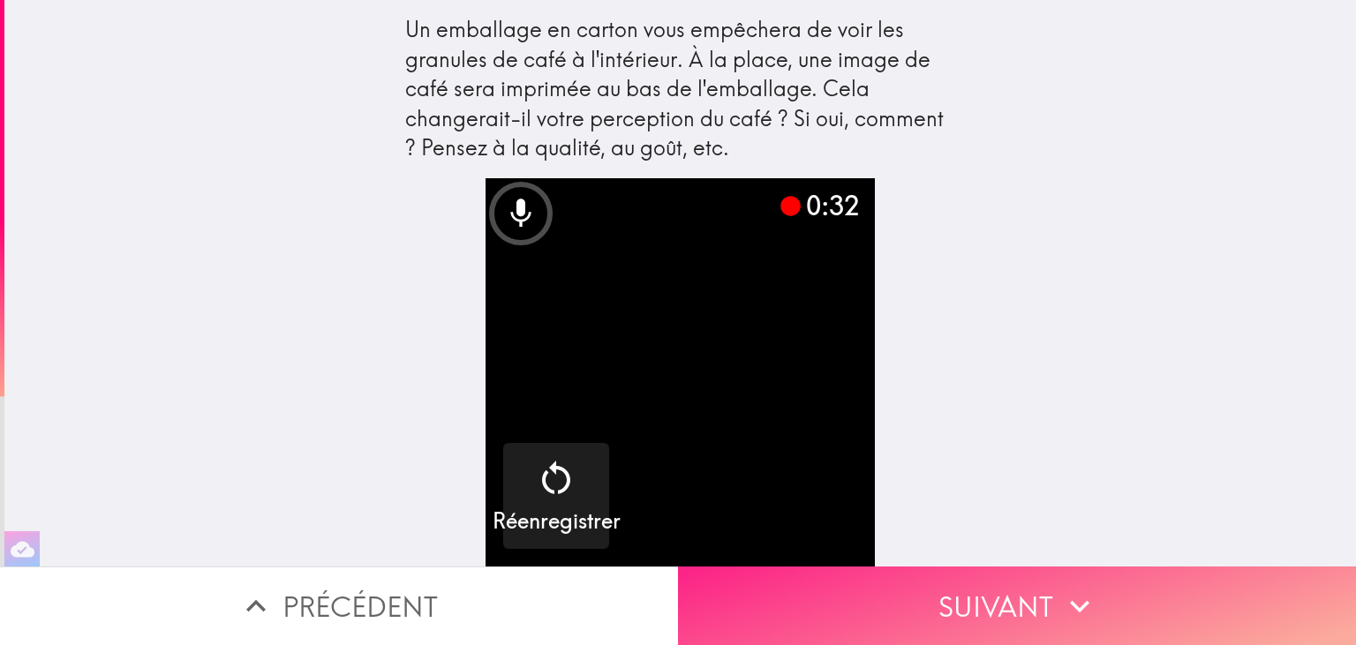
click at [933, 618] on button "Suivant" at bounding box center [1017, 606] width 678 height 79
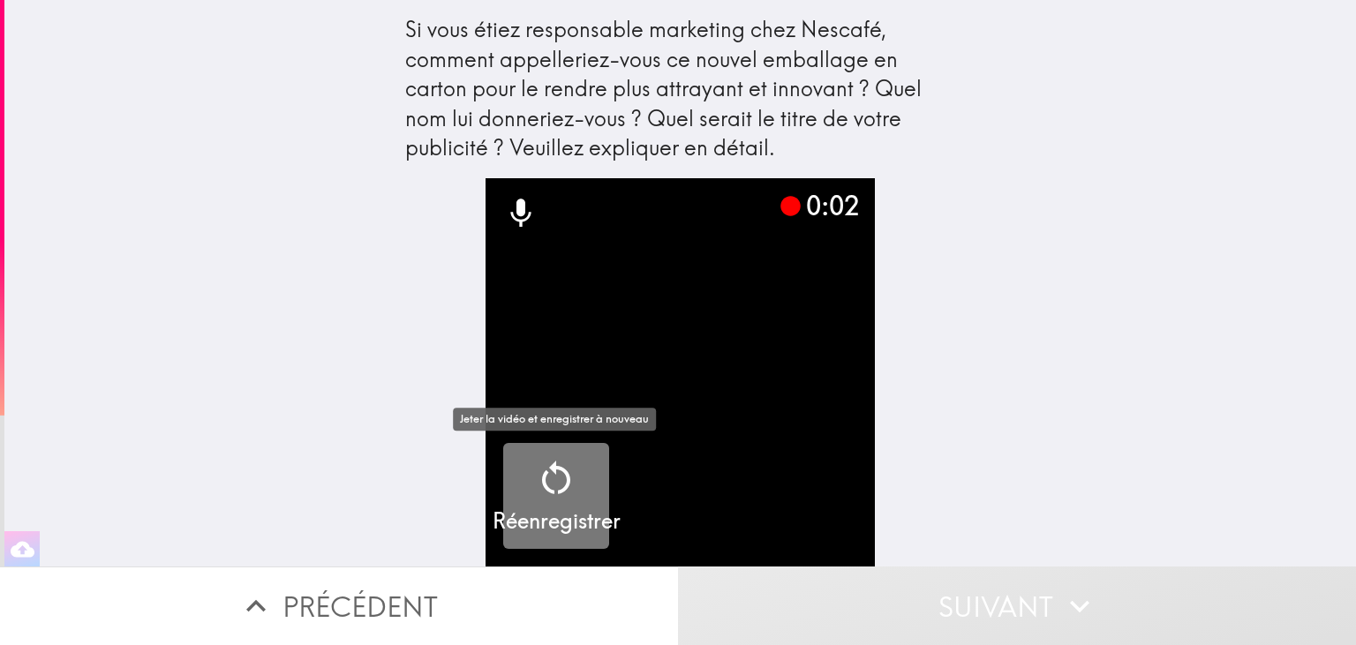
click at [580, 508] on h5 "Réenregistrer" at bounding box center [557, 522] width 128 height 30
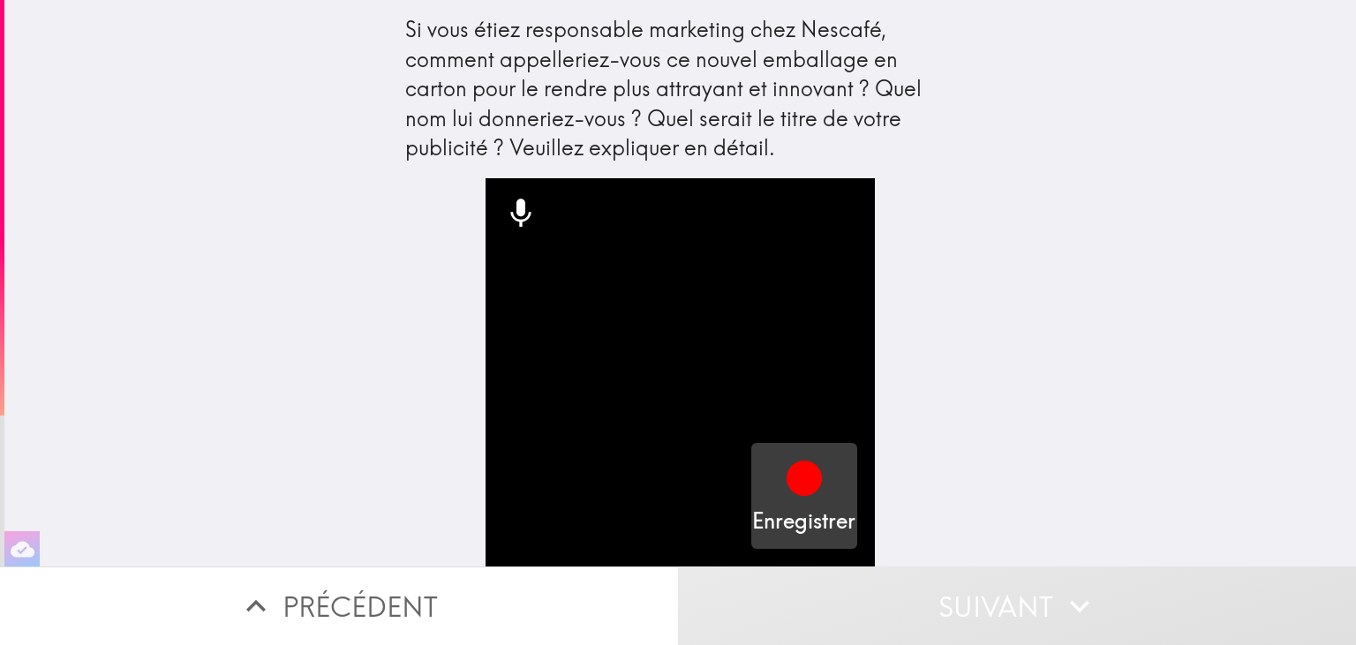
click at [773, 486] on div "Enregistrer" at bounding box center [803, 496] width 103 height 79
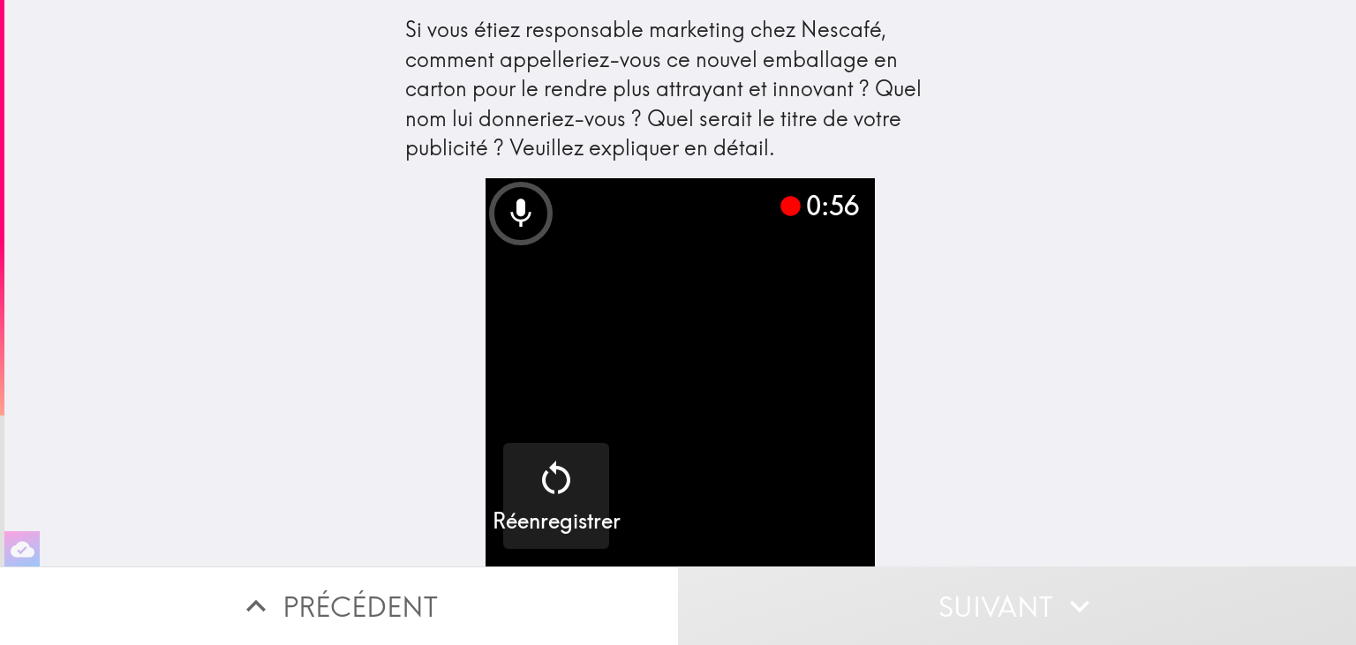
click at [979, 595] on button "Suivant" at bounding box center [1017, 606] width 678 height 79
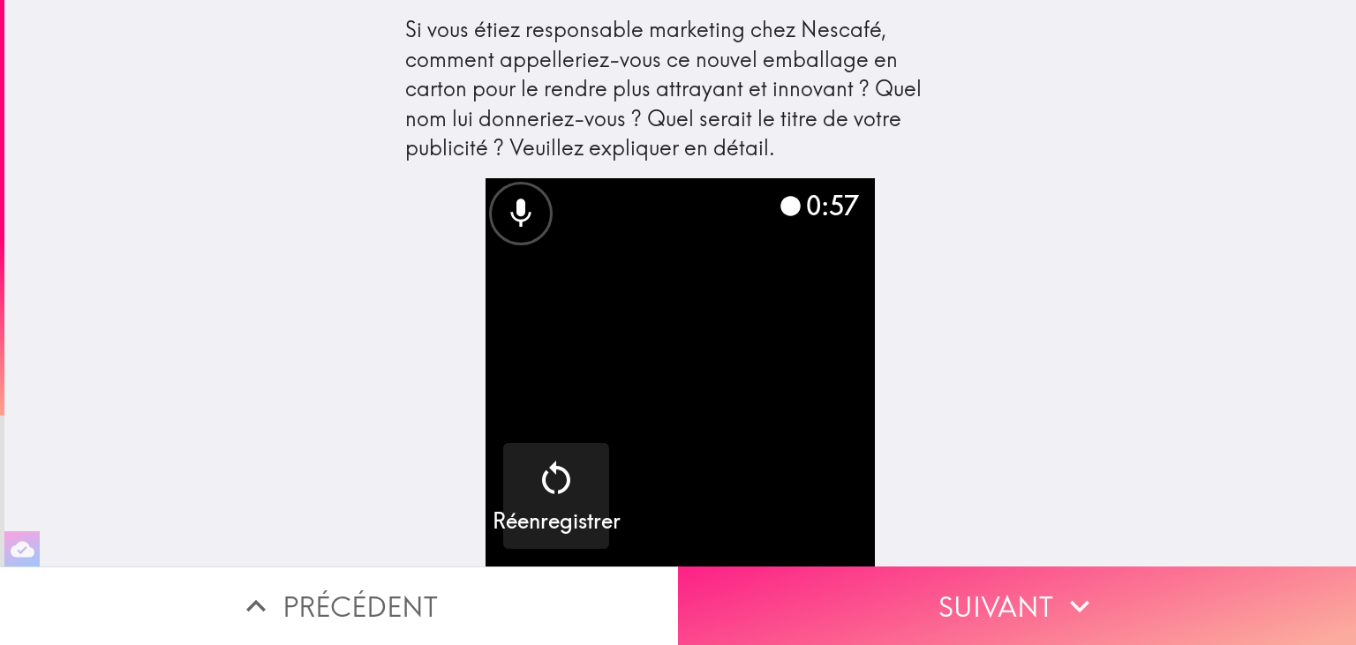
click at [979, 595] on button "Suivant" at bounding box center [1017, 606] width 678 height 79
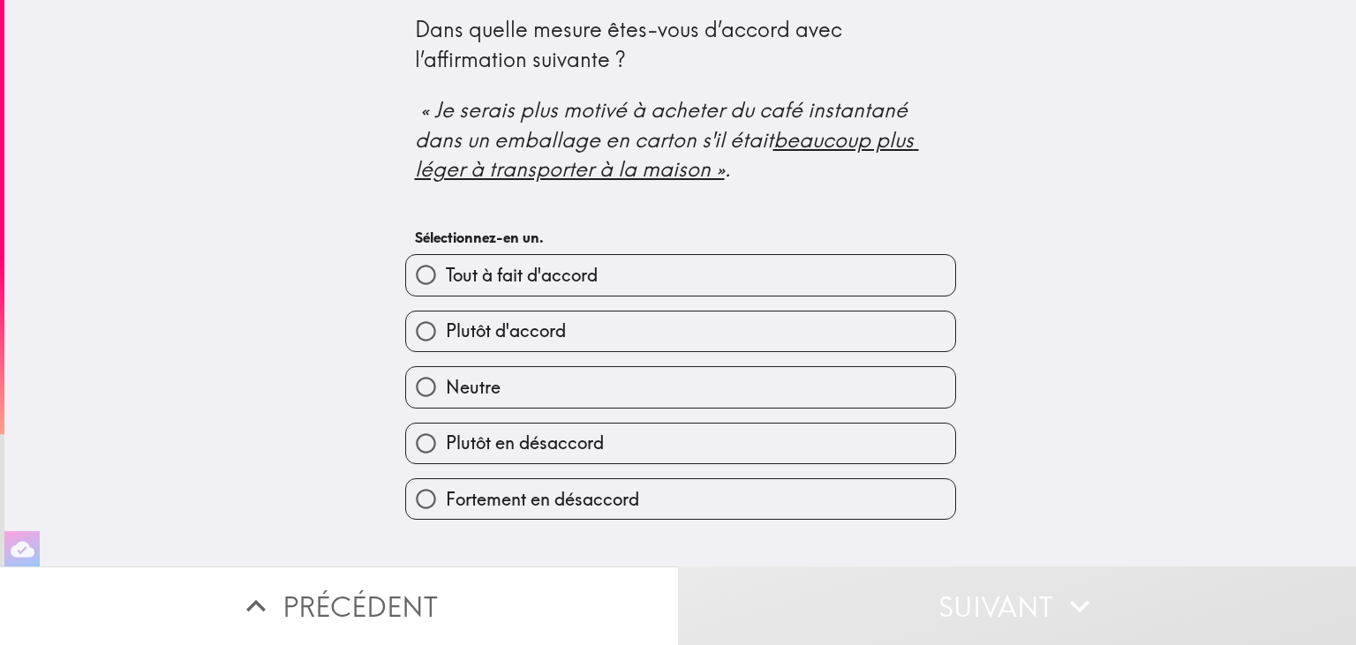
click at [638, 327] on label "Plutôt d'accord" at bounding box center [680, 332] width 549 height 40
click at [446, 327] on input "Plutôt d'accord" at bounding box center [426, 332] width 40 height 40
radio input "true"
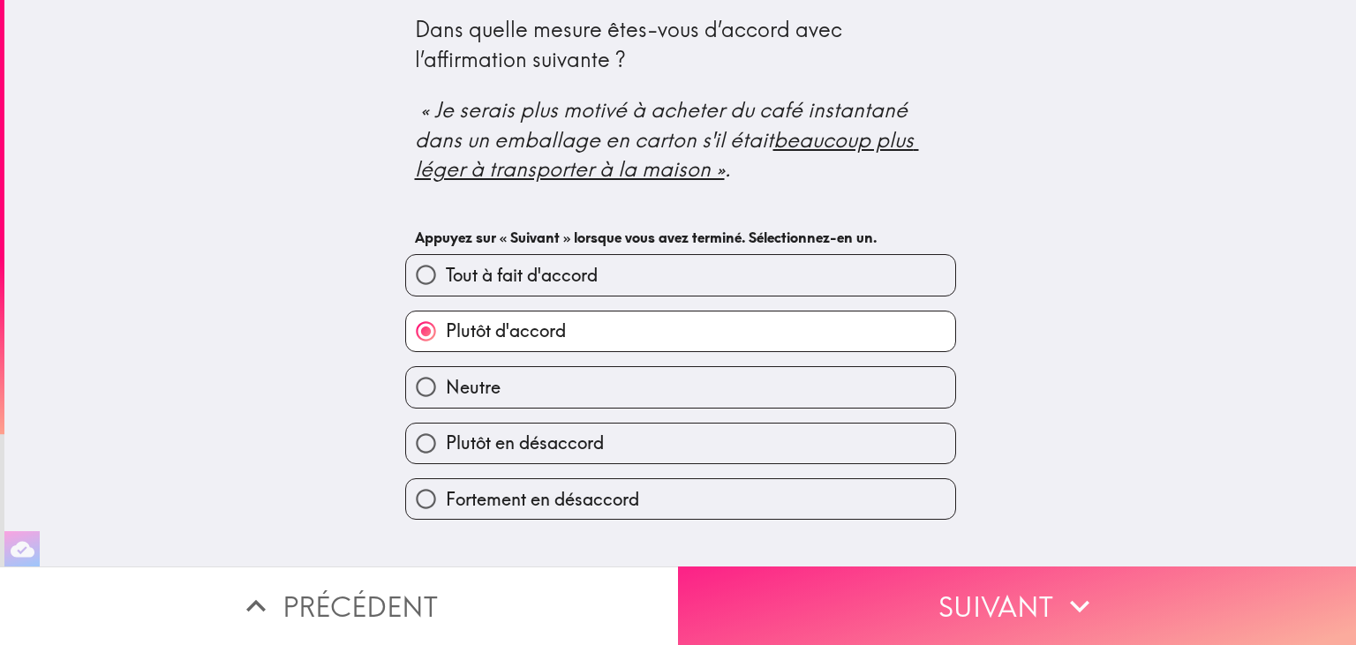
click at [865, 574] on button "Suivant" at bounding box center [1017, 606] width 678 height 79
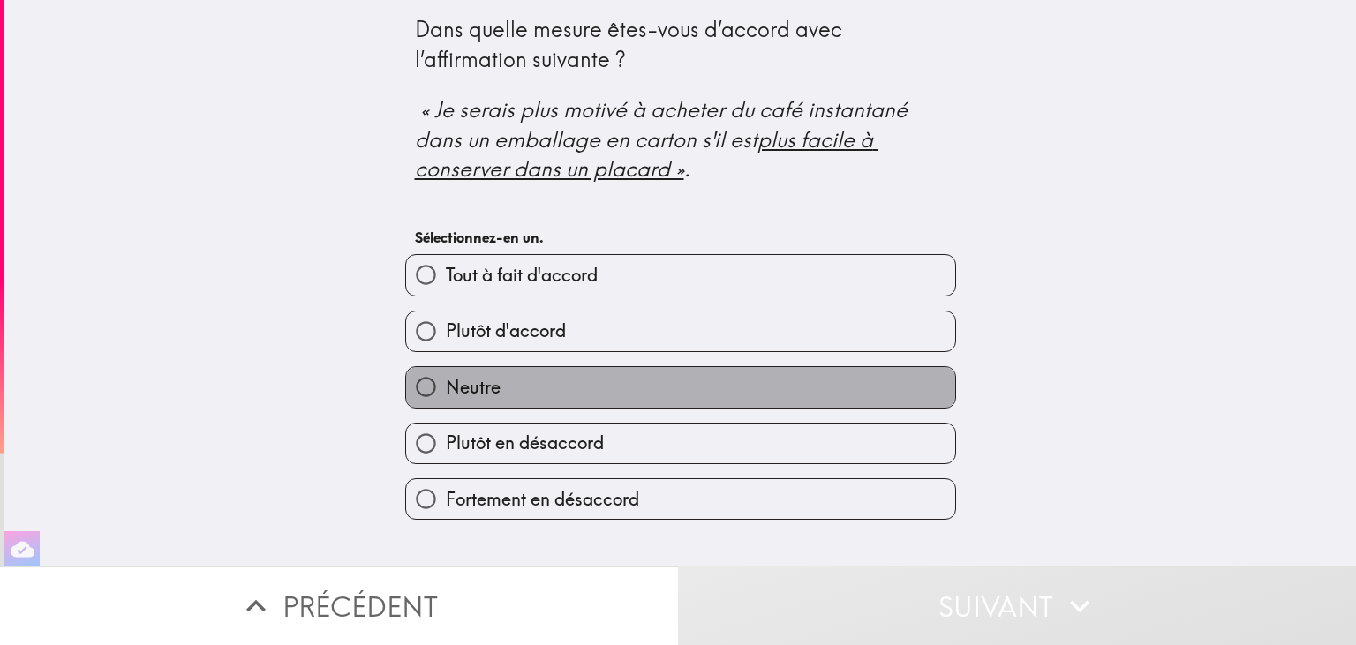
click at [464, 378] on span "Neutre" at bounding box center [473, 387] width 55 height 25
click at [446, 378] on input "Neutre" at bounding box center [426, 387] width 40 height 40
radio input "true"
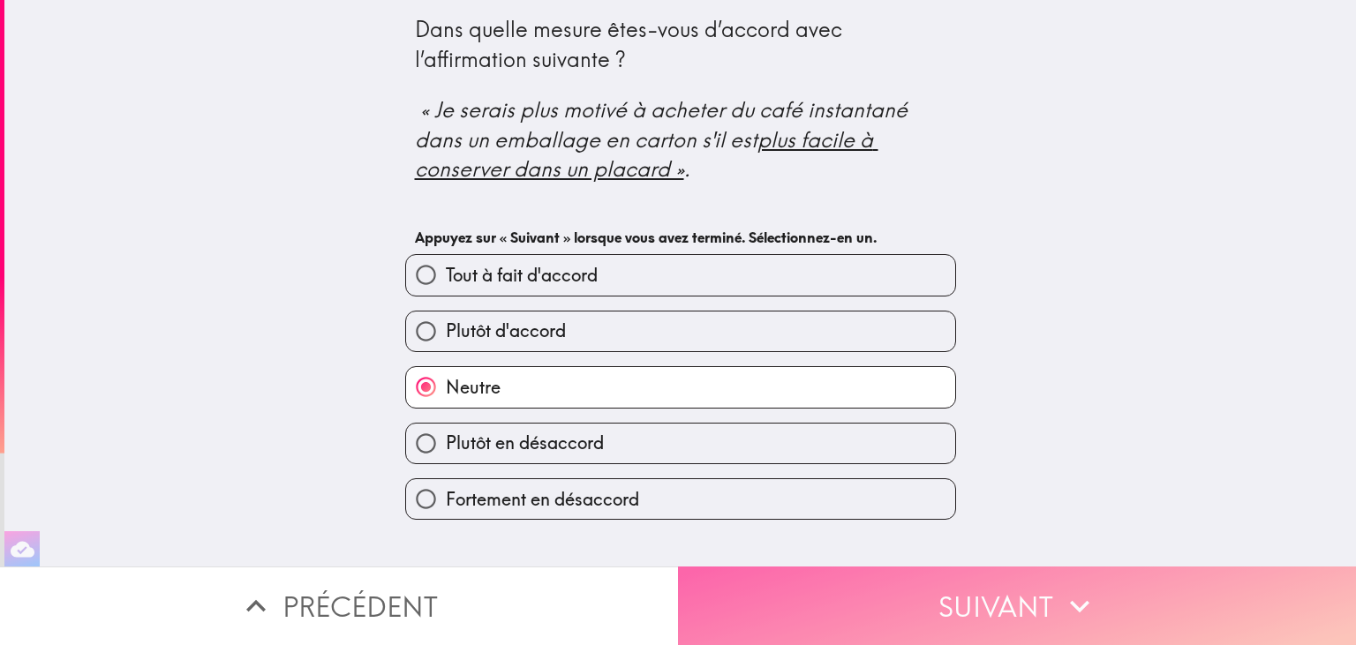
click at [1053, 615] on button "Suivant" at bounding box center [1017, 606] width 678 height 79
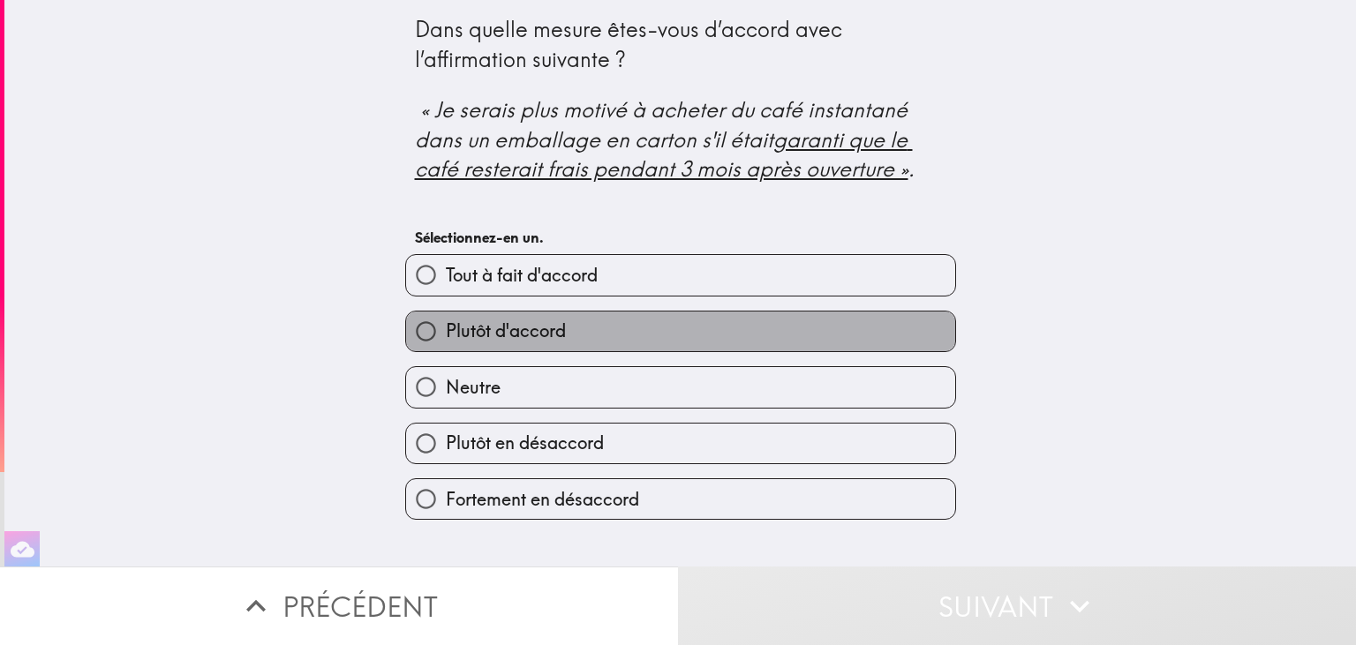
click at [662, 337] on label "Plutôt d'accord" at bounding box center [680, 332] width 549 height 40
click at [446, 337] on input "Plutôt d'accord" at bounding box center [426, 332] width 40 height 40
radio input "true"
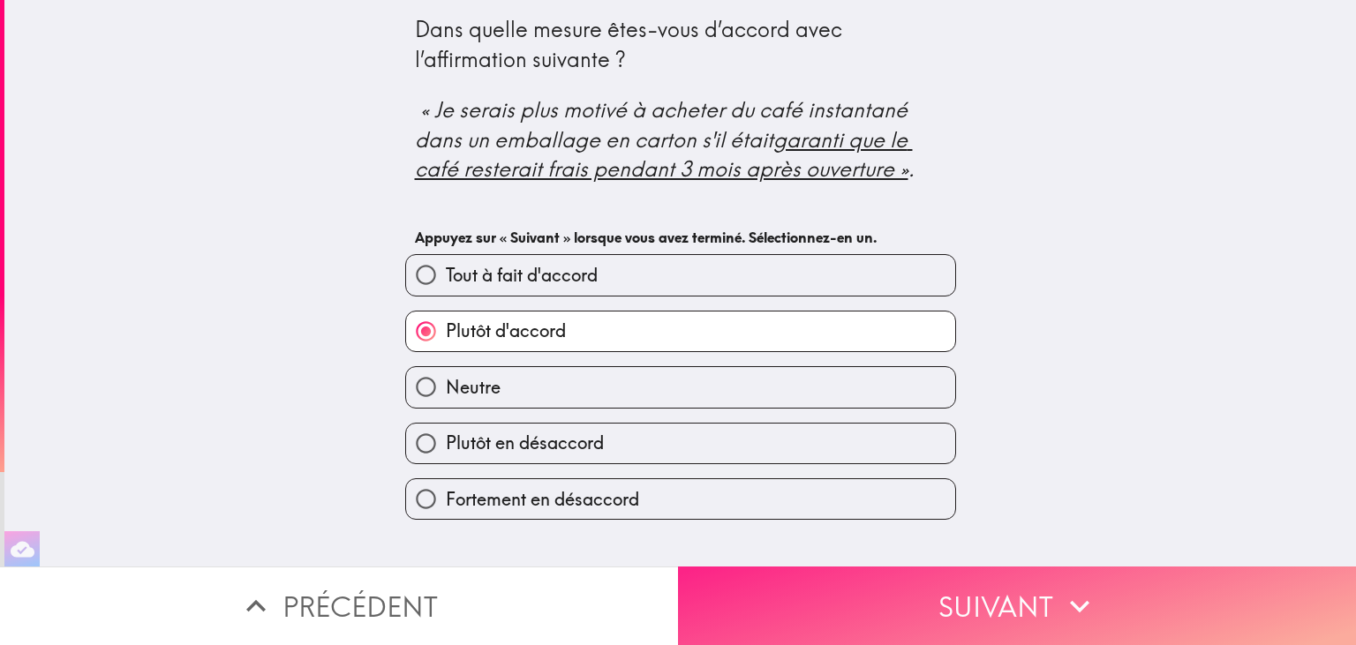
click at [1021, 607] on button "Suivant" at bounding box center [1017, 606] width 678 height 79
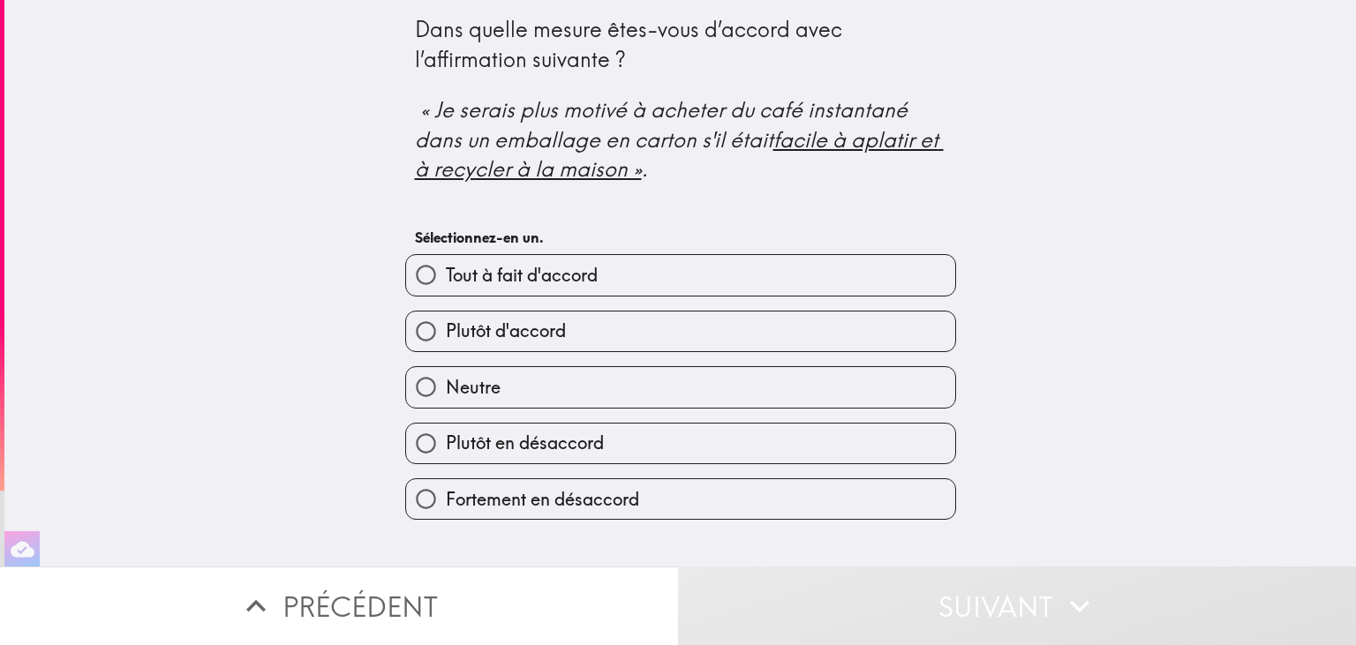
click at [649, 290] on label "Tout à fait d'accord" at bounding box center [680, 275] width 549 height 40
click at [446, 290] on input "Tout à fait d'accord" at bounding box center [426, 275] width 40 height 40
radio input "true"
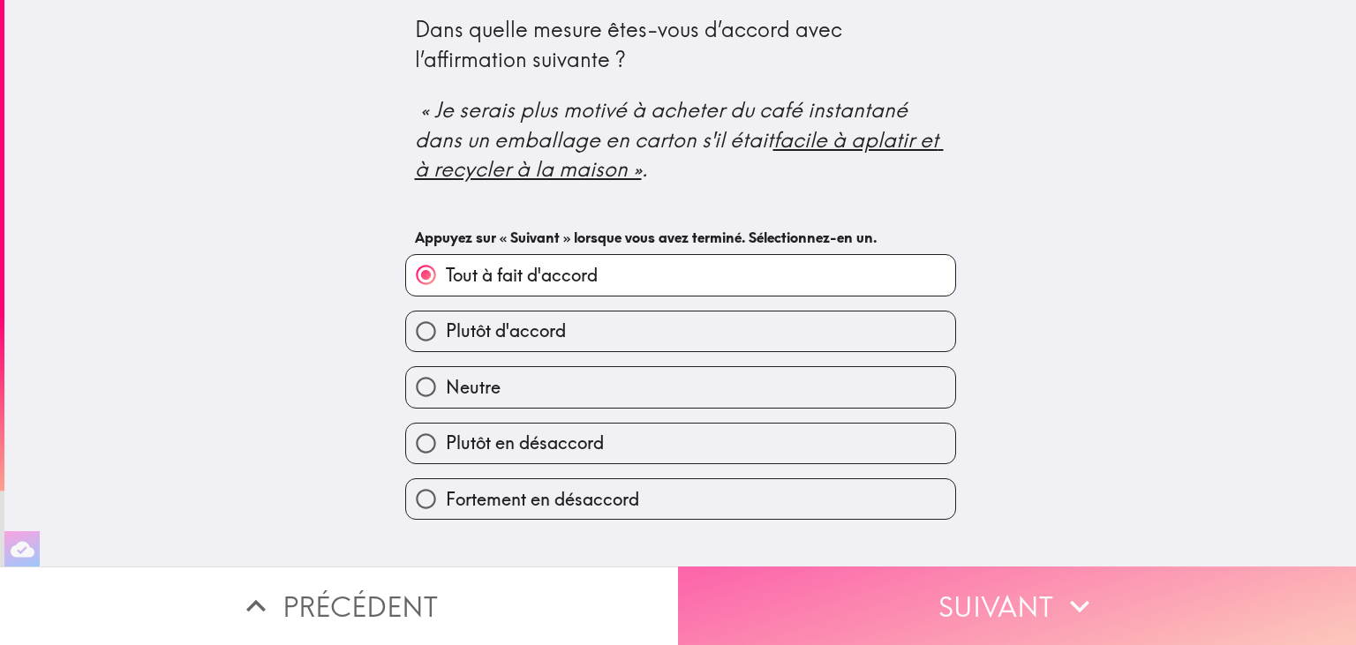
click at [903, 609] on button "Suivant" at bounding box center [1017, 606] width 678 height 79
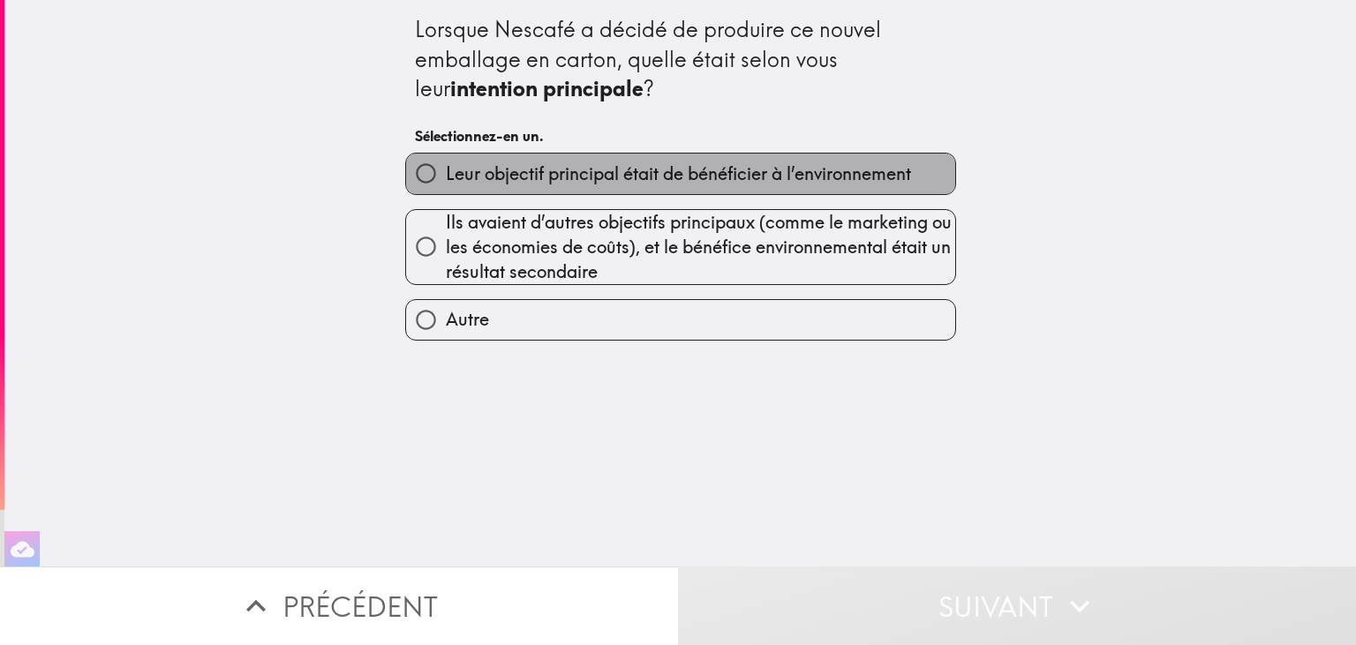
click at [737, 170] on span "Leur objectif principal était de bénéficier à l’environnement" at bounding box center [678, 174] width 465 height 25
click at [446, 170] on input "Leur objectif principal était de bénéficier à l’environnement" at bounding box center [426, 174] width 40 height 40
radio input "true"
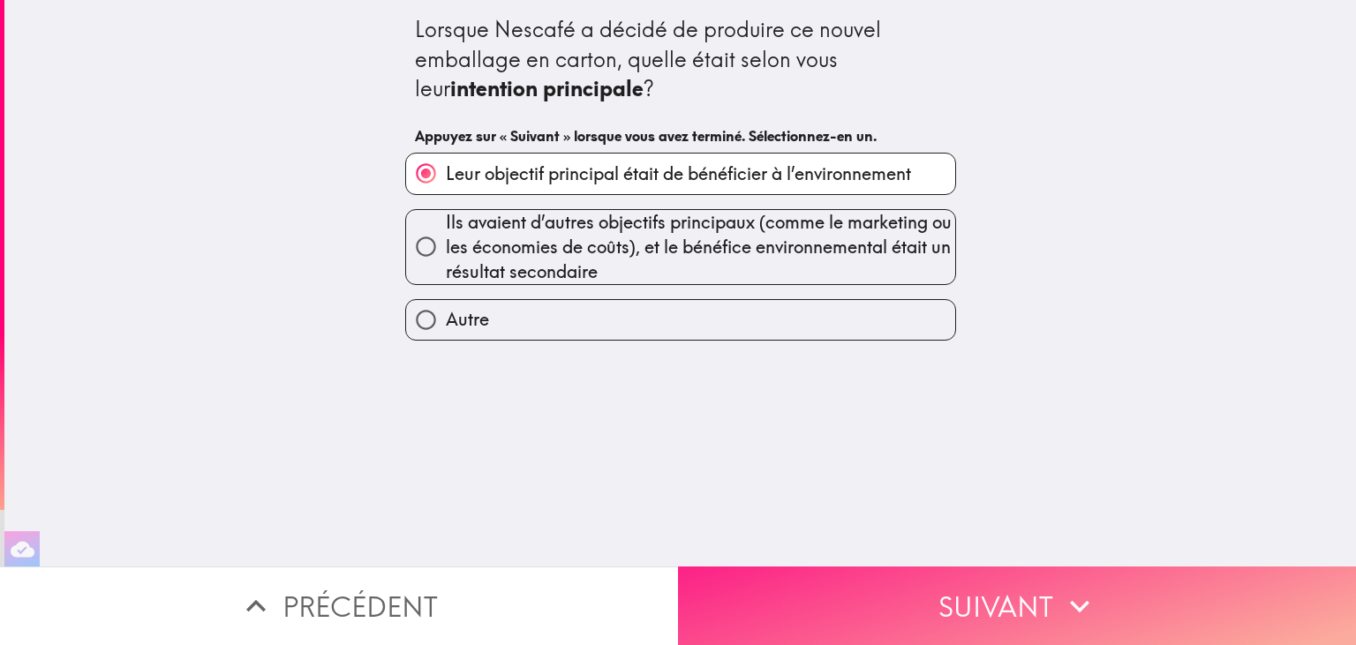
click at [872, 610] on button "Suivant" at bounding box center [1017, 606] width 678 height 79
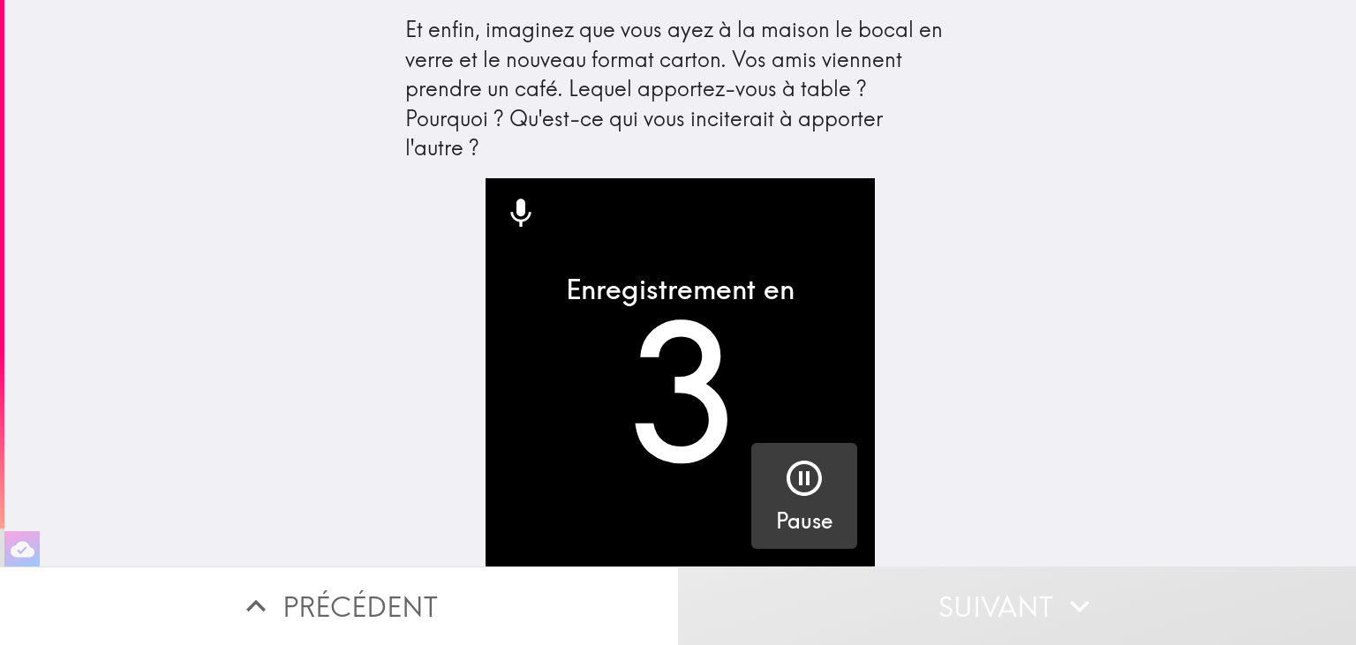
click at [796, 487] on icon "button" at bounding box center [804, 478] width 42 height 42
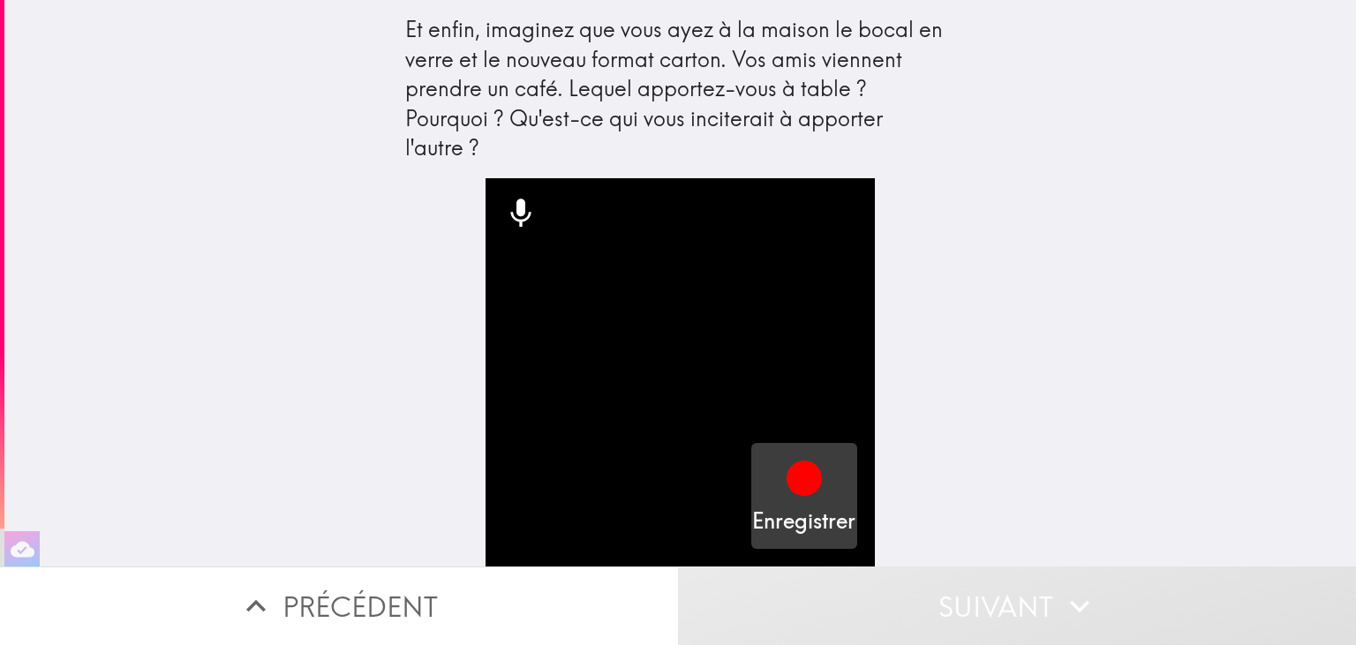
click at [796, 487] on icon "button" at bounding box center [804, 478] width 35 height 35
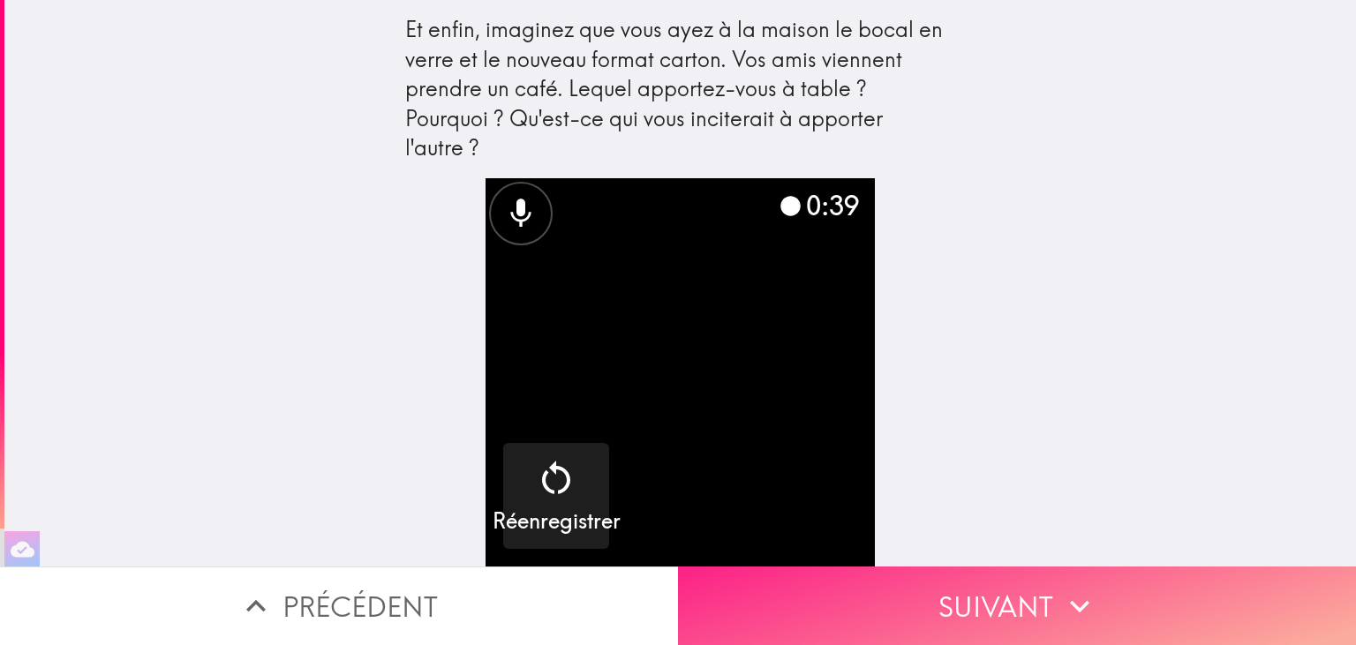
click at [879, 598] on button "Suivant" at bounding box center [1017, 606] width 678 height 79
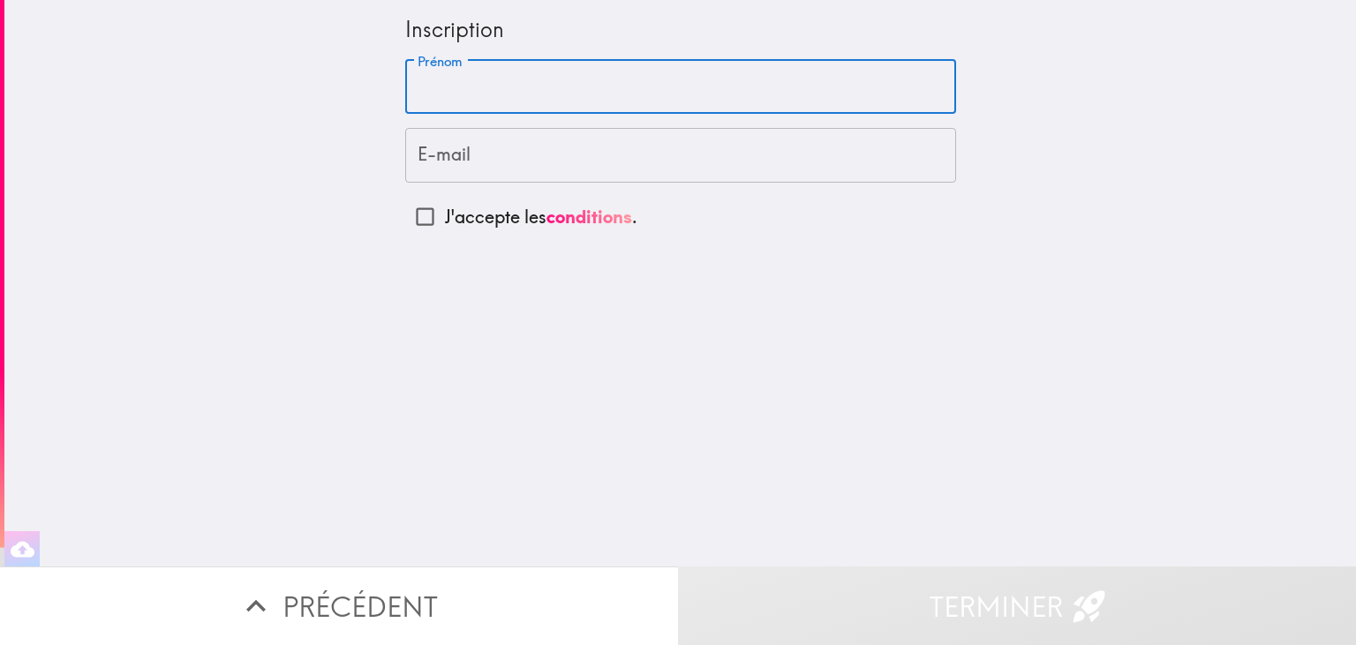
click at [479, 90] on input "Prénom" at bounding box center [680, 87] width 551 height 55
type input "[PERSON_NAME]"
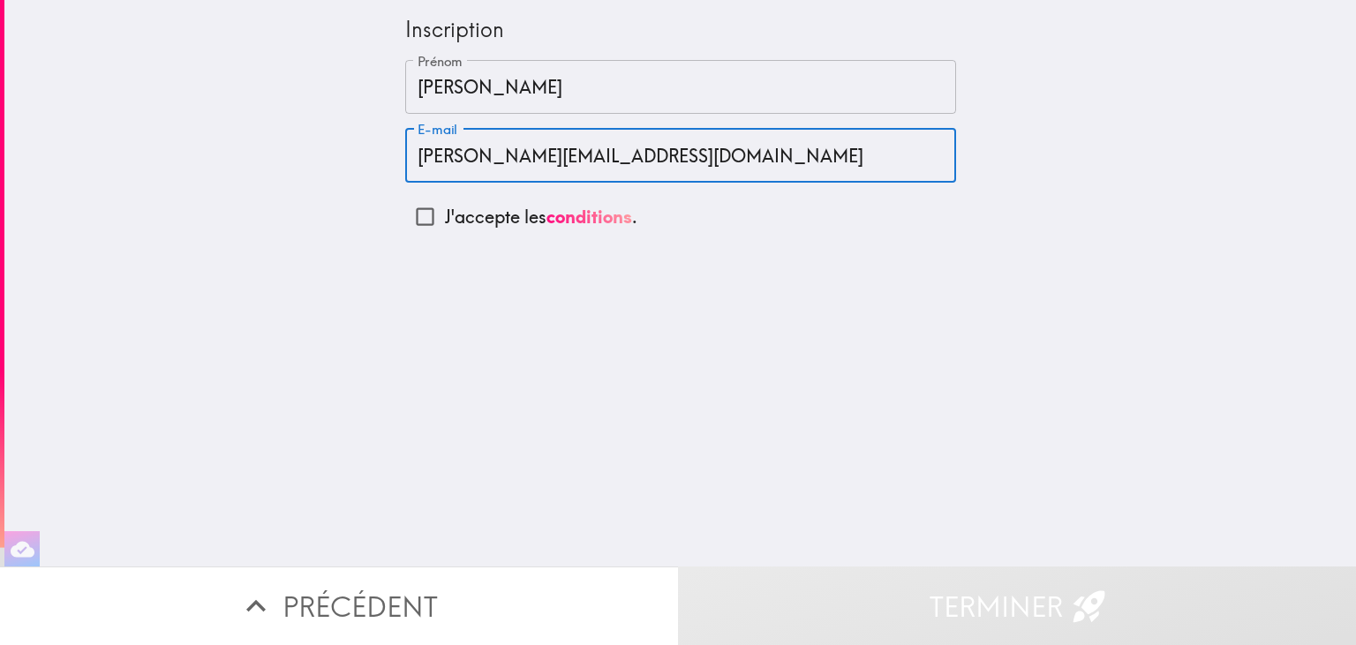
type input "[PERSON_NAME][EMAIL_ADDRESS][DOMAIN_NAME]"
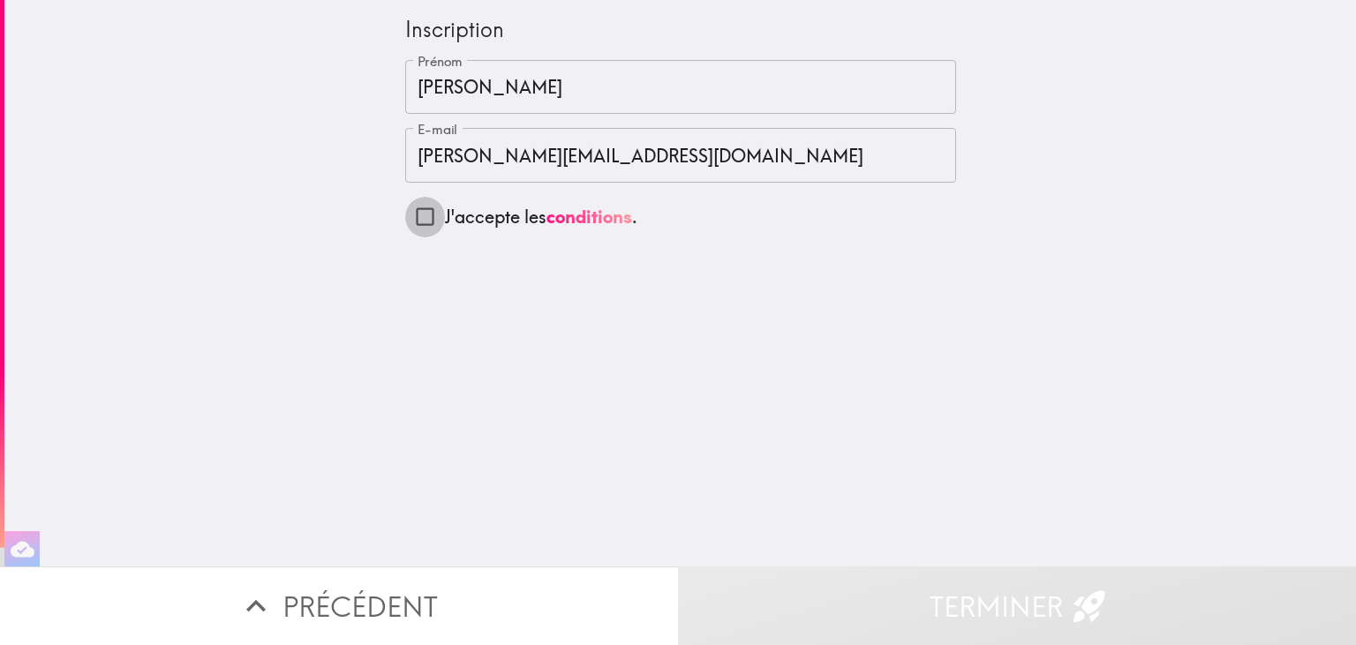
click at [424, 226] on input "J'accepte les conditions ." at bounding box center [425, 217] width 40 height 40
checkbox input "true"
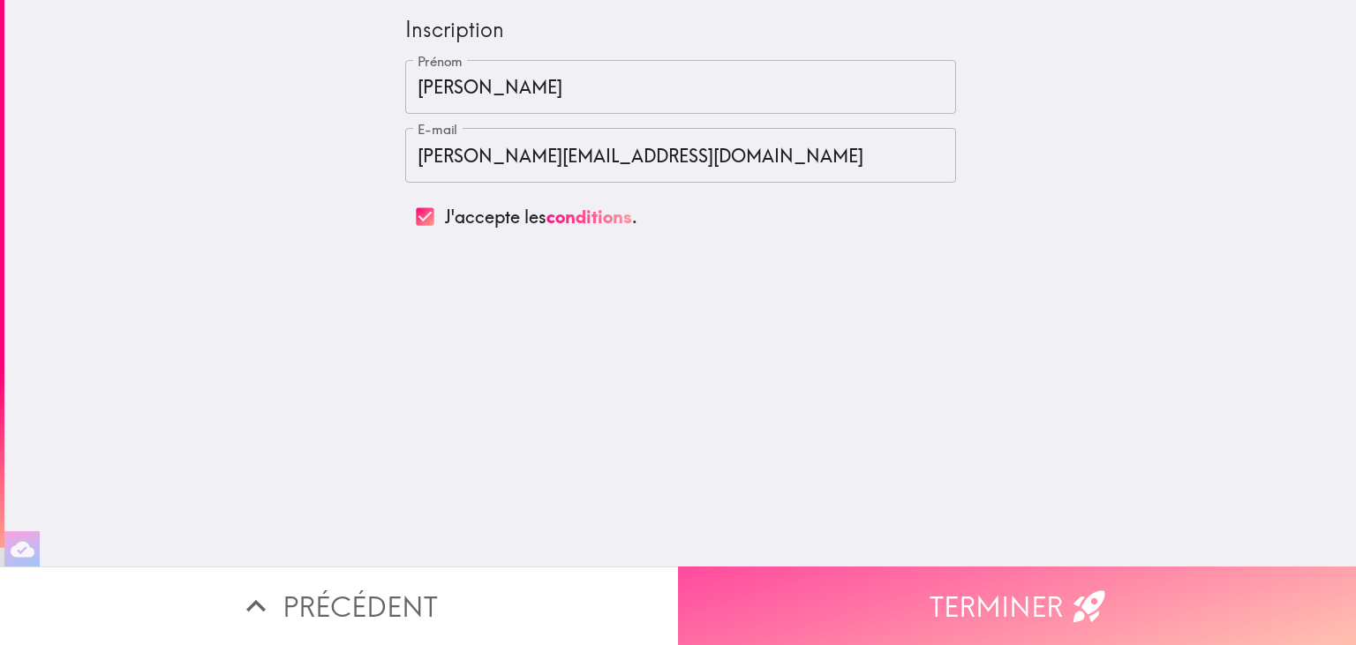
click at [932, 604] on button "Terminer" at bounding box center [1017, 606] width 678 height 79
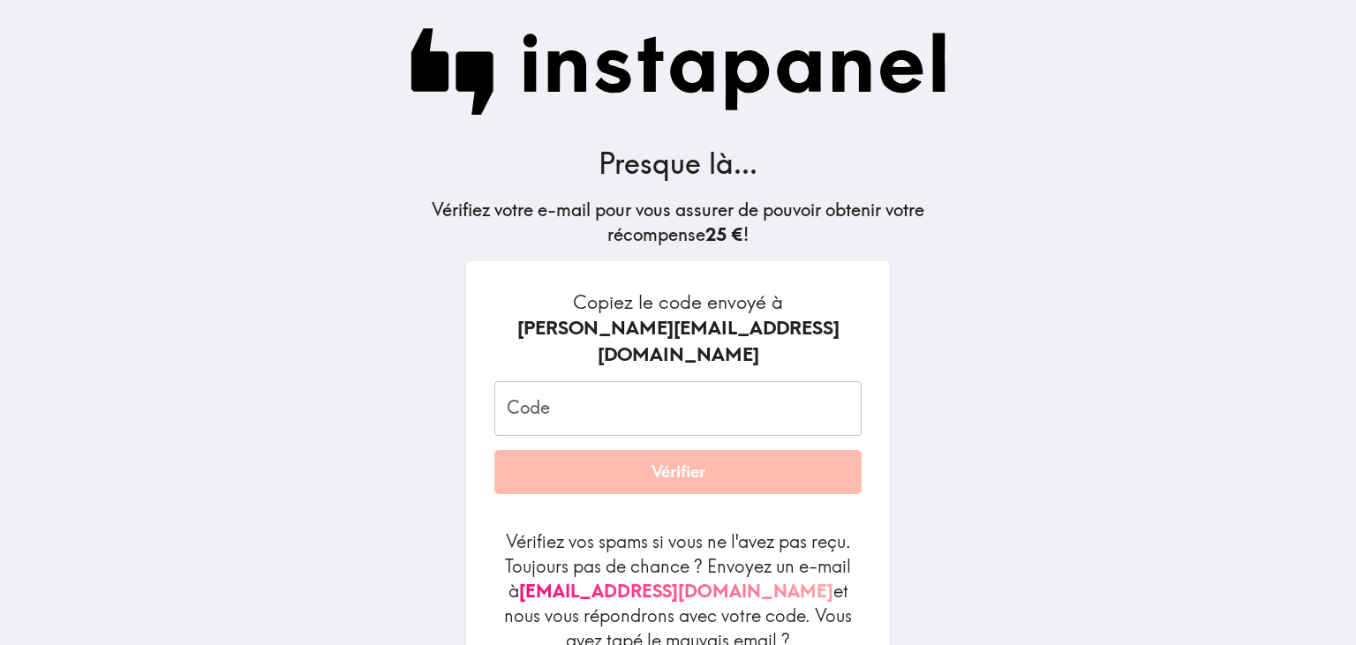
click at [667, 391] on input "Code" at bounding box center [677, 408] width 367 height 55
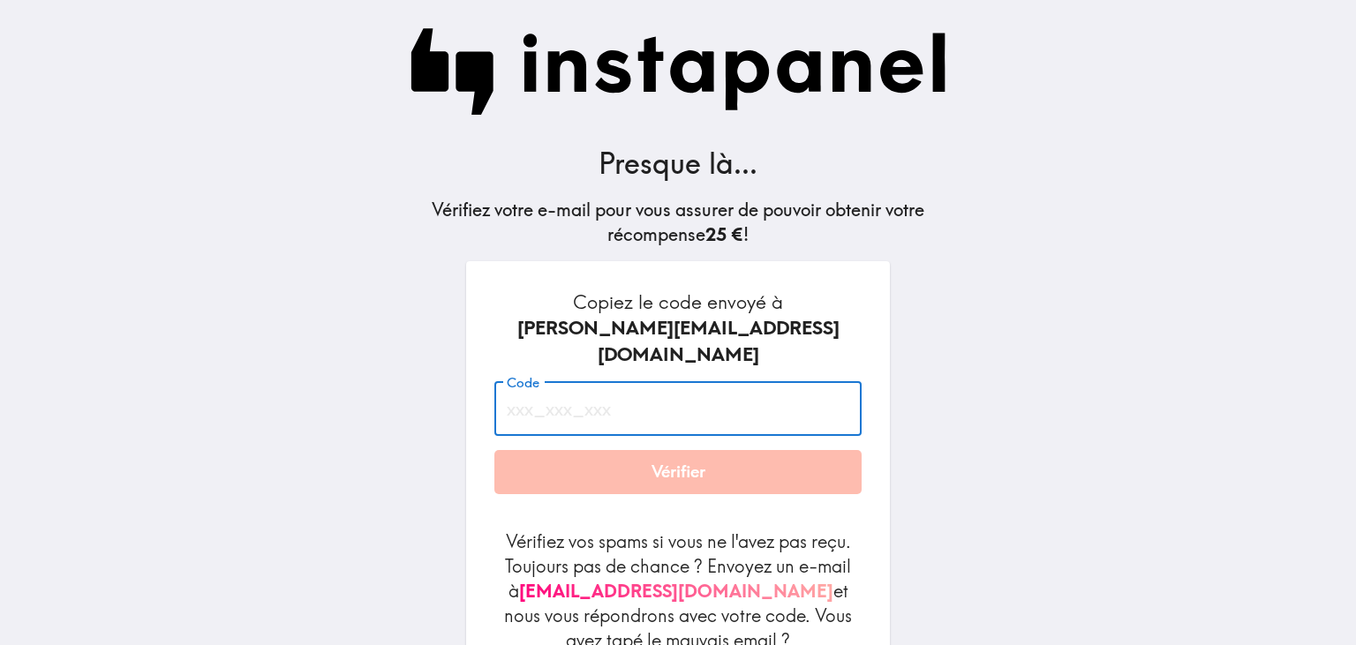
paste input "kM5_EyJ_L6b"
type input "kM5_EyJ_L6b"
click at [687, 450] on button "Vérifier" at bounding box center [677, 472] width 367 height 44
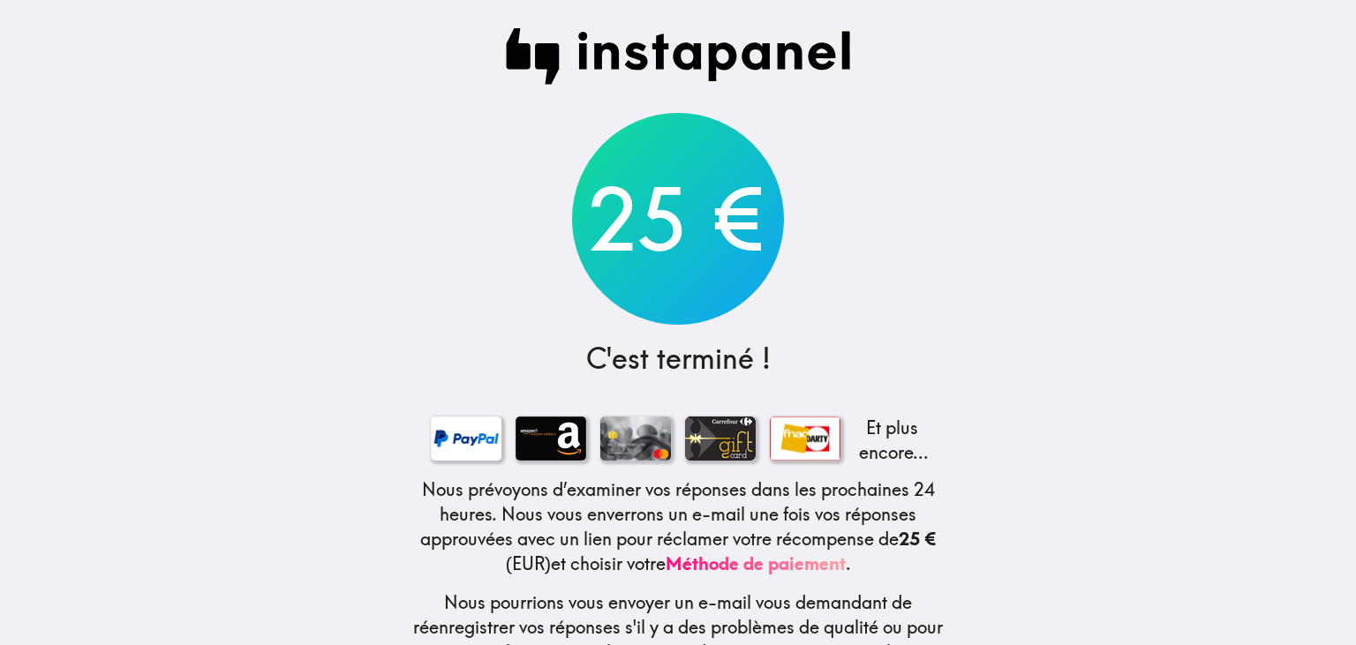
scroll to position [72, 0]
